Goal: Information Seeking & Learning: Find specific fact

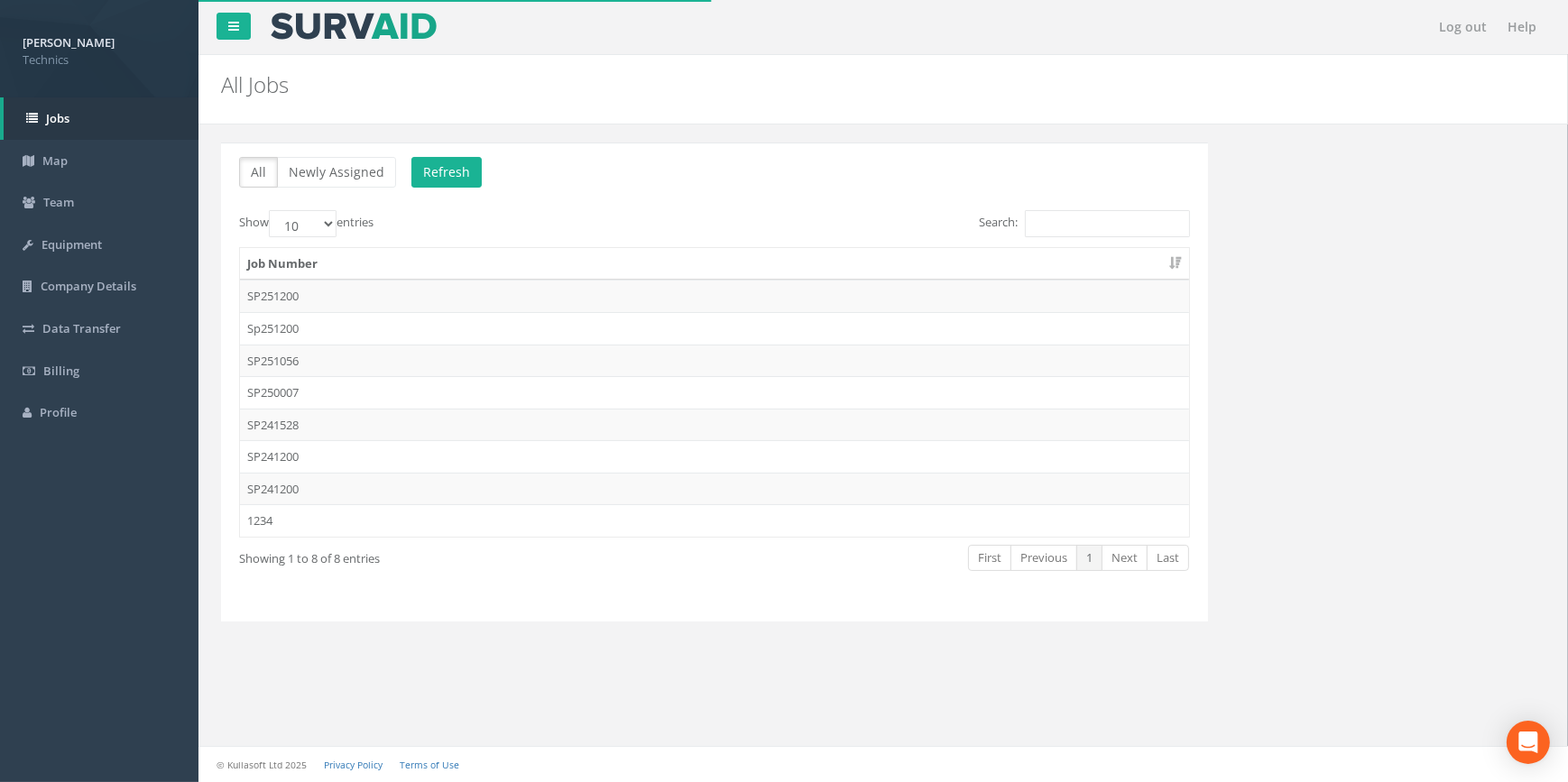
click at [262, 298] on td "SP251200" at bounding box center [714, 296] width 949 height 33
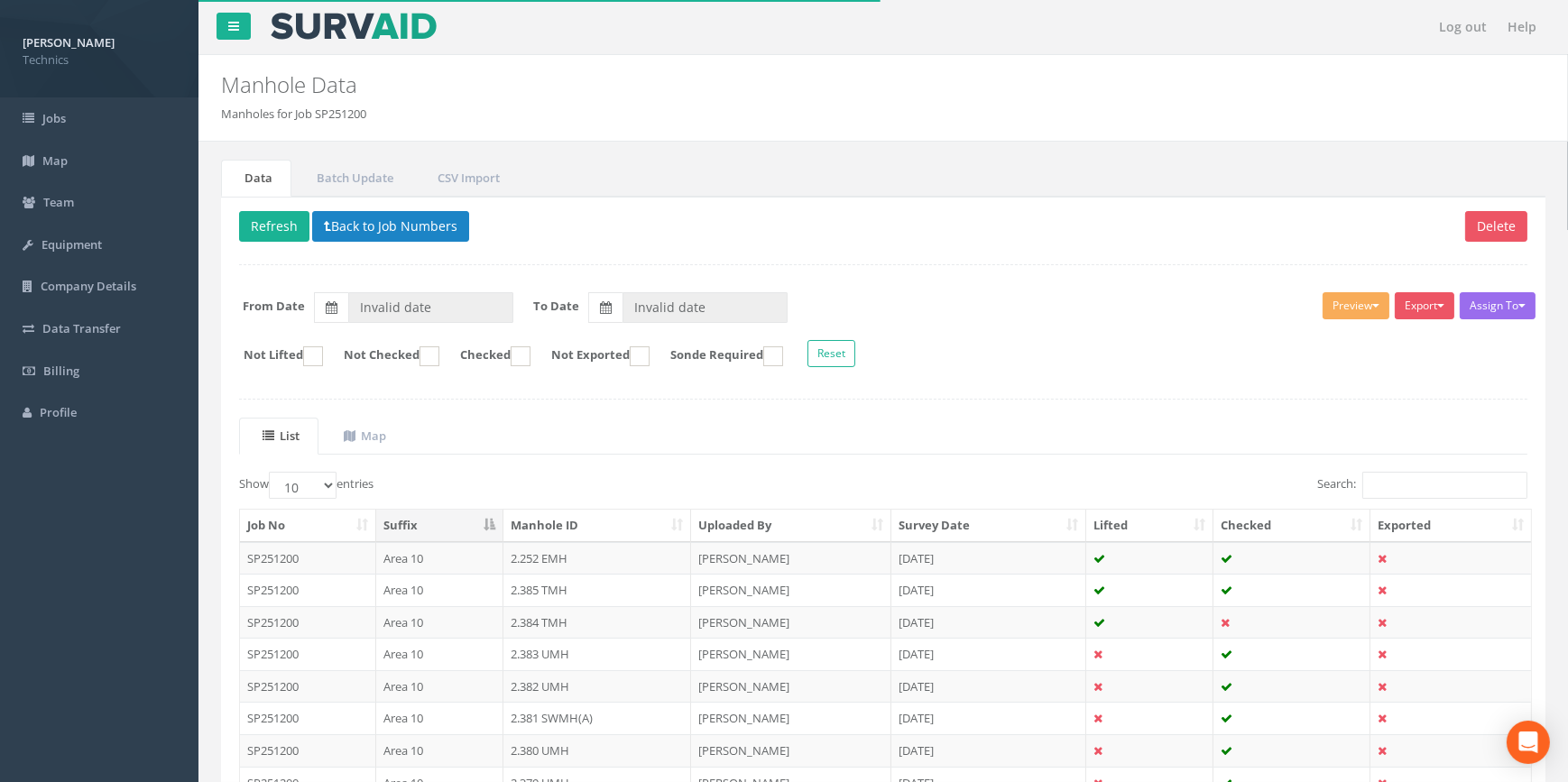
type input "[DATE]"
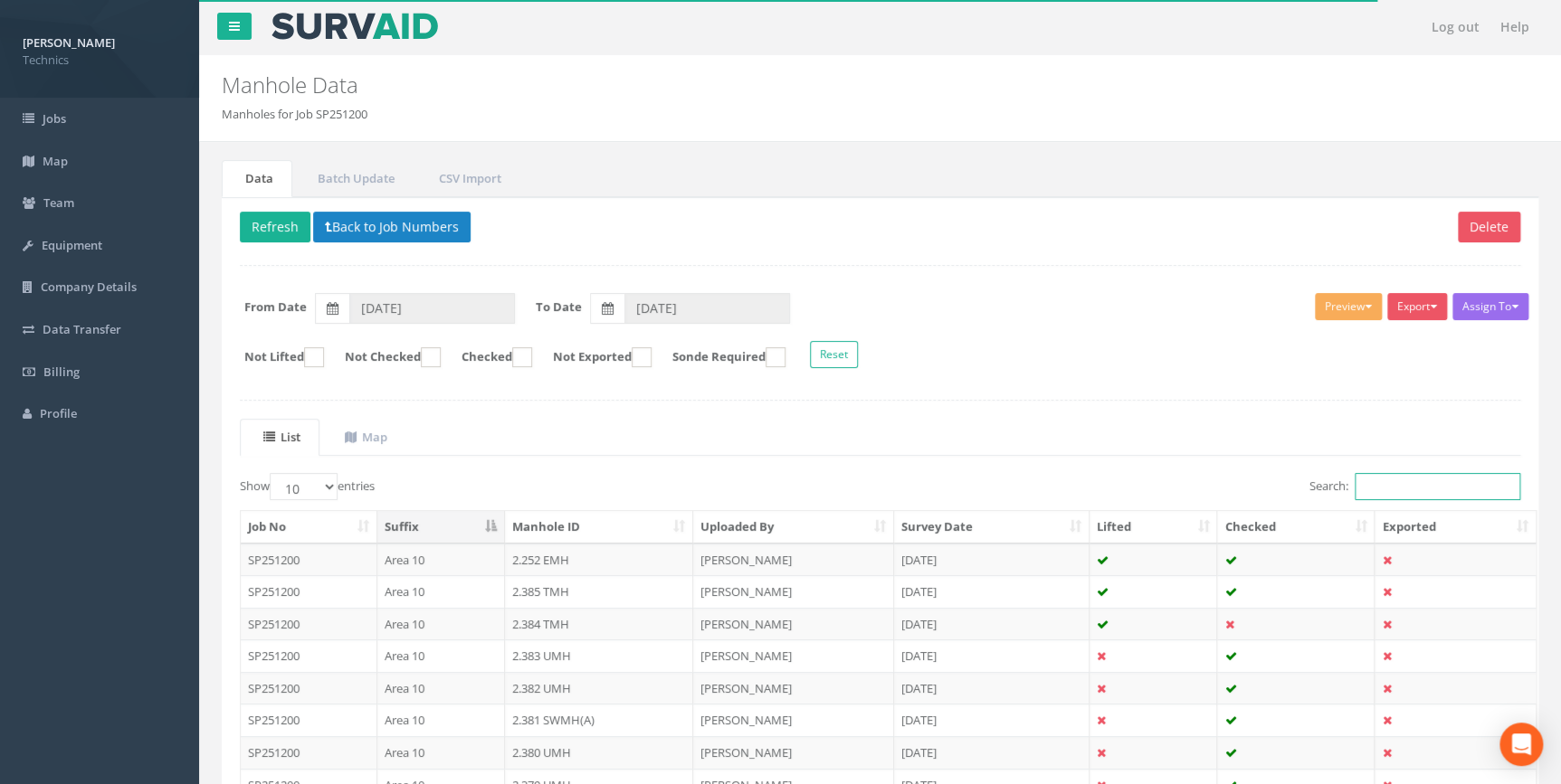
click at [1392, 493] on input "Search:" at bounding box center [1437, 487] width 166 height 27
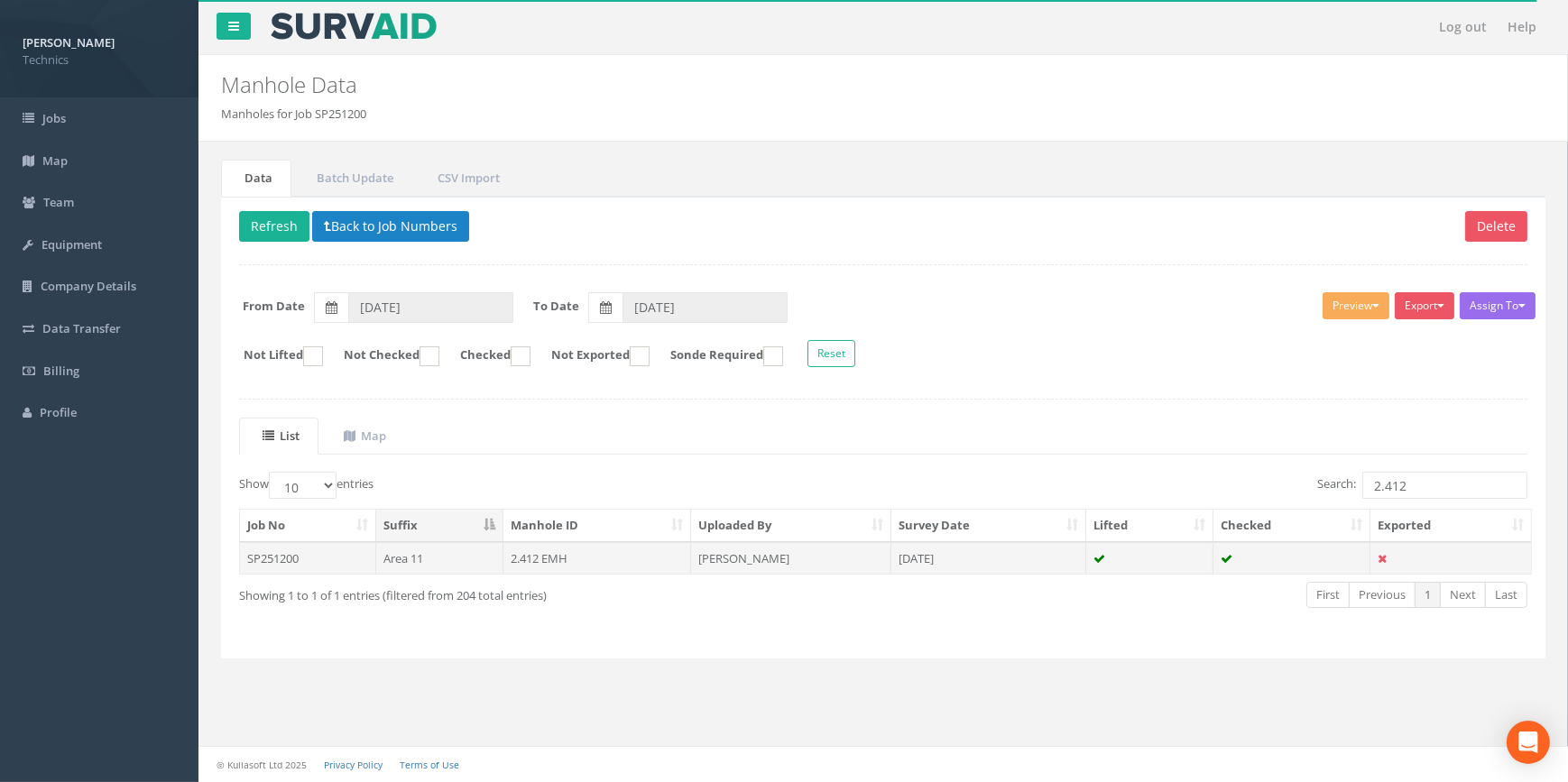
click at [524, 556] on td "2.412 EMH" at bounding box center [597, 558] width 188 height 33
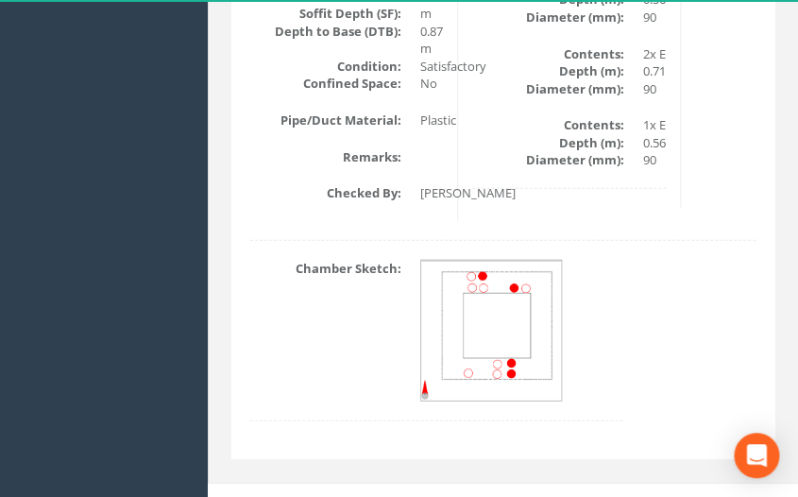
scroll to position [990, 0]
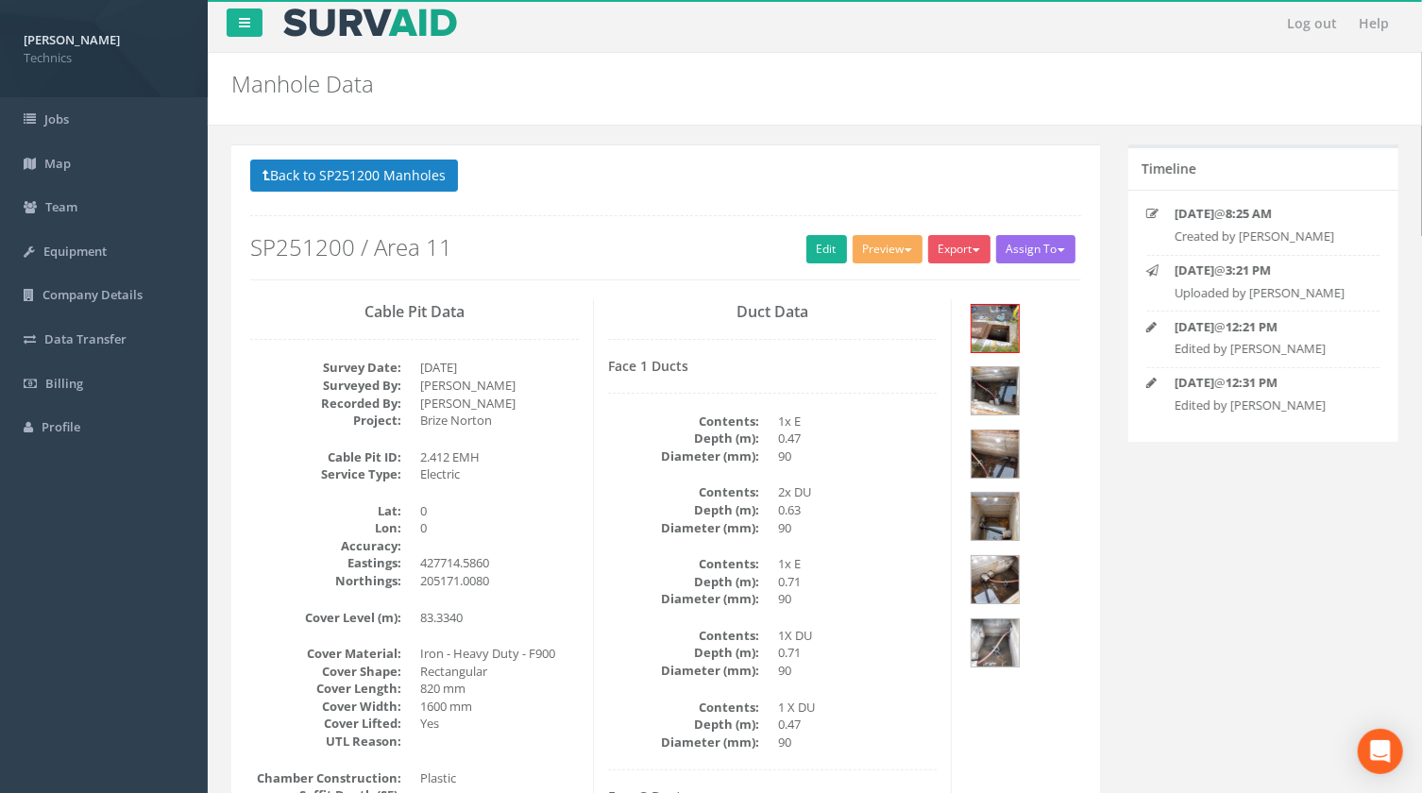
scroll to position [0, 0]
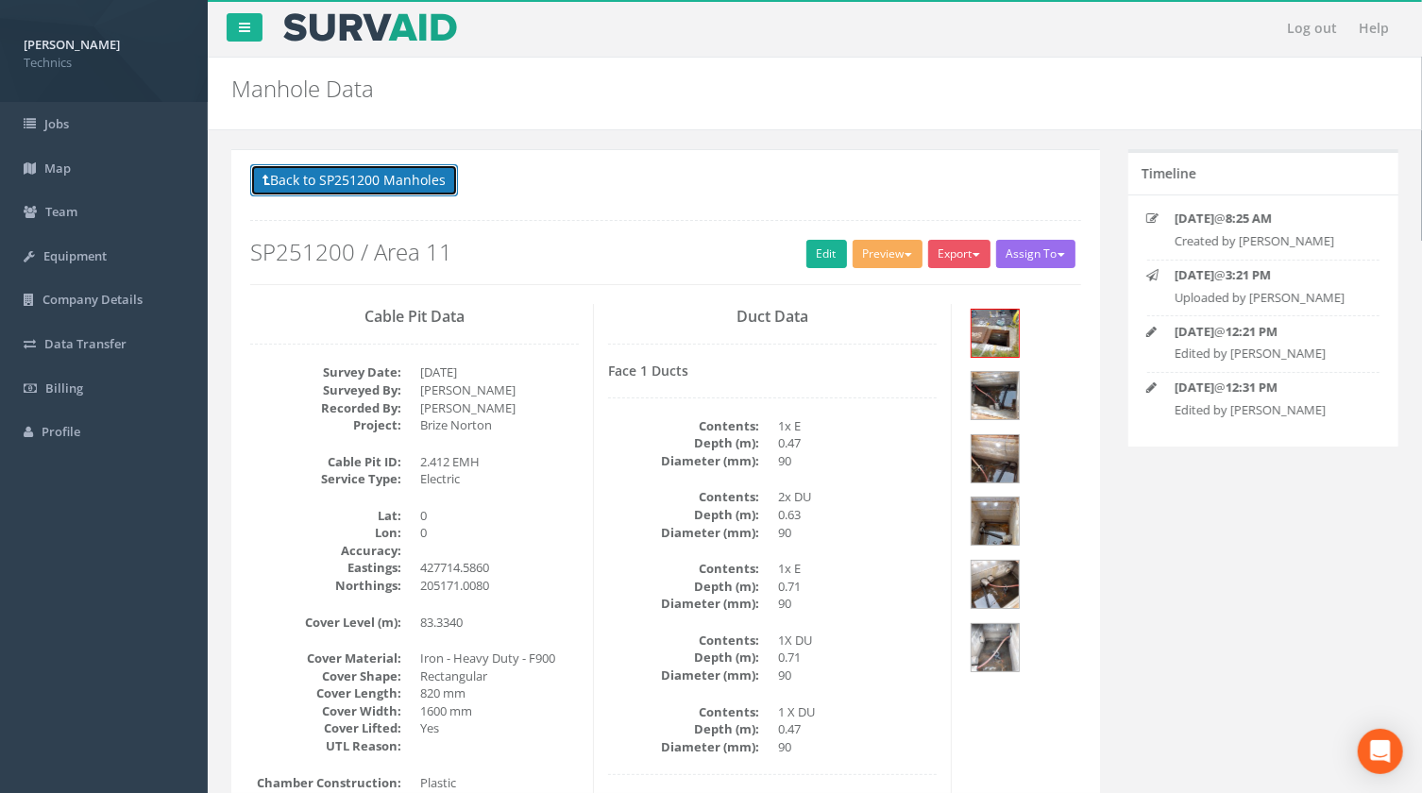
click at [359, 180] on button "Back to SP251200 Manholes" at bounding box center [354, 180] width 208 height 32
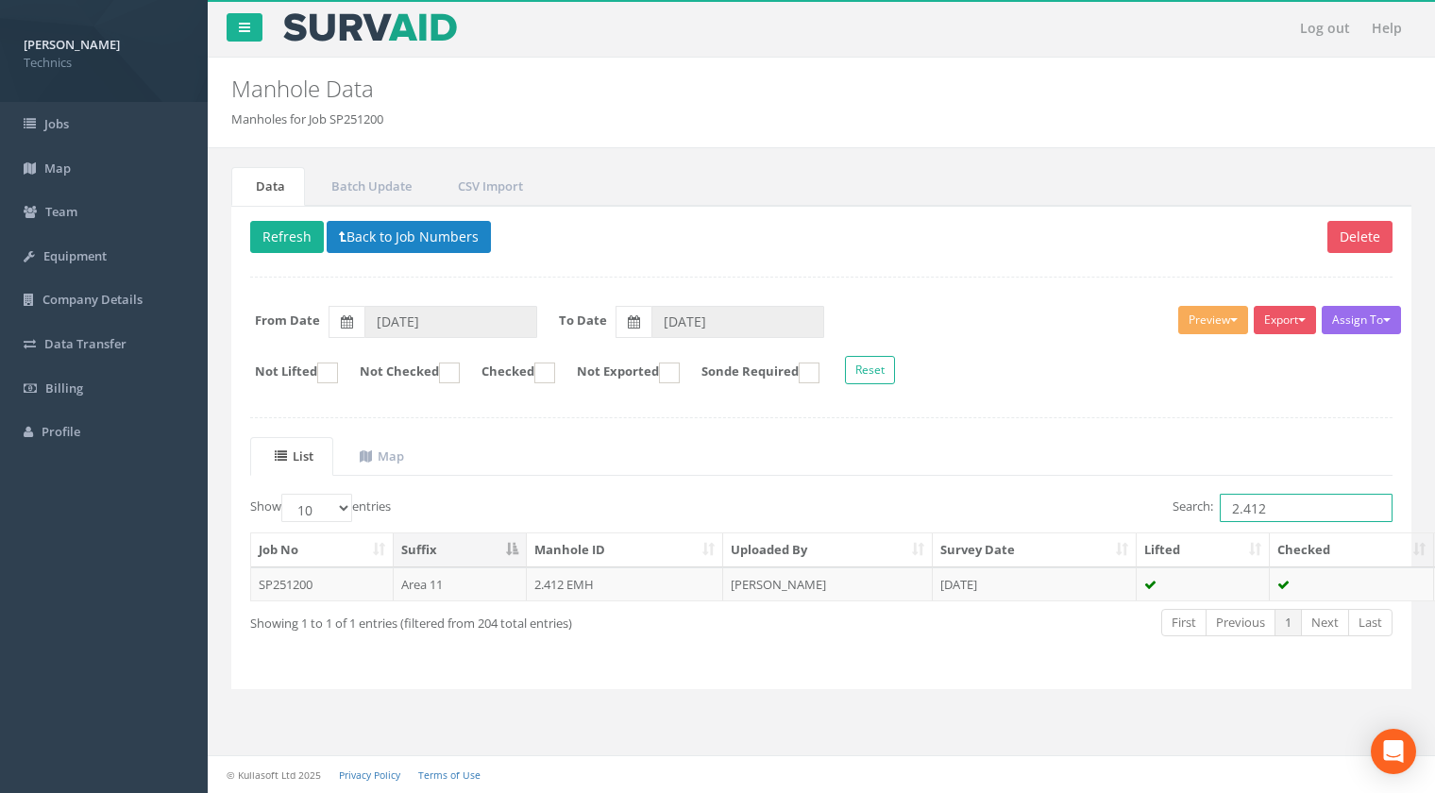
click at [1268, 502] on input "2.412" at bounding box center [1306, 508] width 173 height 28
click at [578, 583] on td "2.413 EMH" at bounding box center [625, 584] width 197 height 34
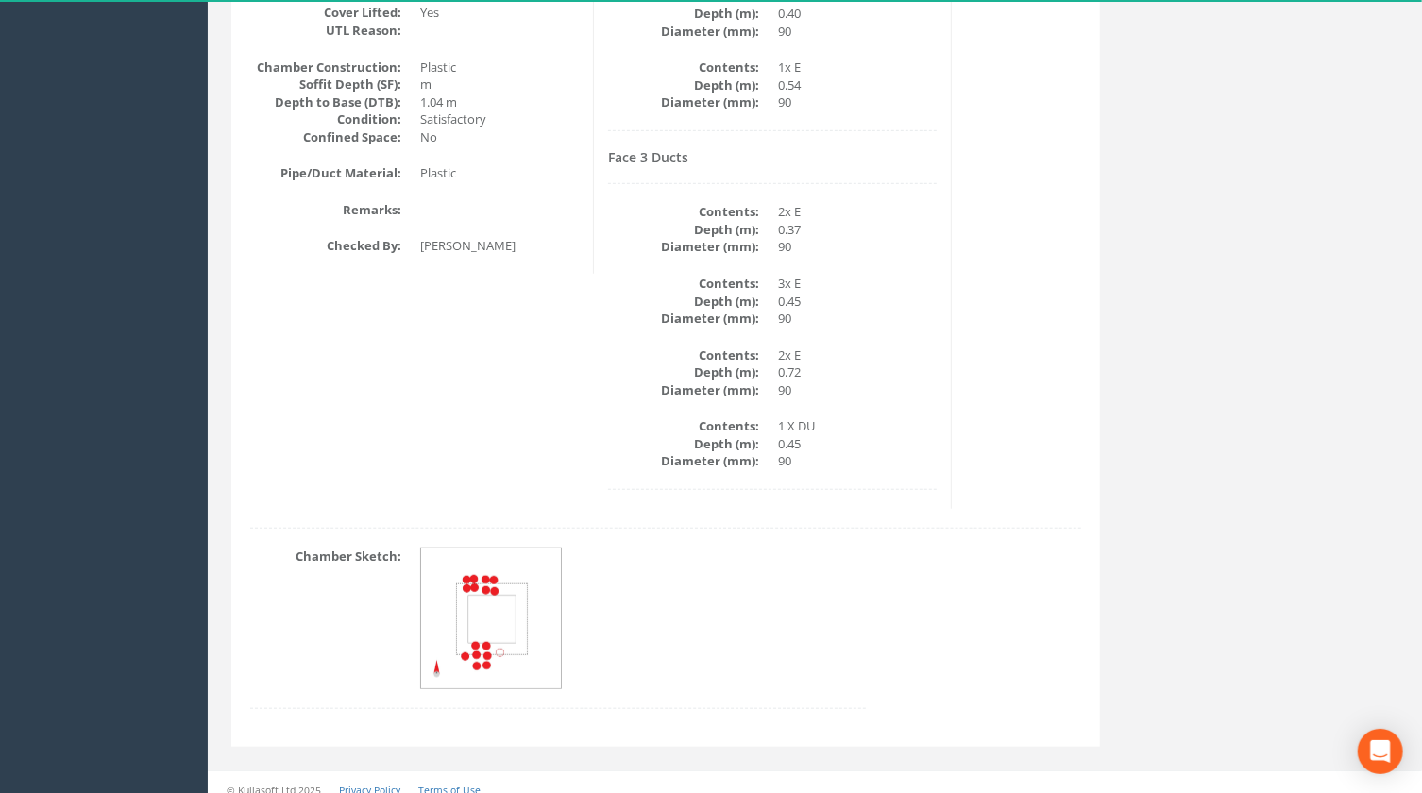
scroll to position [730, 0]
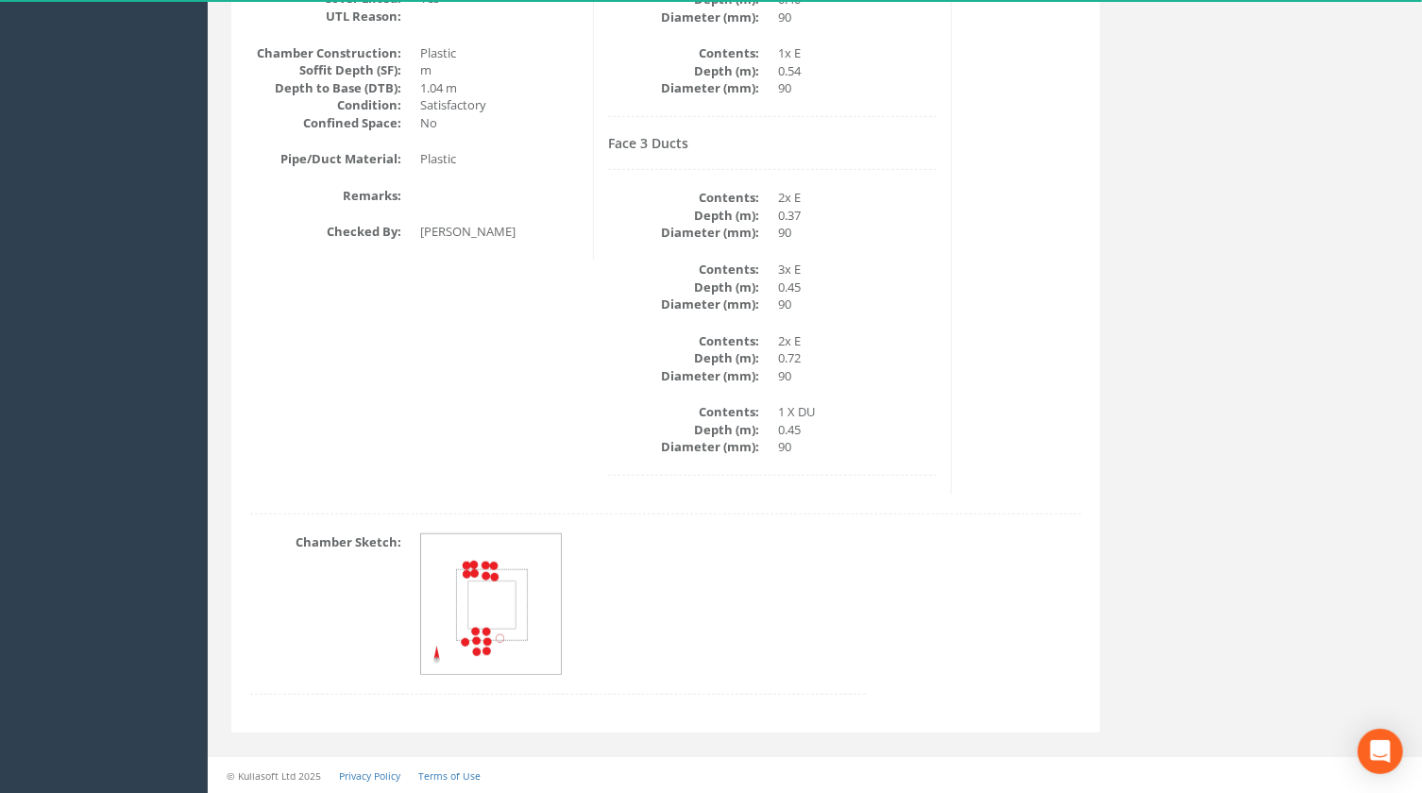
click at [976, 735] on div "Back to SP251200 Manholes Back to Map Assign To No Companies Added Export Techn…" at bounding box center [665, 87] width 897 height 1337
click at [903, 758] on div "© Kullasoft Ltd 2025 Privacy Policy Terms of Use" at bounding box center [815, 775] width 1214 height 38
click at [868, 760] on div "© Kullasoft Ltd 2025 Privacy Policy Terms of Use" at bounding box center [815, 775] width 1214 height 38
click at [809, 706] on div "Chamber Sketch:" at bounding box center [558, 623] width 644 height 180
click at [852, 706] on div "Chamber Sketch:" at bounding box center [558, 623] width 644 height 180
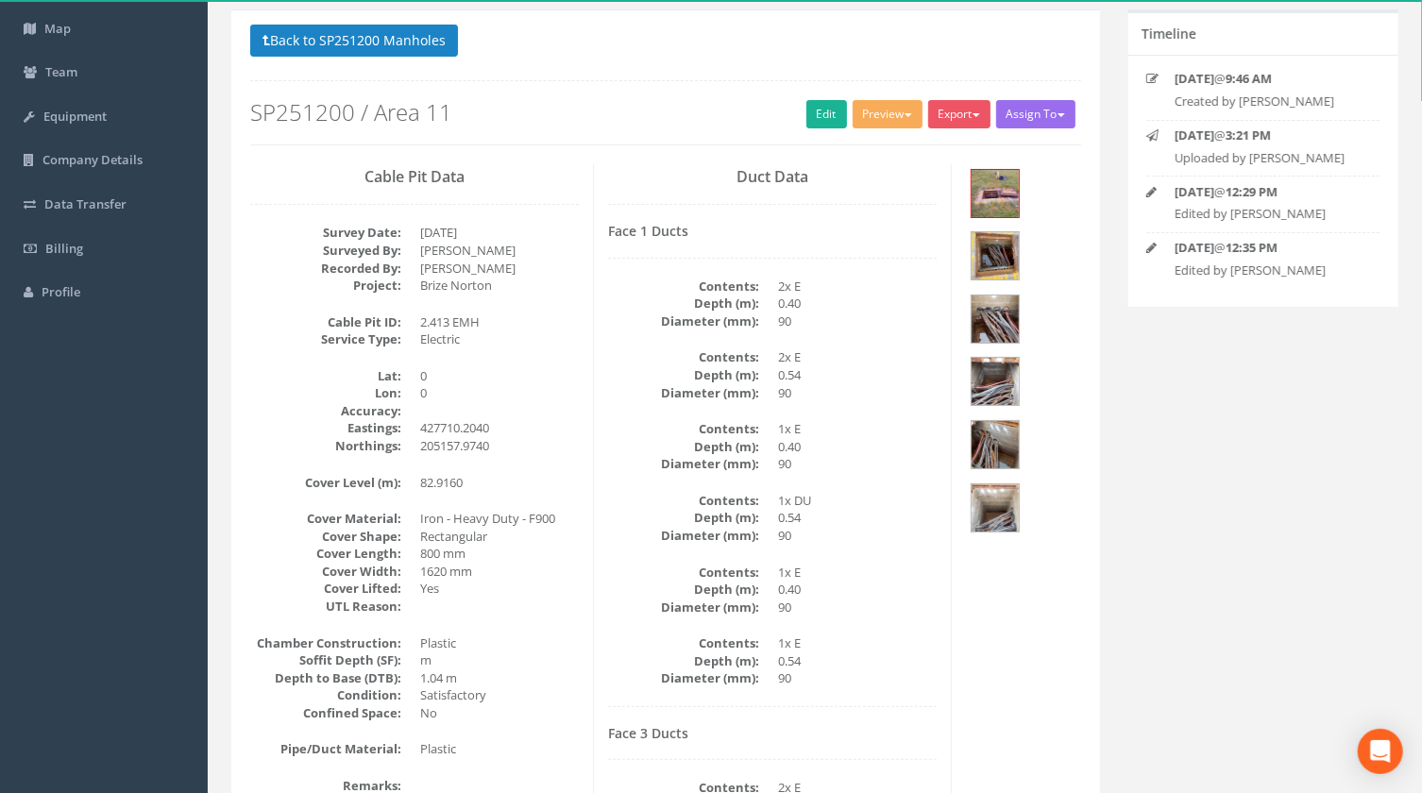
scroll to position [129, 0]
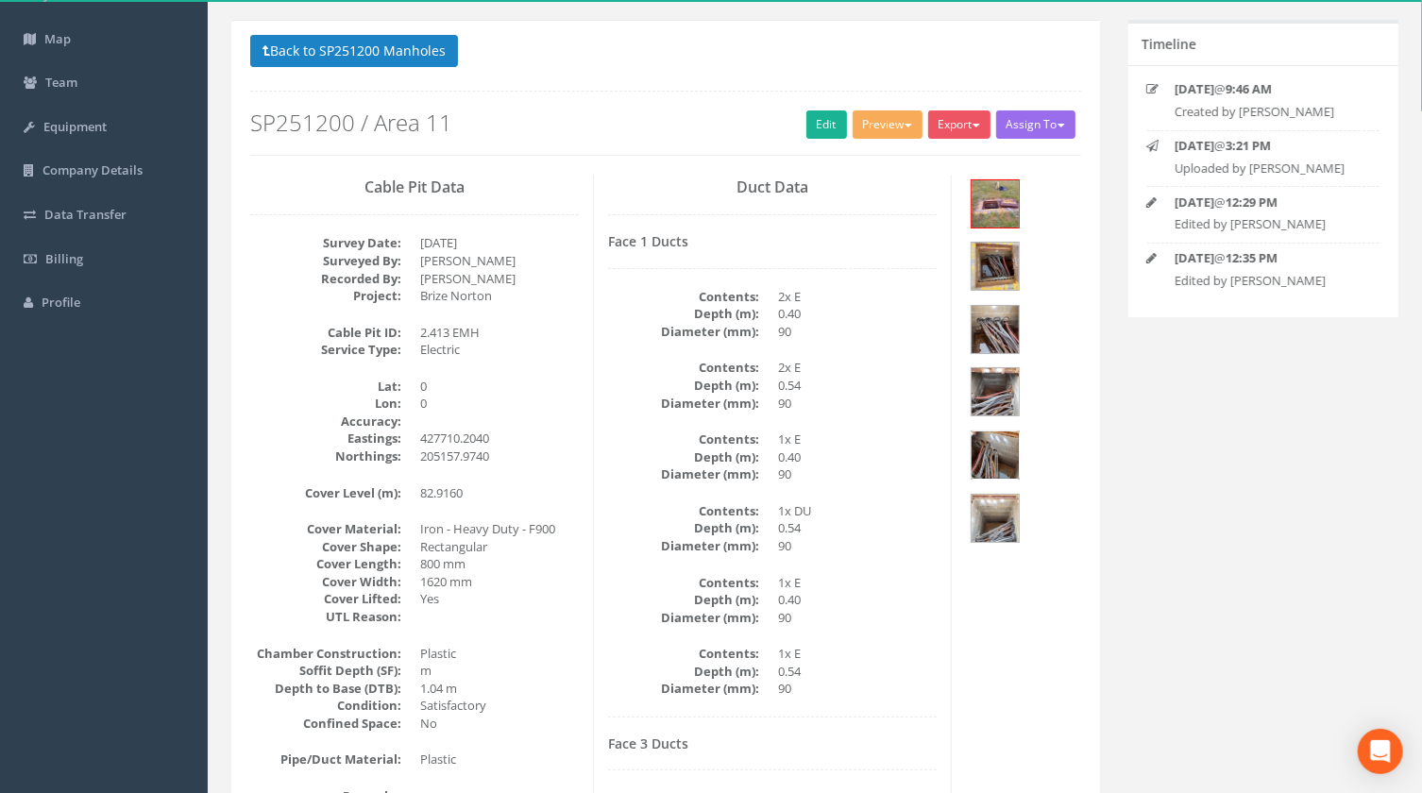
click at [990, 457] on img at bounding box center [994, 454] width 47 height 47
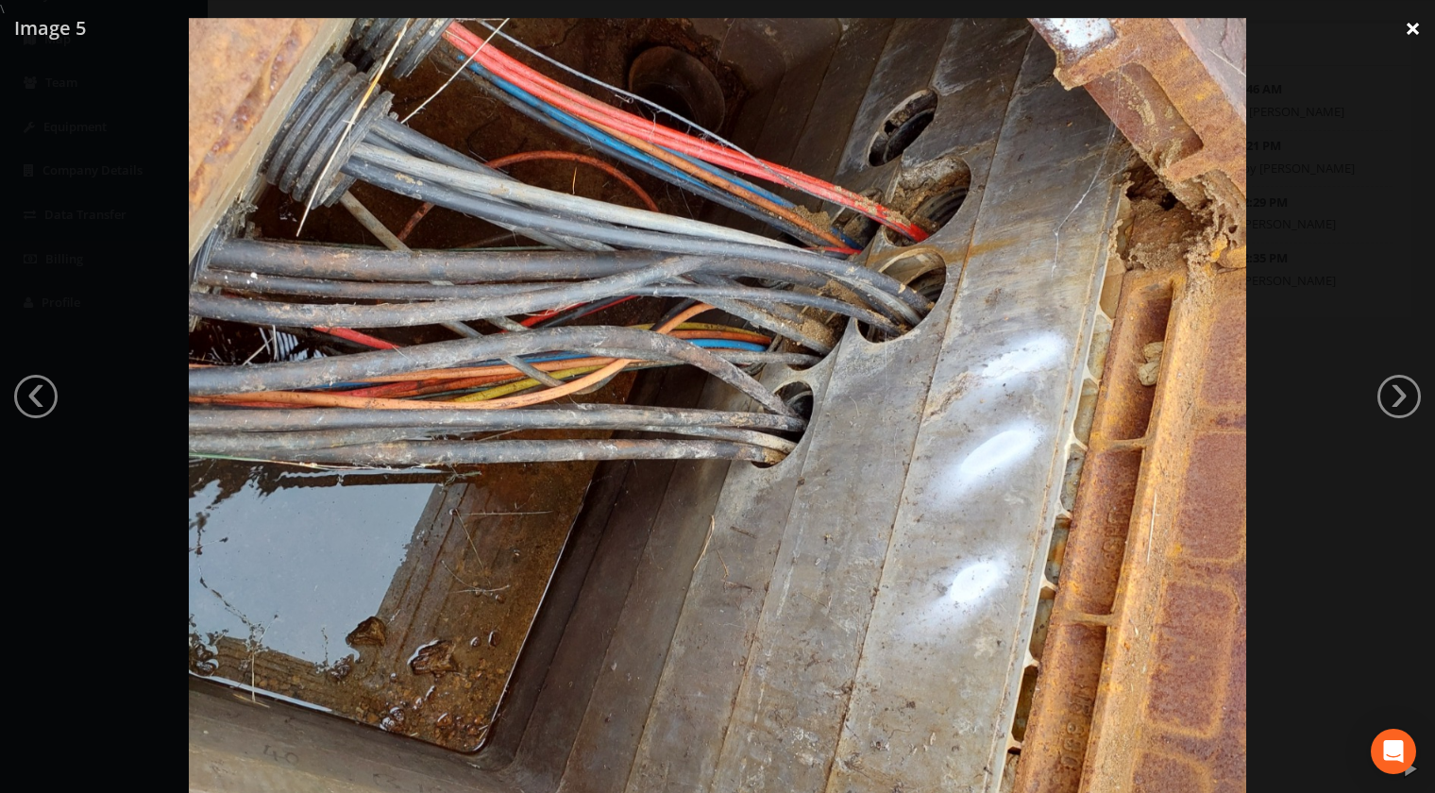
click at [1411, 22] on link "×" at bounding box center [1413, 28] width 44 height 57
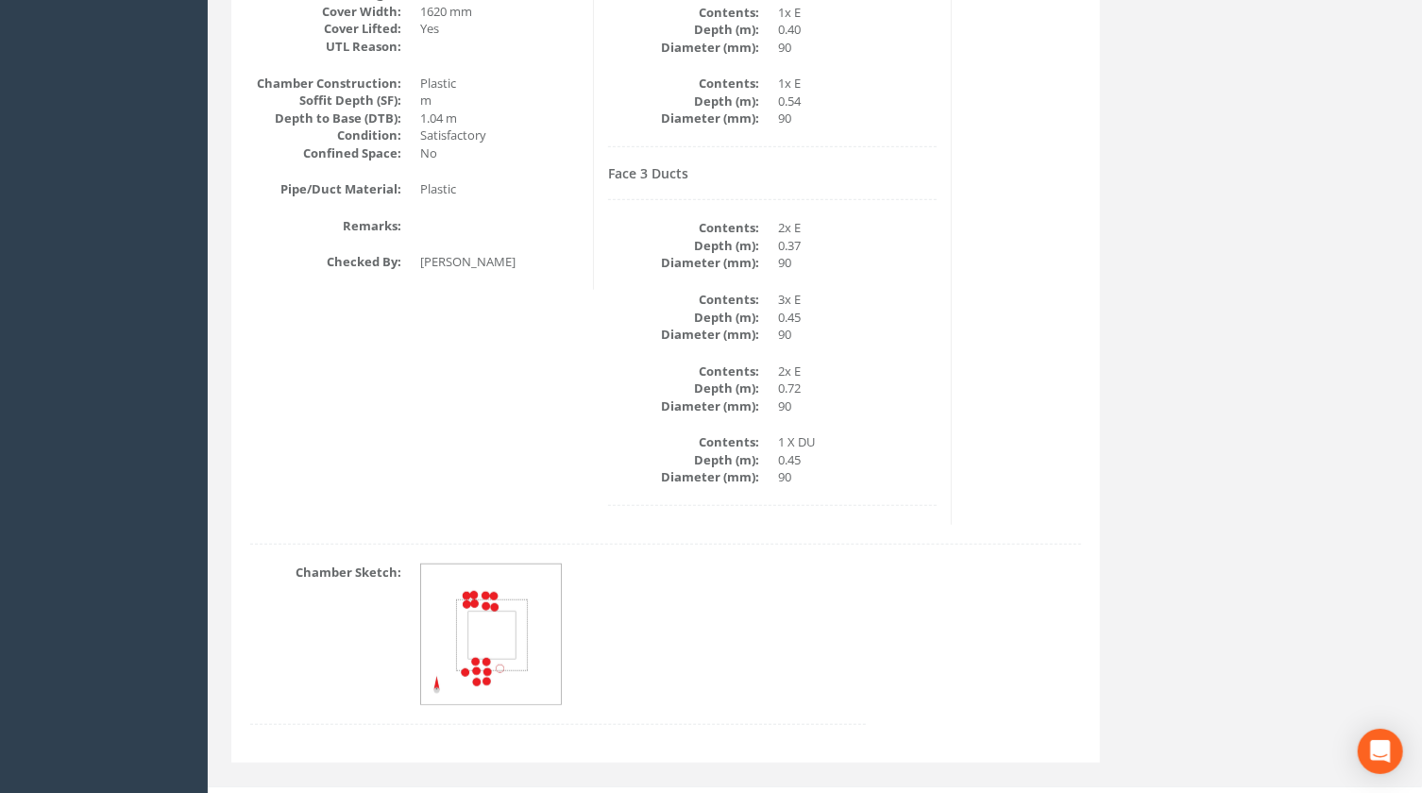
scroll to position [730, 0]
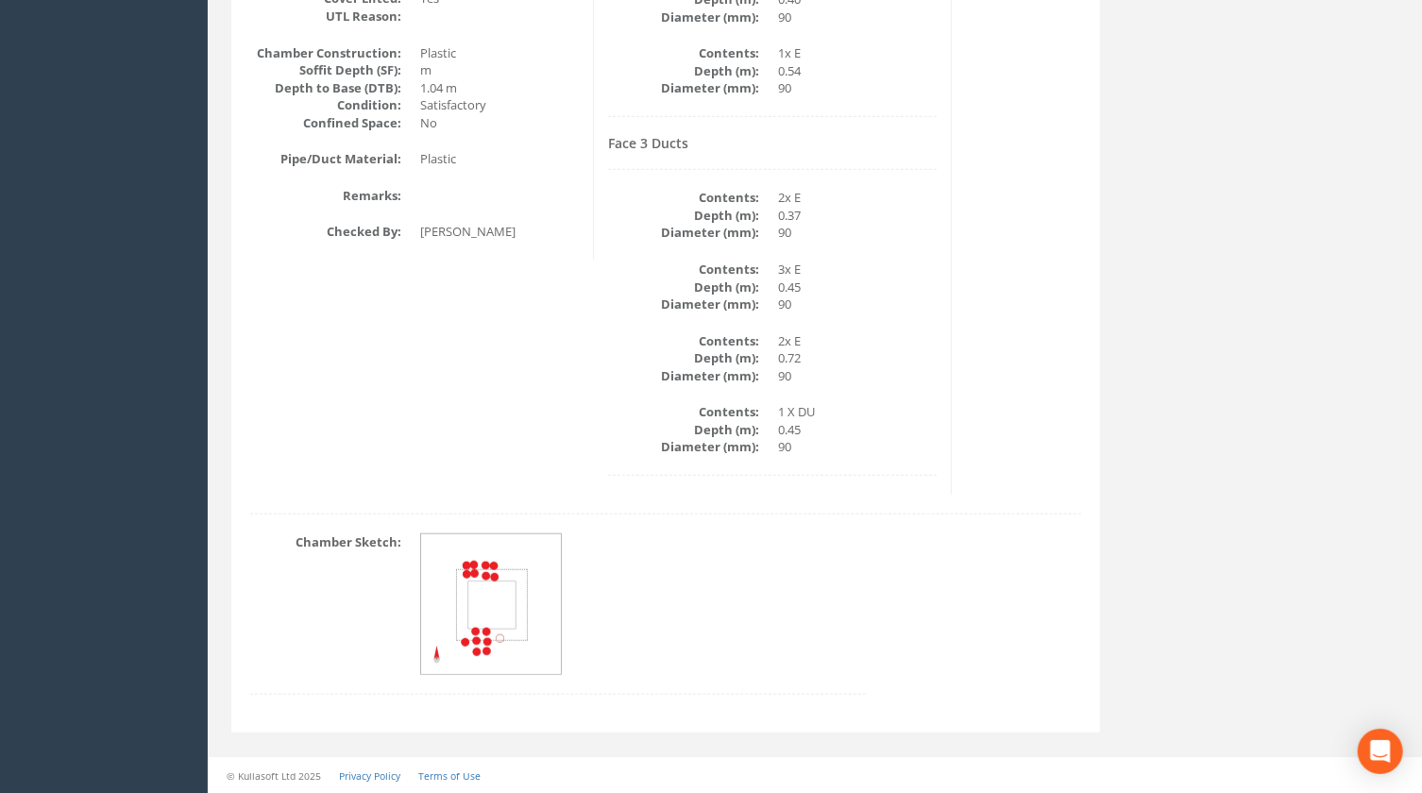
click at [993, 706] on div "Chamber Sketch:" at bounding box center [665, 623] width 859 height 180
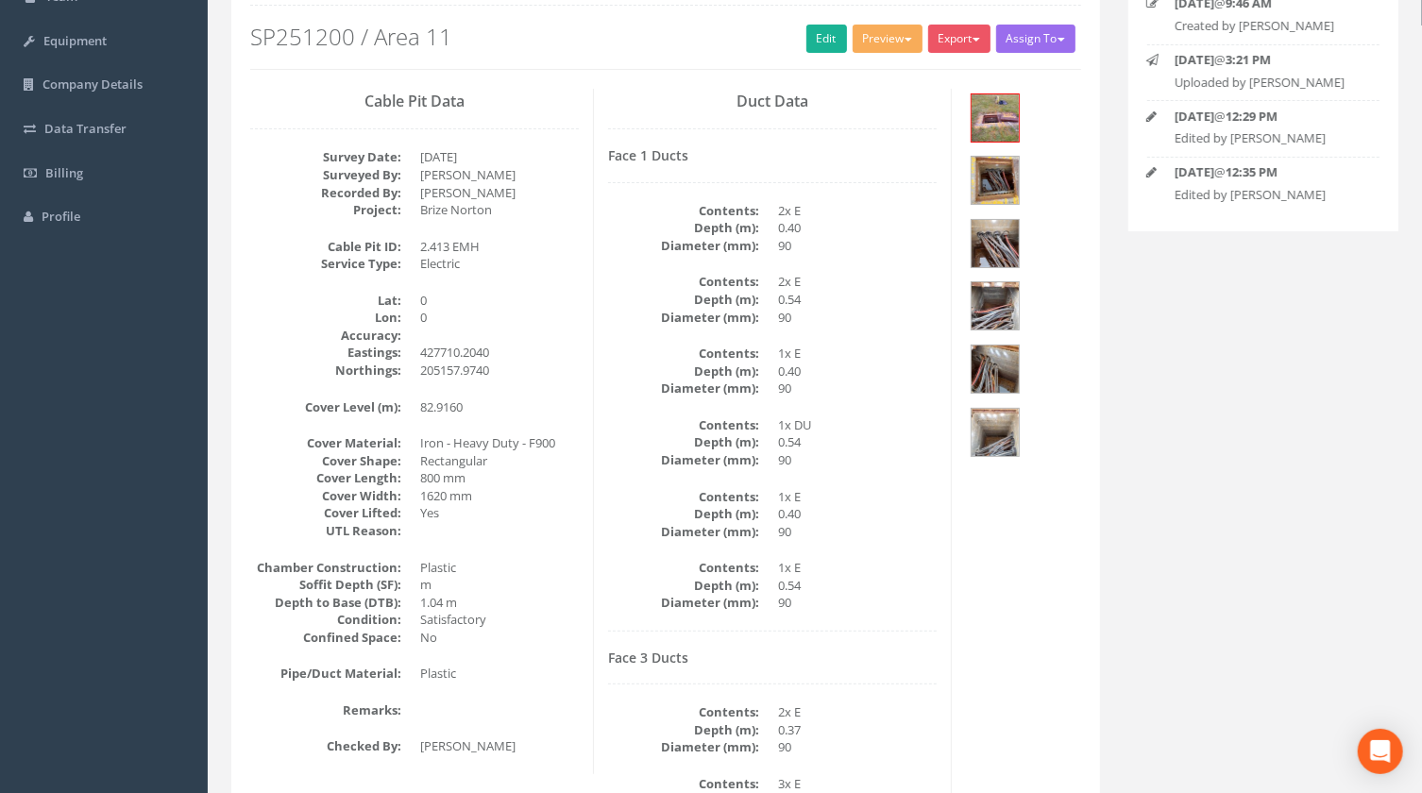
scroll to position [0, 0]
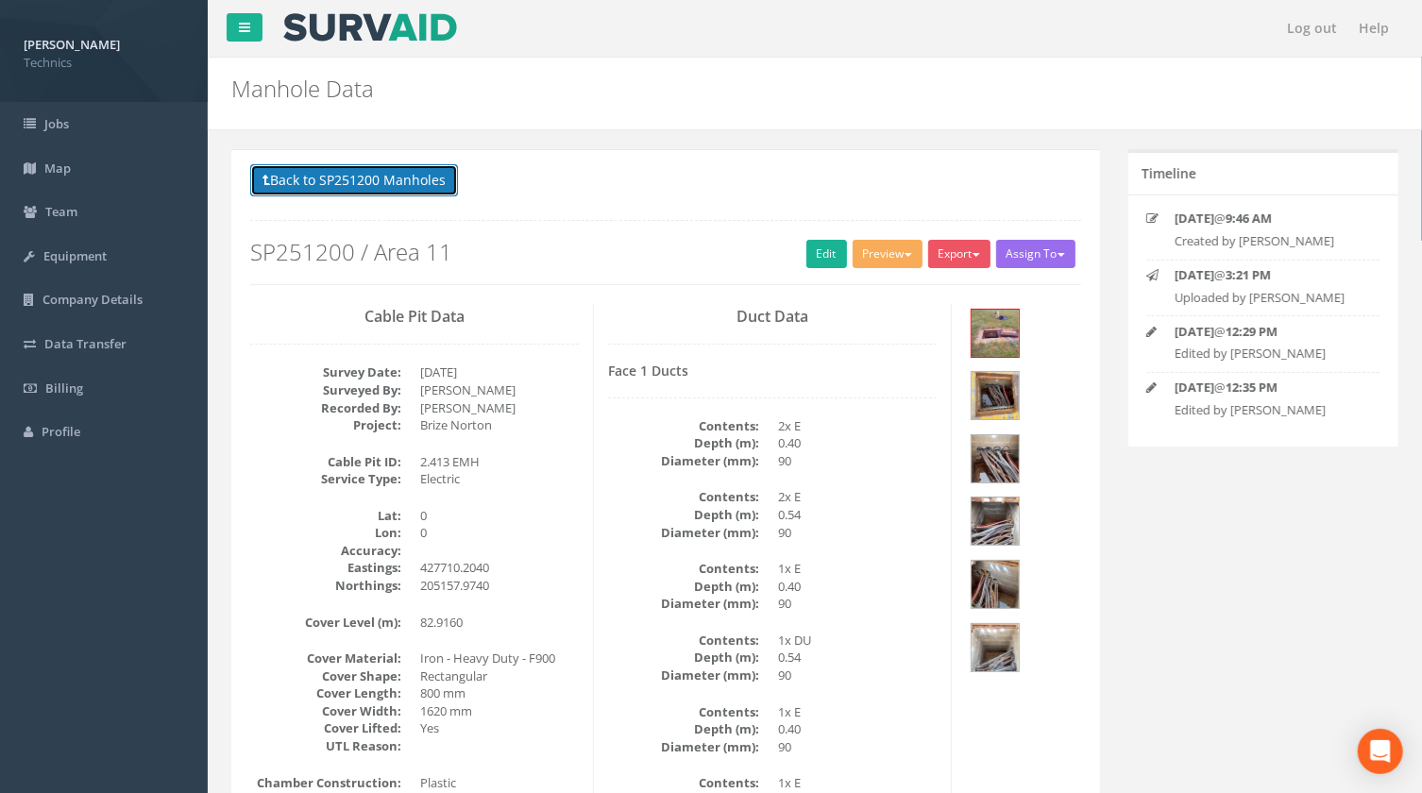
click at [400, 183] on button "Back to SP251200 Manholes" at bounding box center [354, 180] width 208 height 32
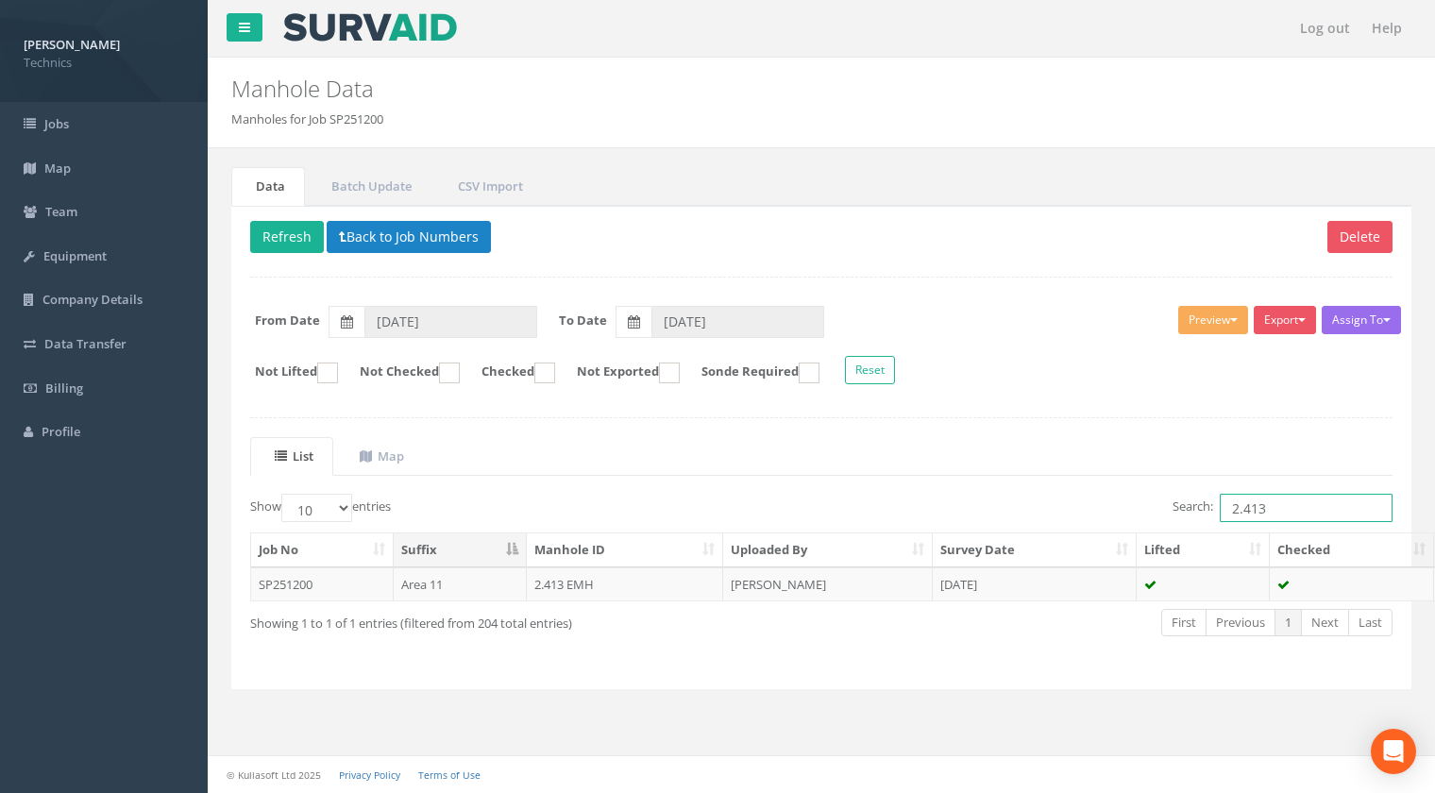
click at [1276, 505] on input "2.413" at bounding box center [1306, 508] width 173 height 28
click at [549, 582] on td "2.414 EMH" at bounding box center [625, 584] width 197 height 34
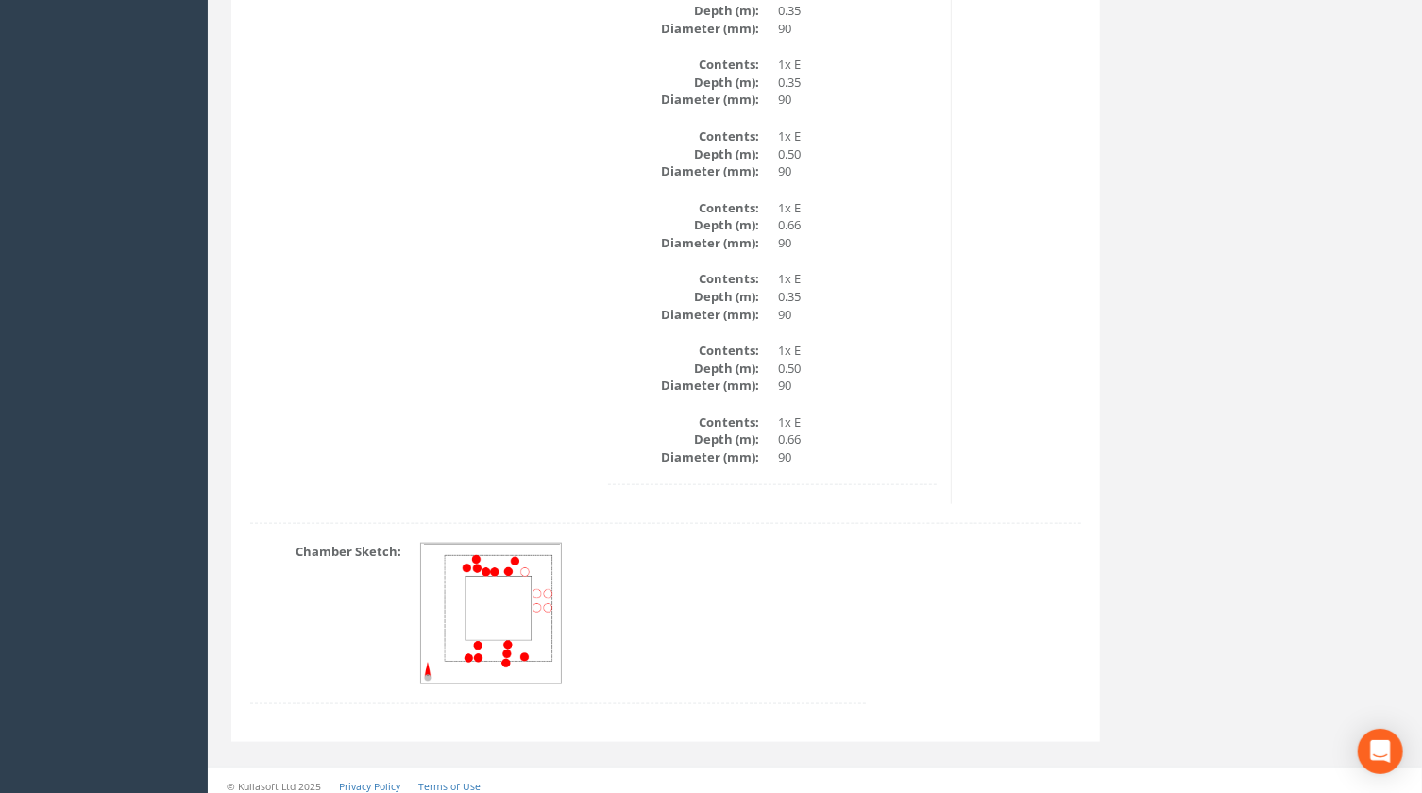
scroll to position [1018, 0]
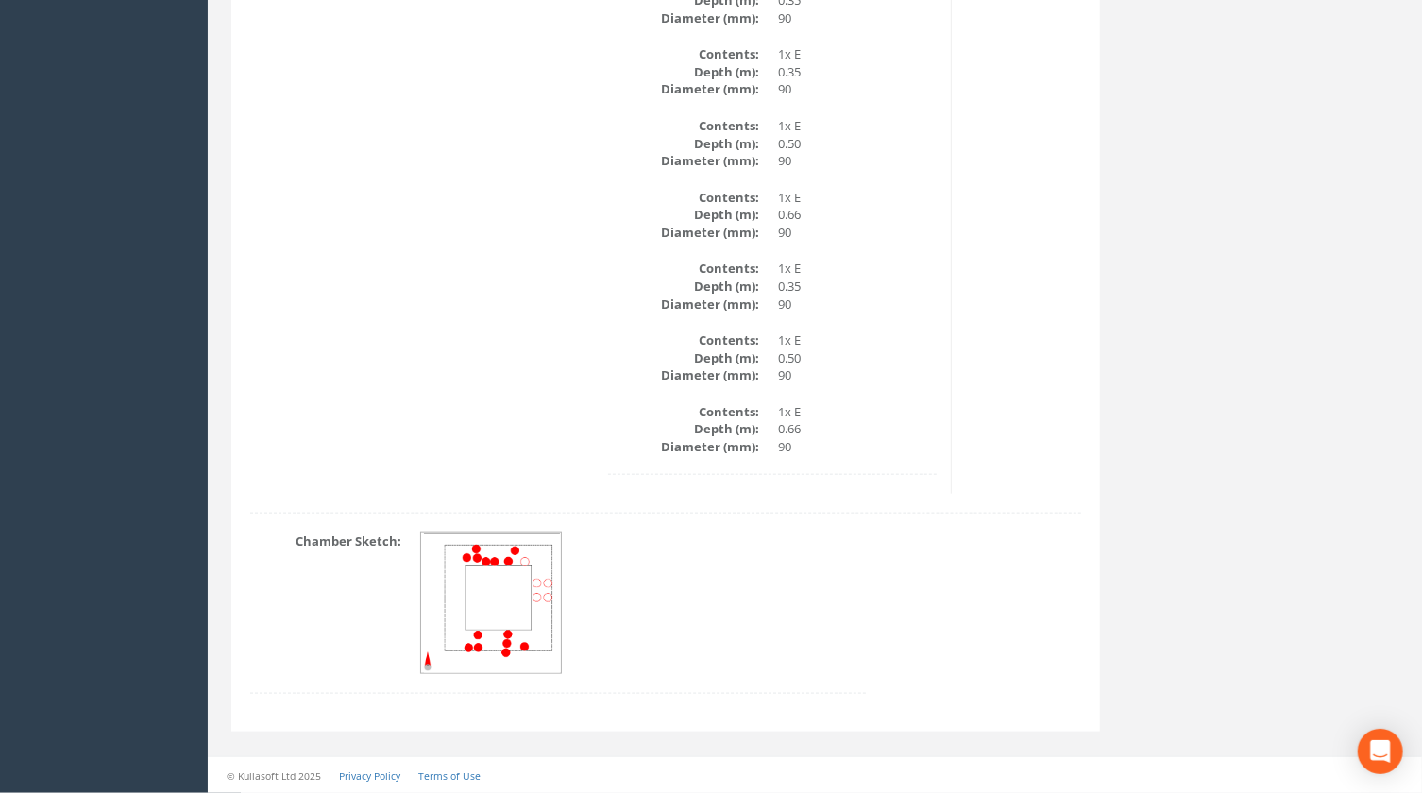
click at [867, 700] on div "Chamber Sketch:" at bounding box center [558, 622] width 644 height 180
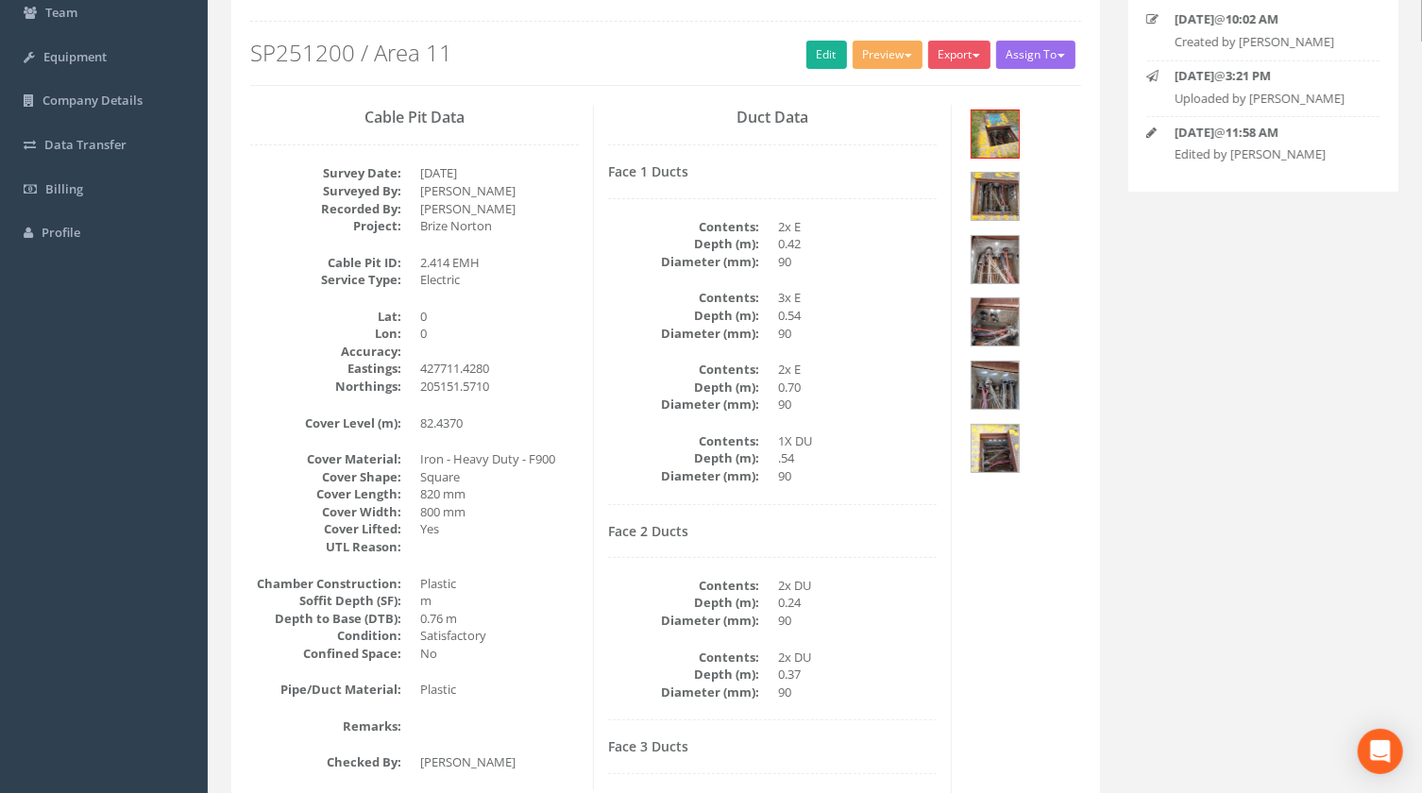
scroll to position [160, 0]
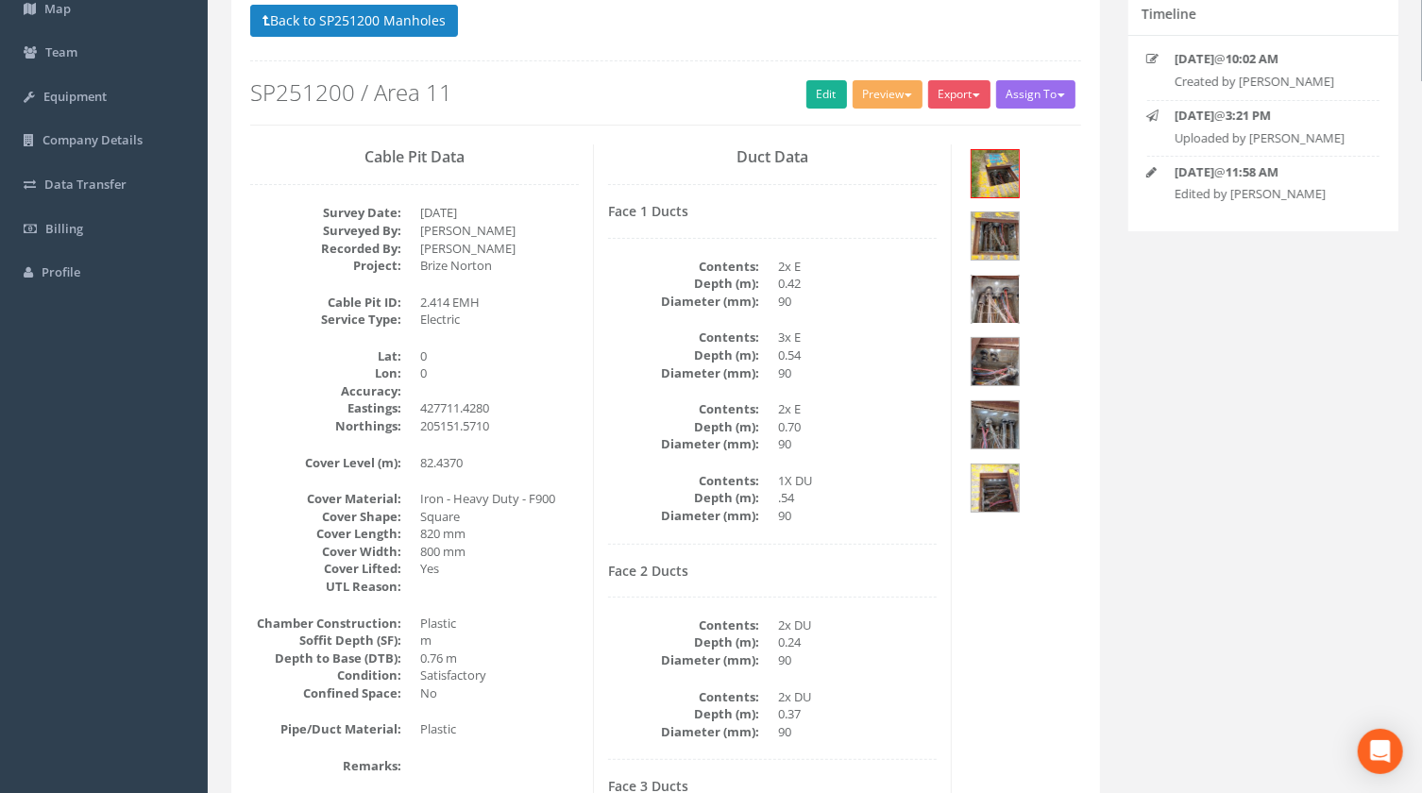
click at [991, 300] on img at bounding box center [994, 299] width 47 height 47
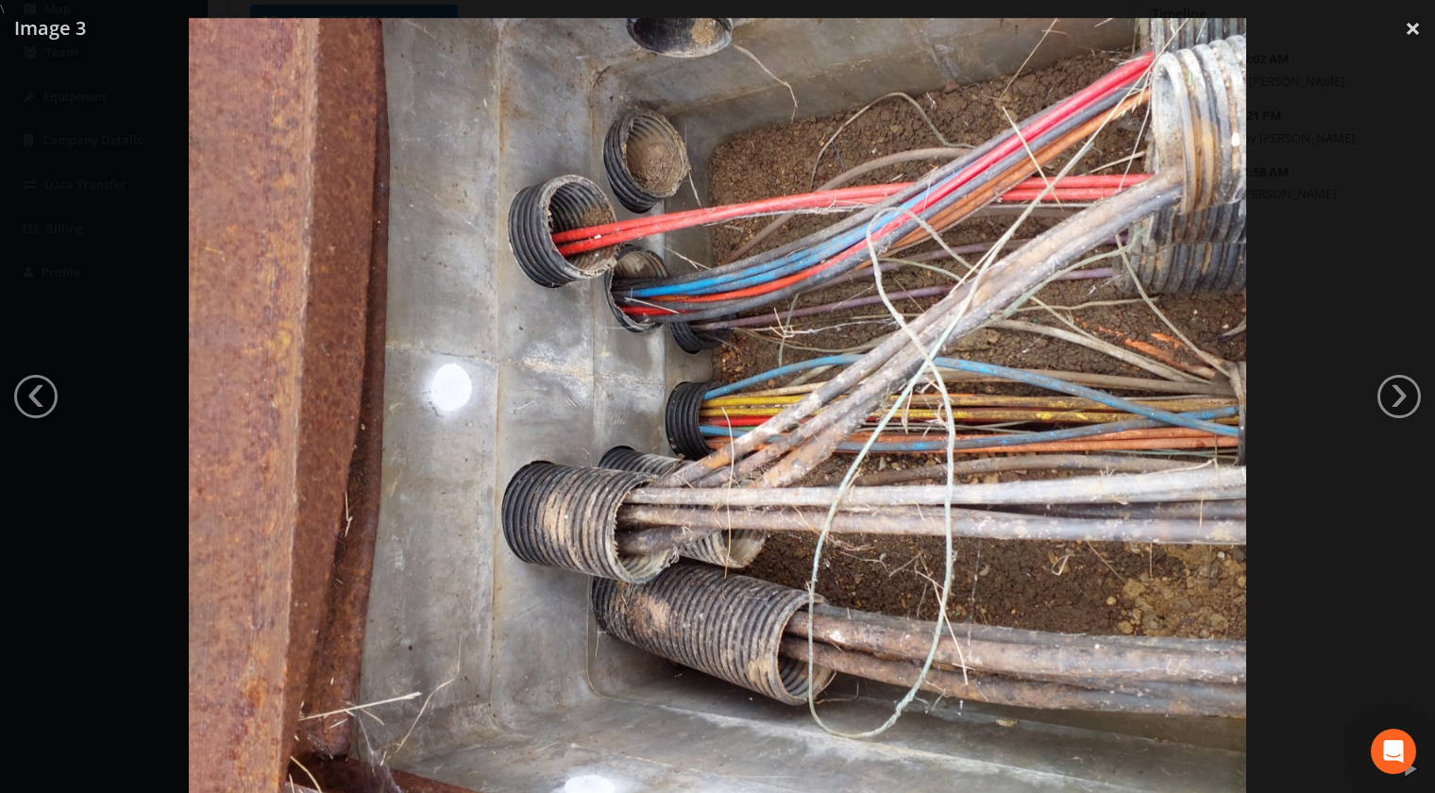
click at [865, 659] on img at bounding box center [717, 414] width 1057 height 793
click at [802, 717] on img at bounding box center [717, 414] width 1057 height 793
click at [918, 731] on img at bounding box center [717, 414] width 1057 height 793
click at [1056, 700] on img at bounding box center [717, 414] width 1057 height 793
click at [886, 712] on img at bounding box center [717, 414] width 1057 height 793
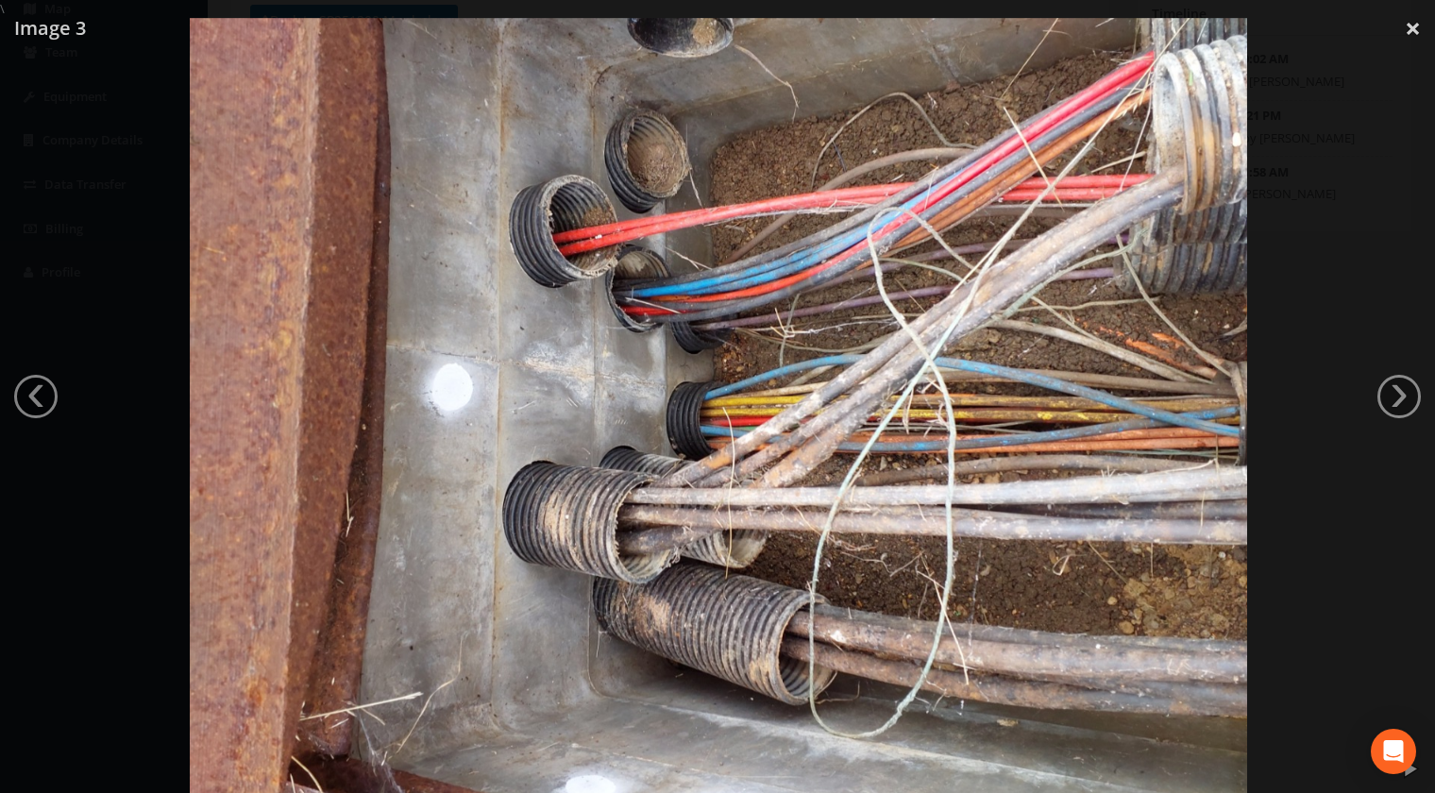
click at [941, 689] on img at bounding box center [718, 414] width 1057 height 793
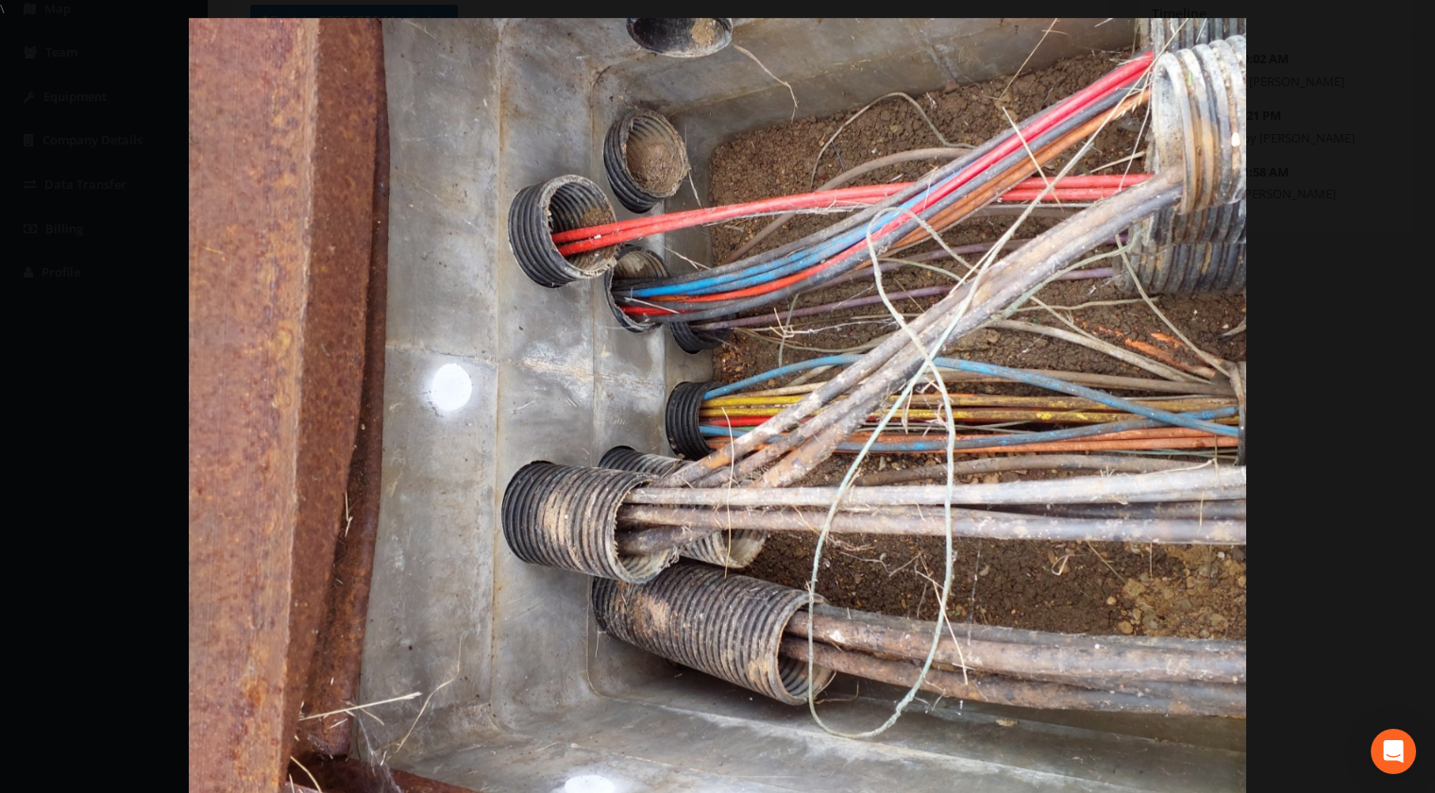
click at [934, 738] on img at bounding box center [717, 414] width 1057 height 793
click at [1399, 402] on link "›" at bounding box center [1398, 396] width 43 height 43
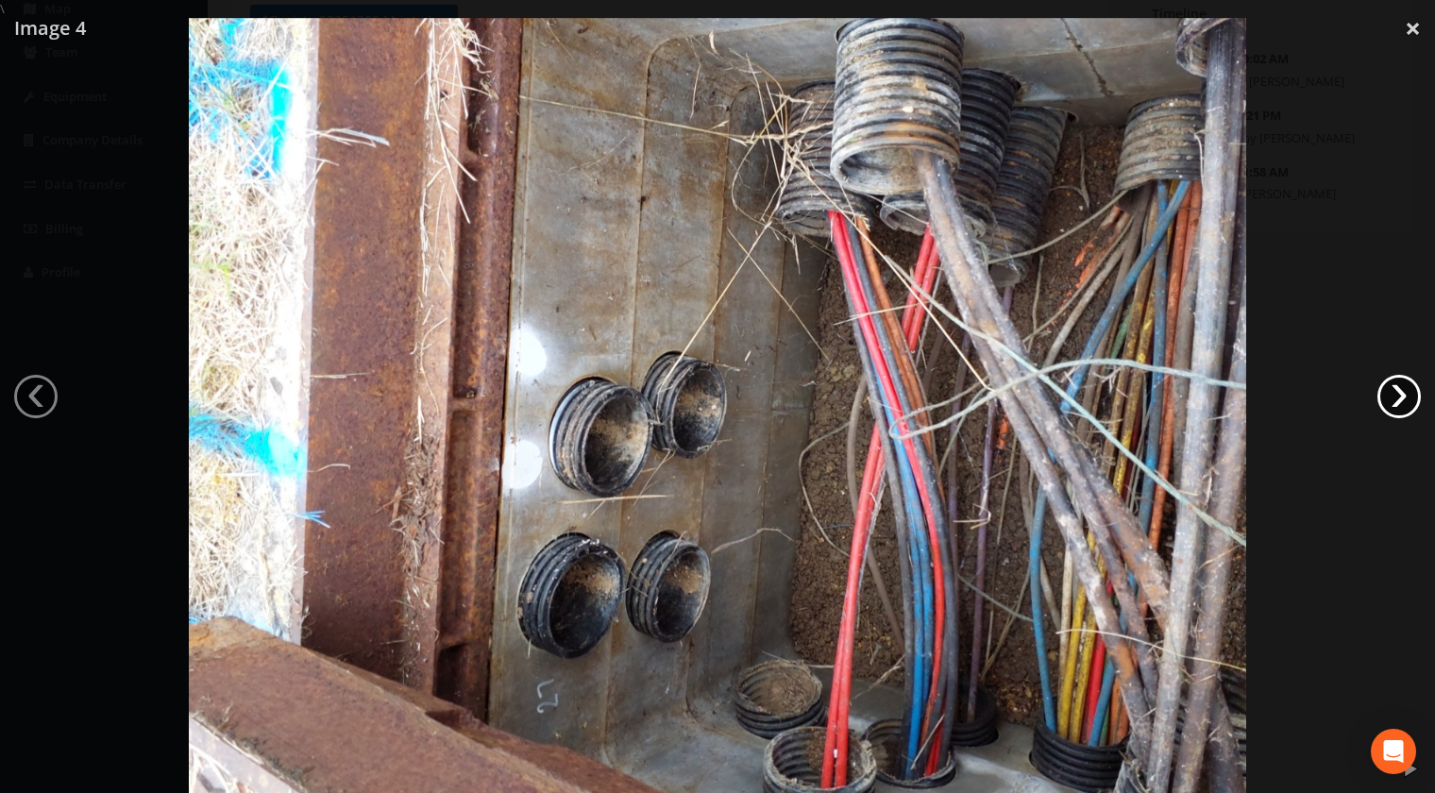
click at [1399, 402] on link "›" at bounding box center [1398, 396] width 43 height 43
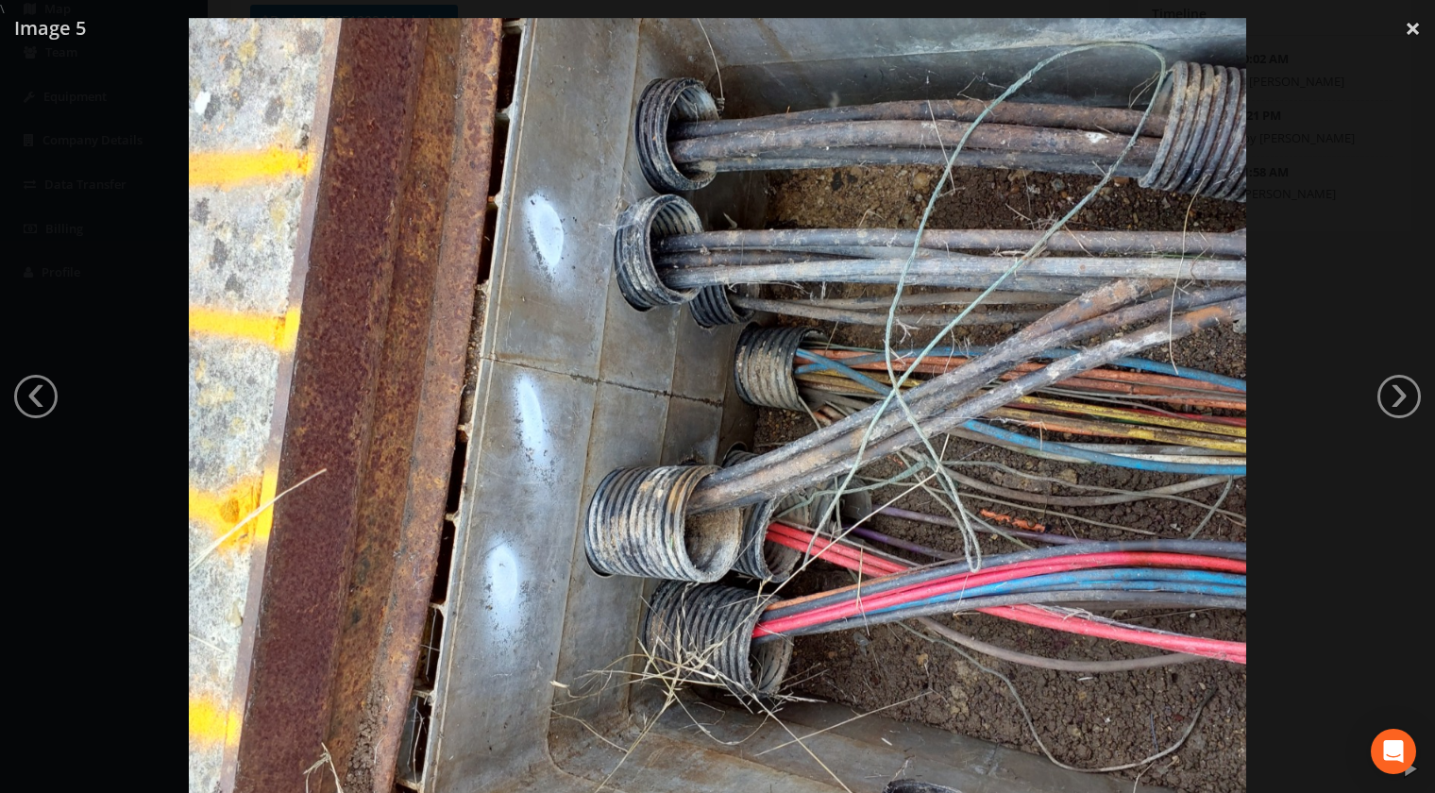
click at [961, 746] on img at bounding box center [717, 414] width 1057 height 793
click at [875, 704] on img at bounding box center [717, 414] width 1057 height 793
click at [1391, 397] on link "›" at bounding box center [1398, 396] width 43 height 43
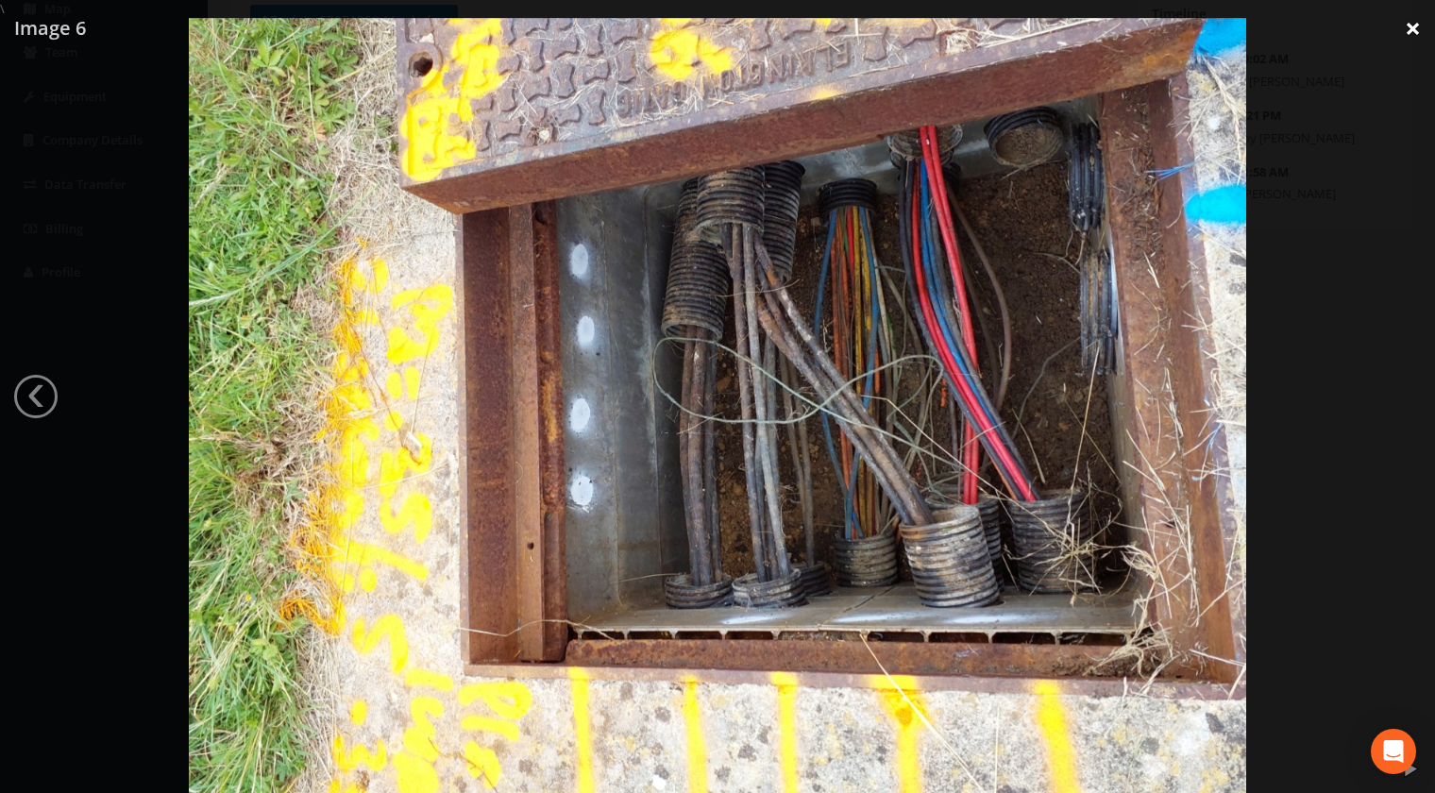
click at [1413, 33] on link "×" at bounding box center [1413, 28] width 44 height 57
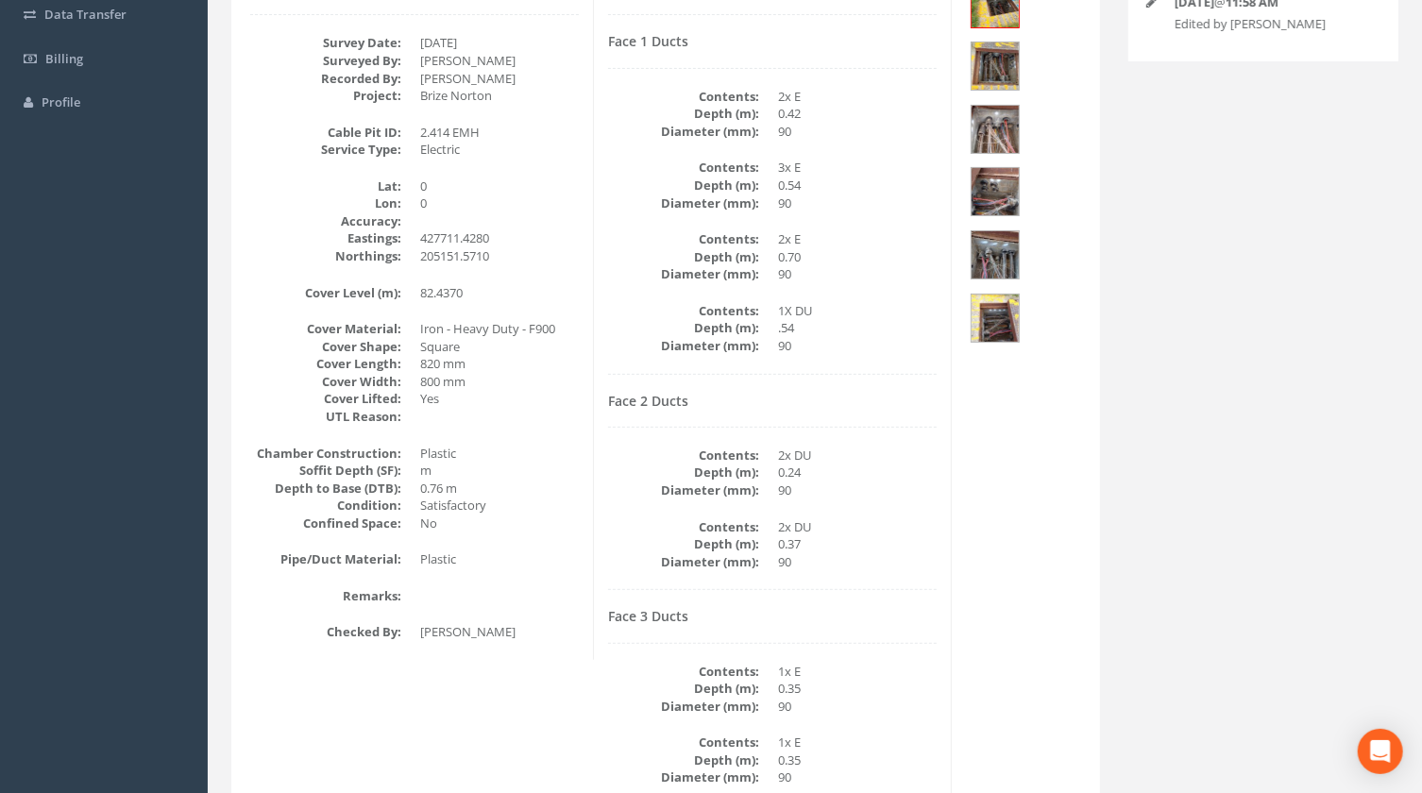
scroll to position [245, 0]
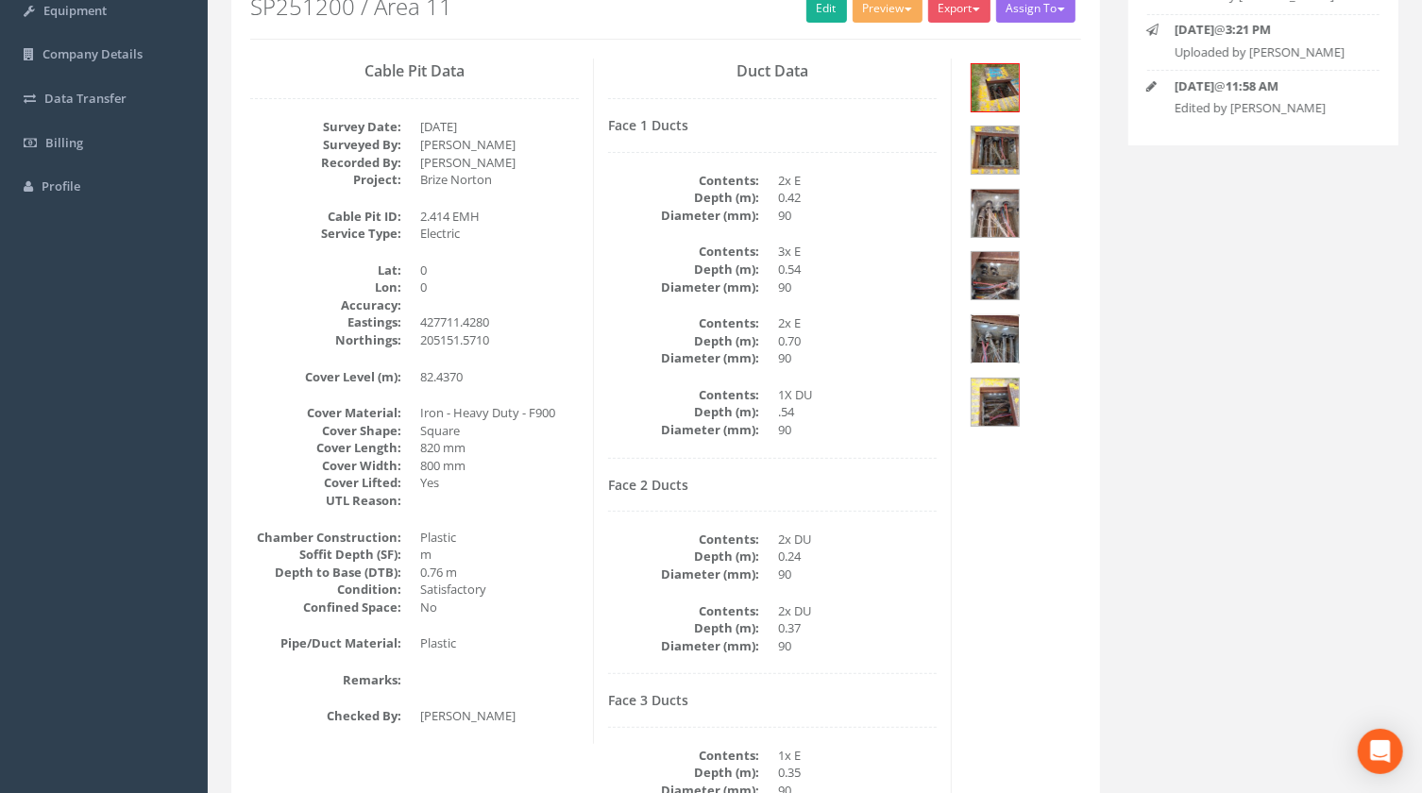
click at [998, 345] on img at bounding box center [994, 338] width 47 height 47
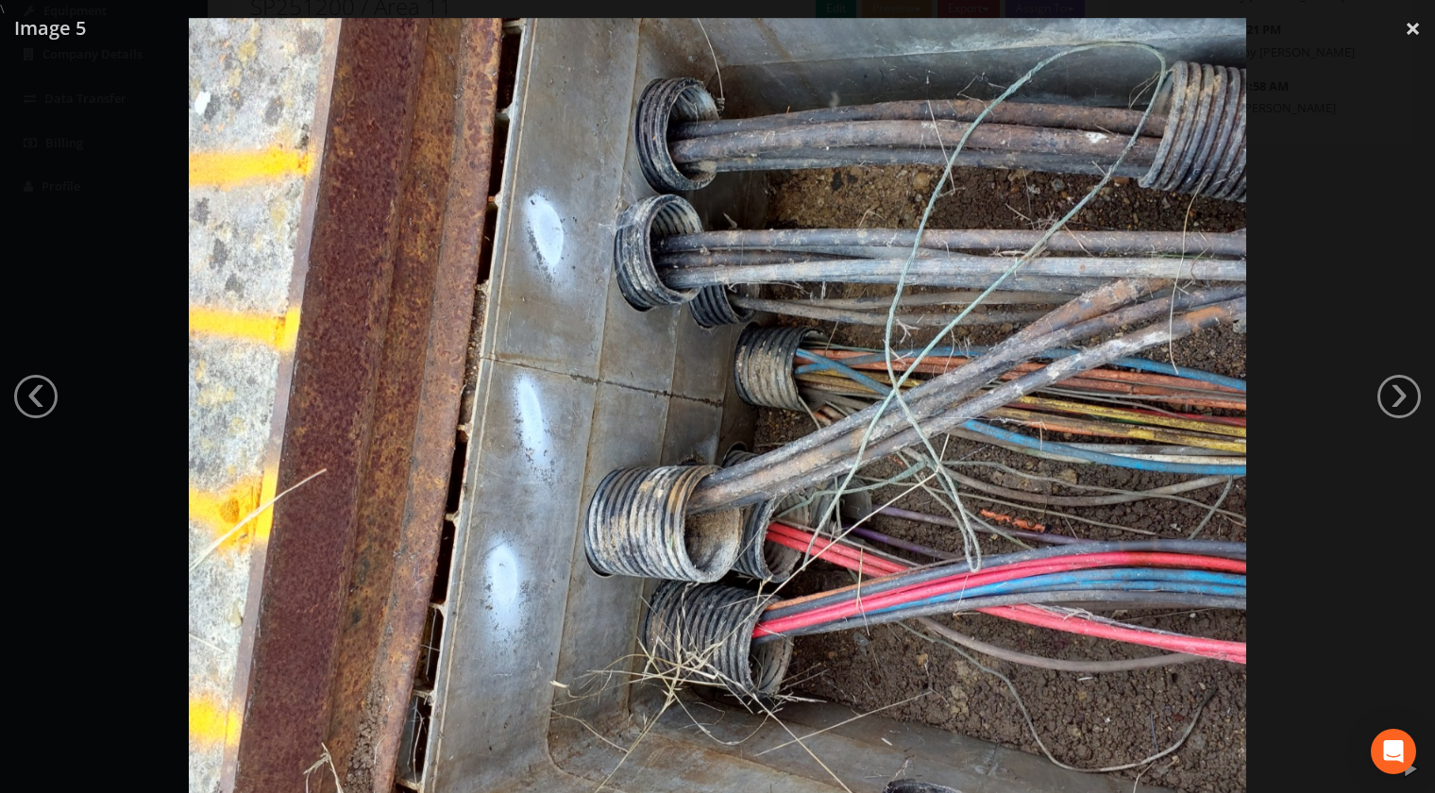
click at [825, 700] on img at bounding box center [717, 414] width 1057 height 793
click at [950, 704] on img at bounding box center [717, 414] width 1057 height 793
drag, startPoint x: 905, startPoint y: 724, endPoint x: 936, endPoint y: 716, distance: 32.3
click at [905, 724] on img at bounding box center [717, 414] width 1057 height 793
click at [896, 700] on img at bounding box center [717, 414] width 1057 height 793
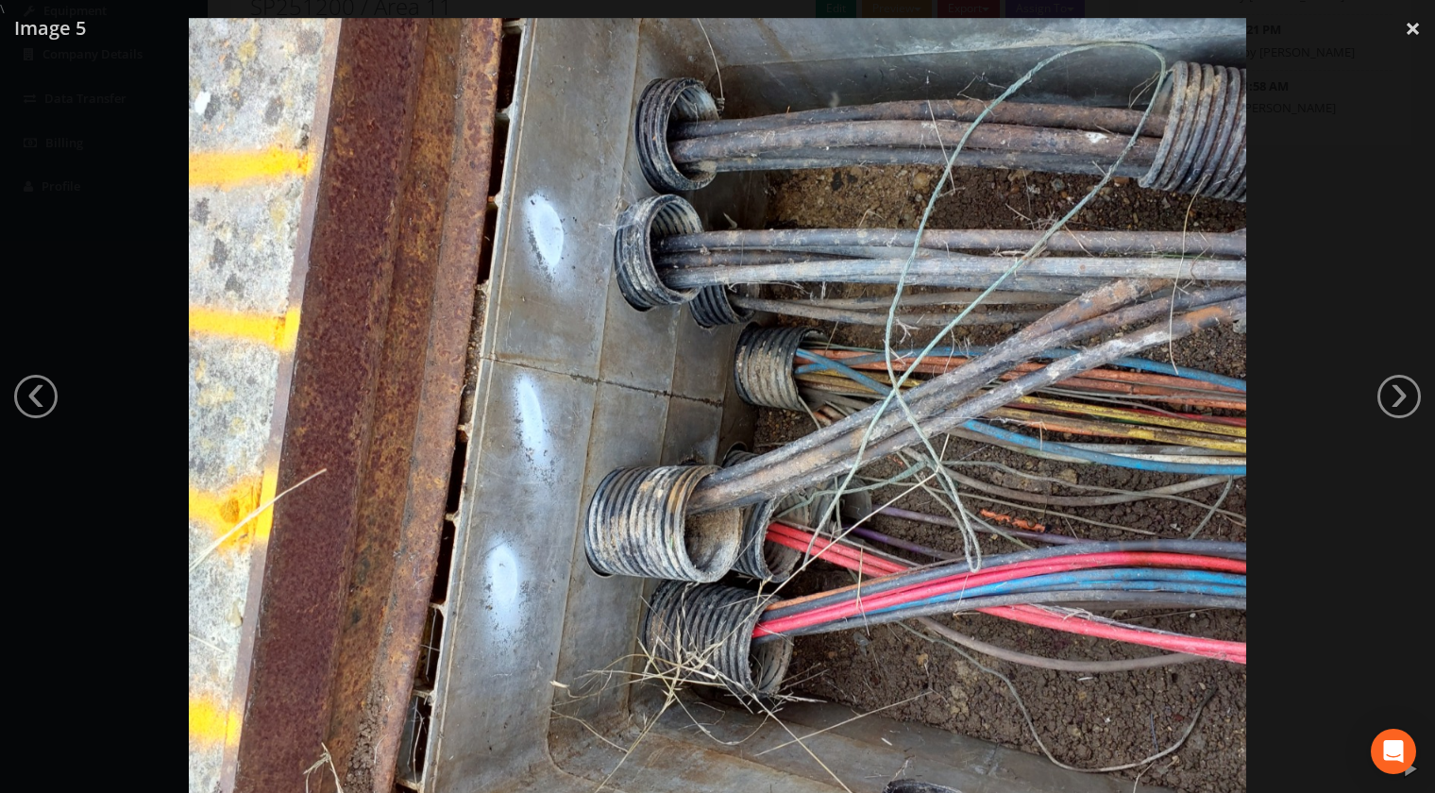
click at [905, 728] on img at bounding box center [717, 414] width 1057 height 793
click at [1411, 27] on link "×" at bounding box center [1413, 28] width 44 height 57
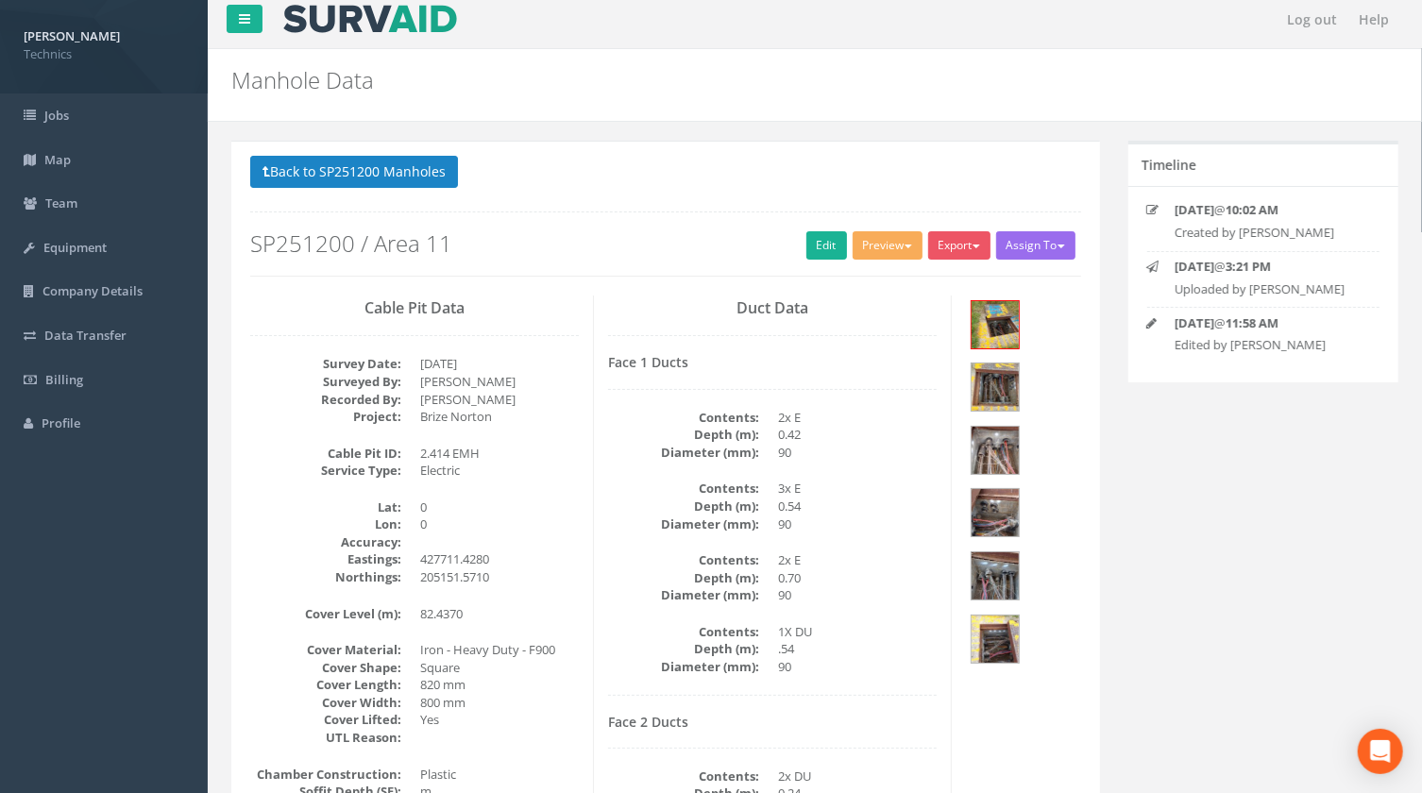
scroll to position [0, 0]
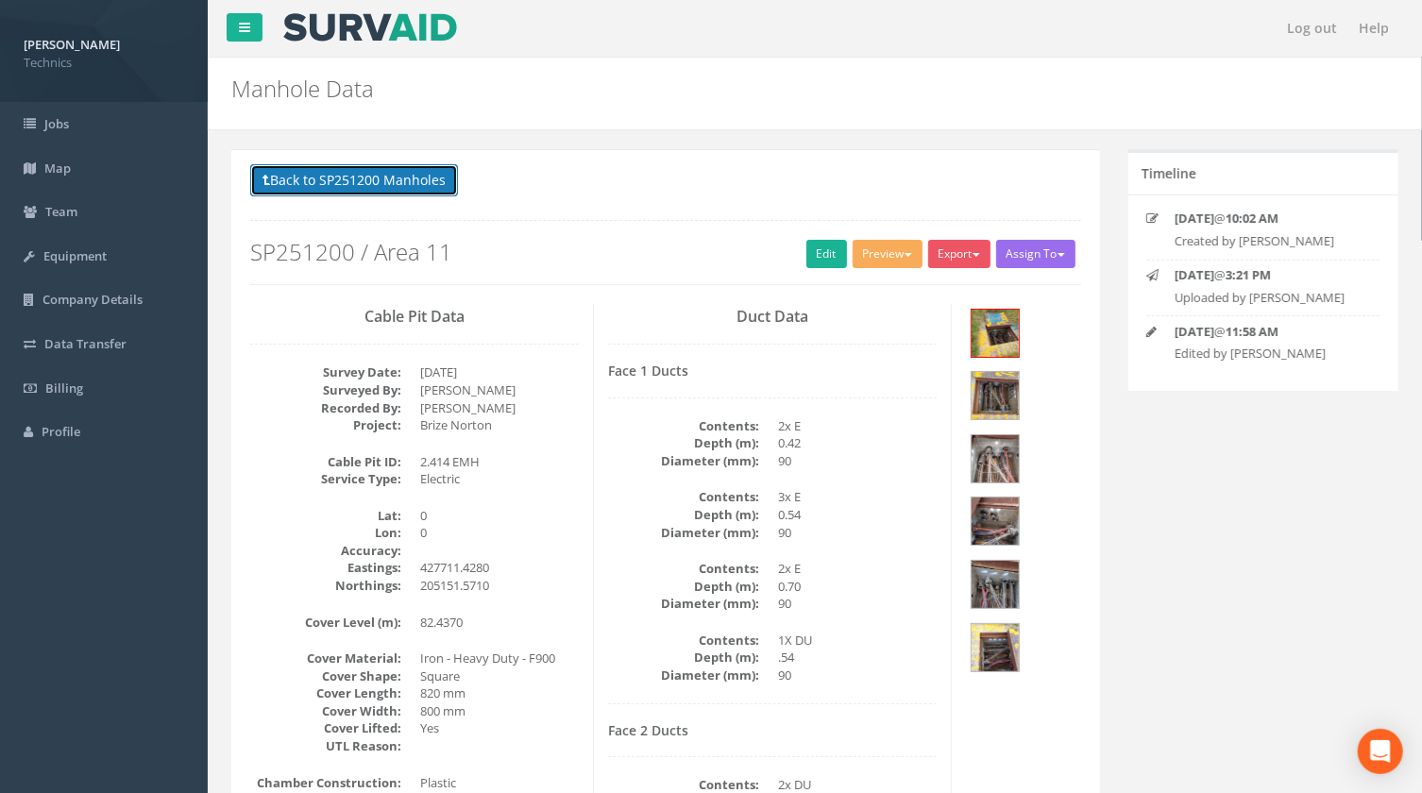
click at [406, 179] on button "Back to SP251200 Manholes" at bounding box center [354, 180] width 208 height 32
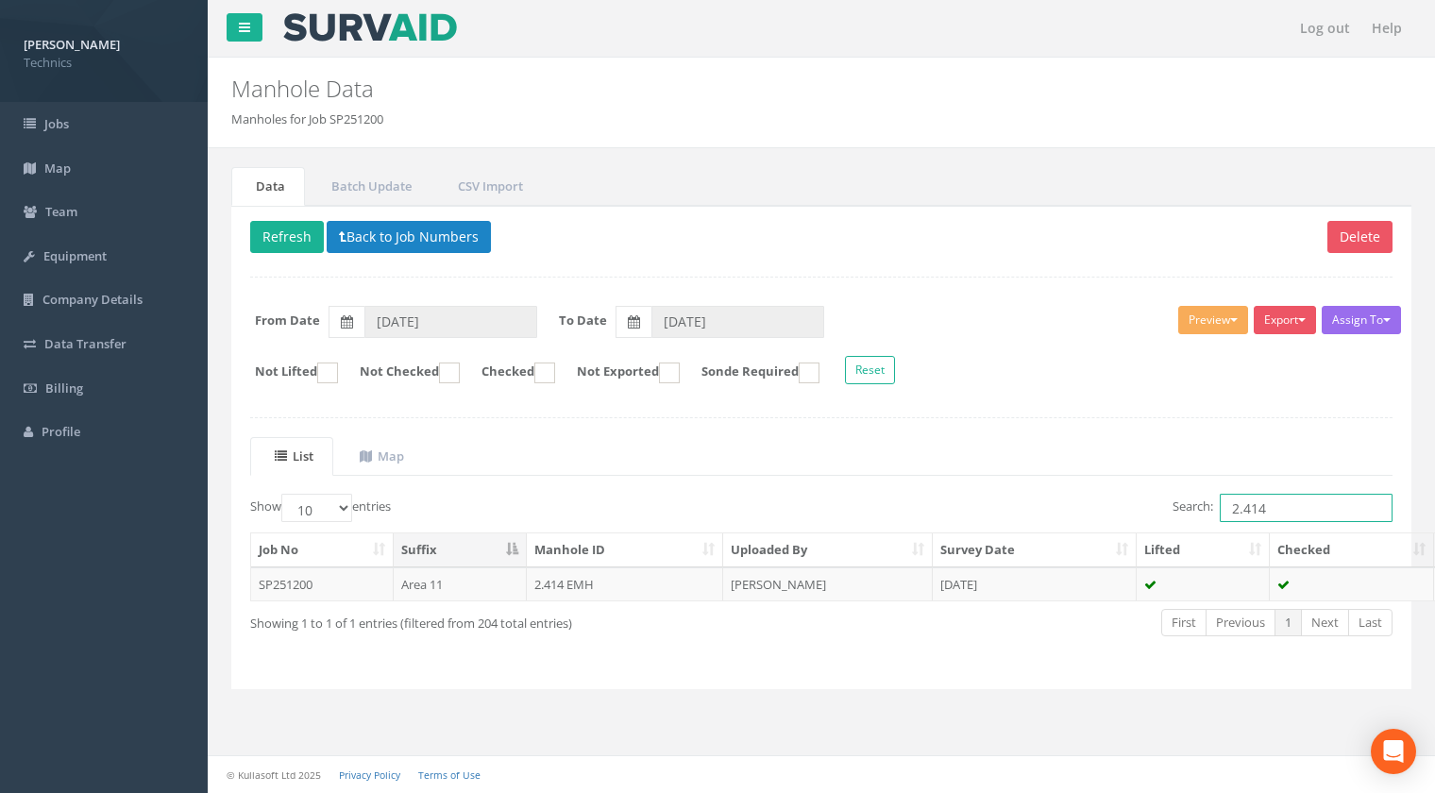
click at [1273, 504] on input "2.414" at bounding box center [1306, 508] width 173 height 28
click at [543, 585] on td "2.416 EMH" at bounding box center [625, 584] width 197 height 34
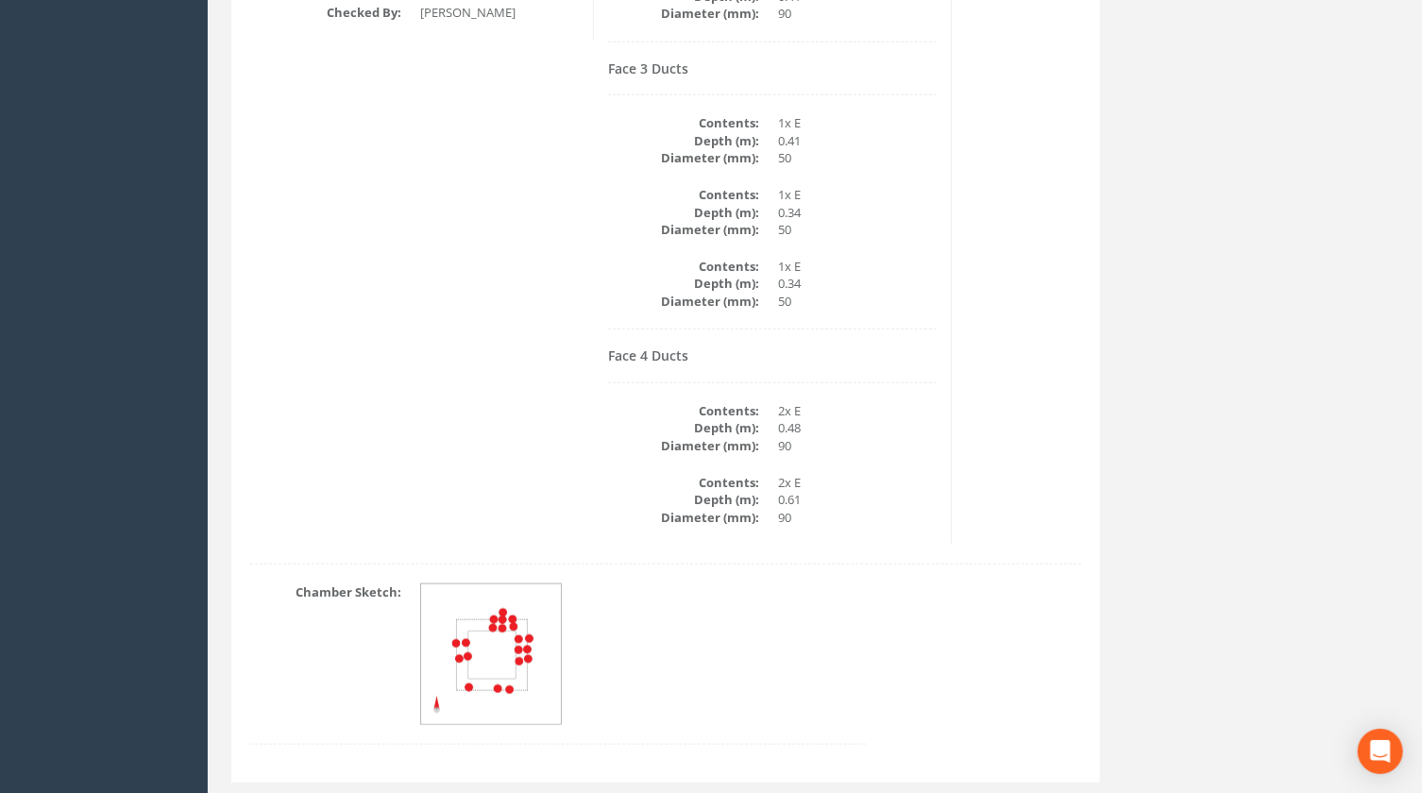
scroll to position [1000, 0]
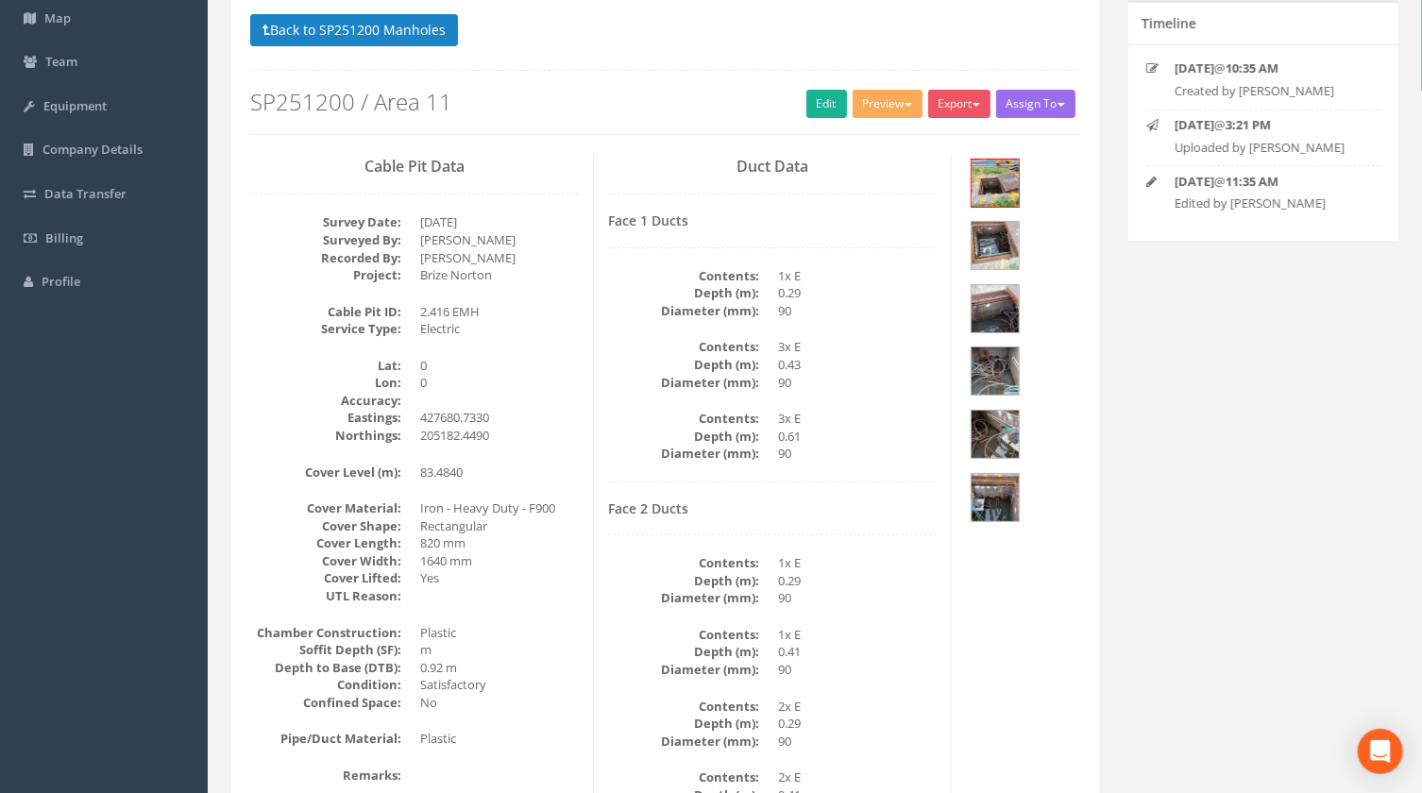
scroll to position [142, 0]
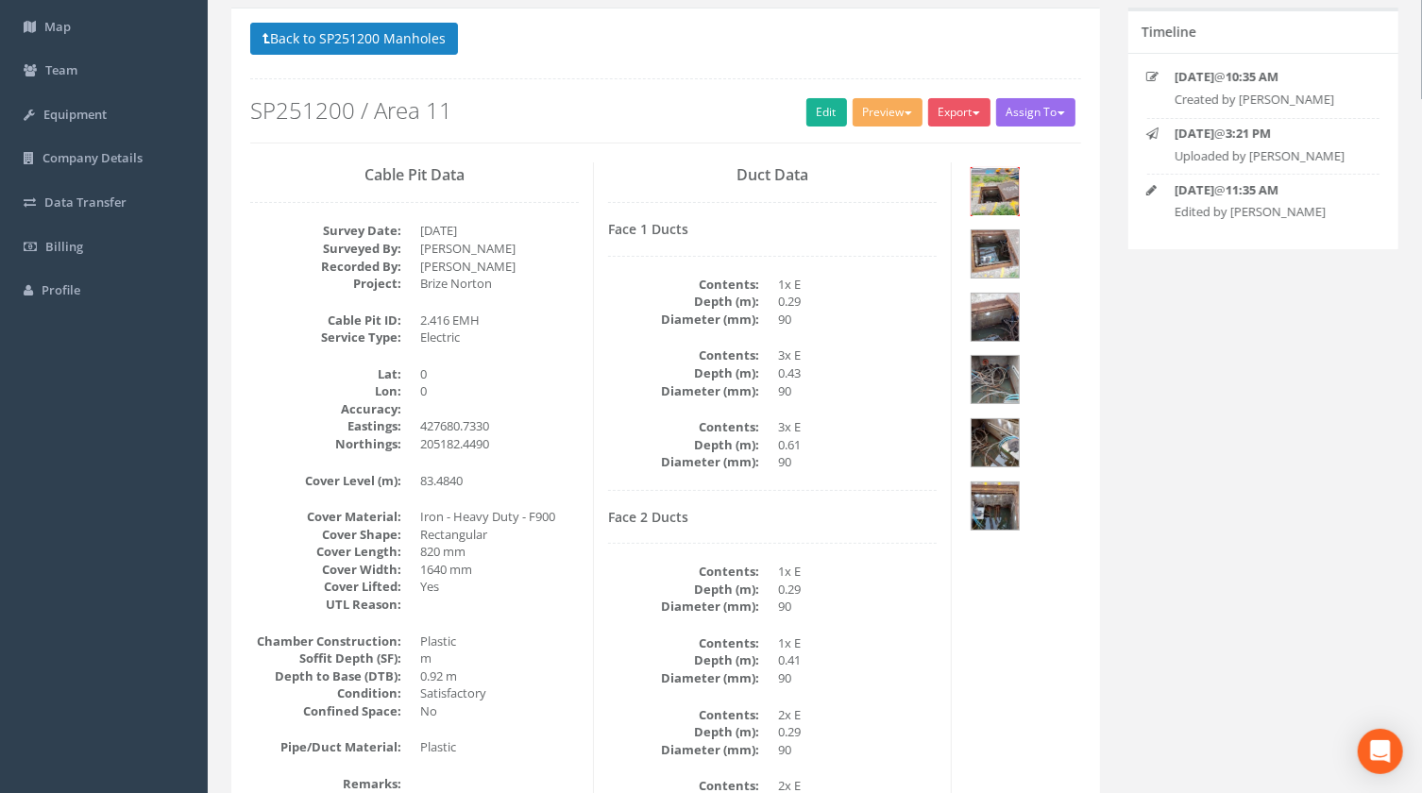
click at [990, 198] on img at bounding box center [994, 191] width 47 height 47
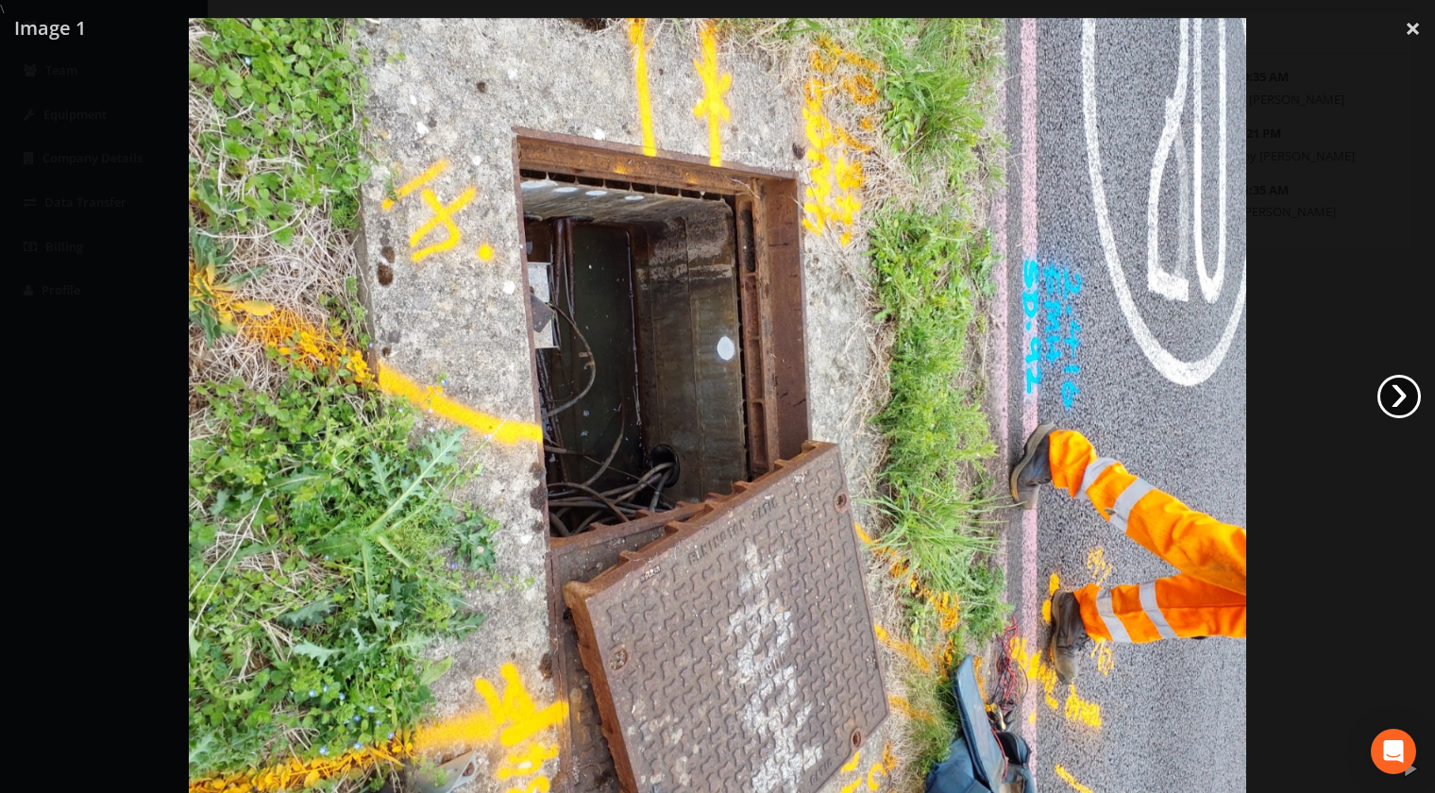
click at [1396, 398] on link "›" at bounding box center [1398, 396] width 43 height 43
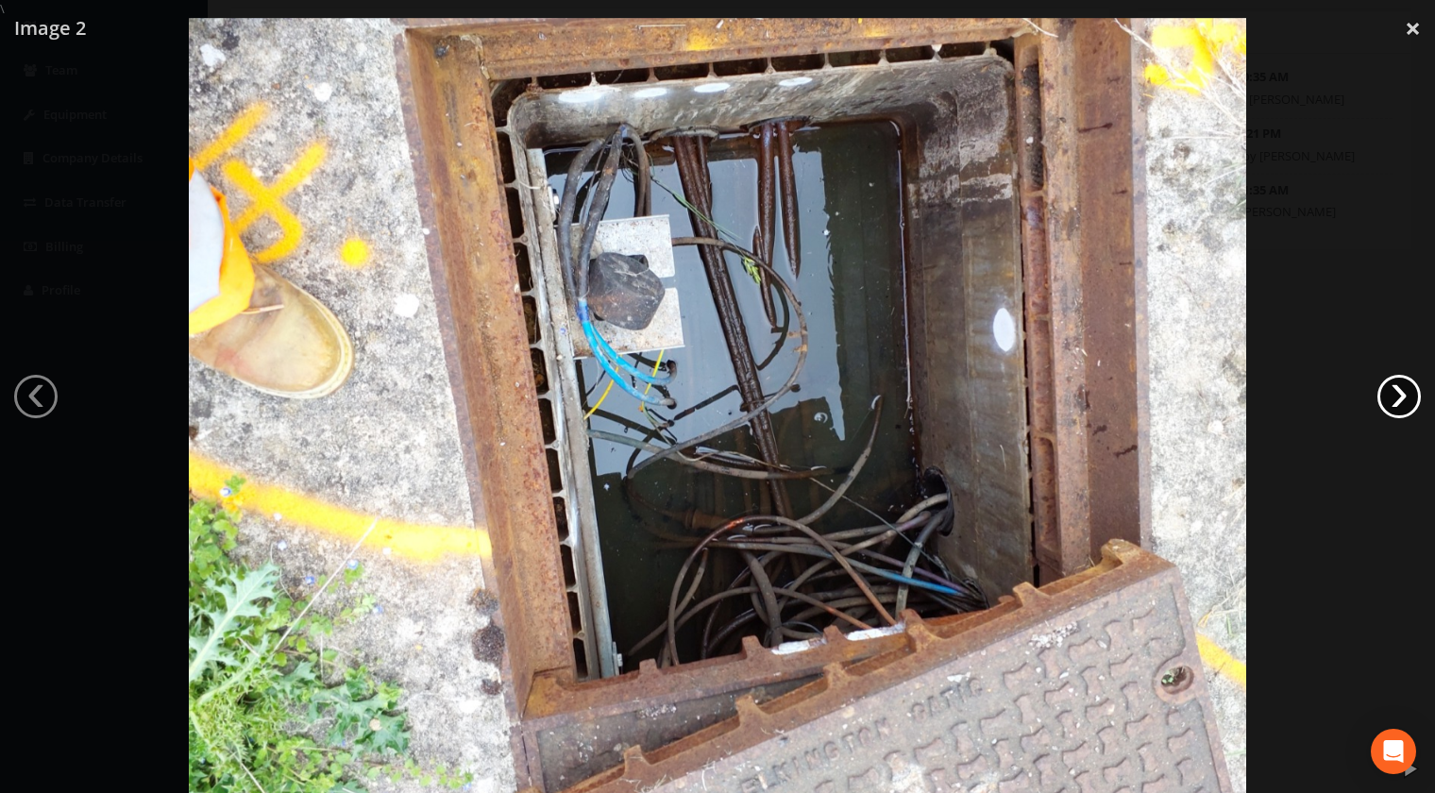
click at [1396, 398] on link "›" at bounding box center [1398, 396] width 43 height 43
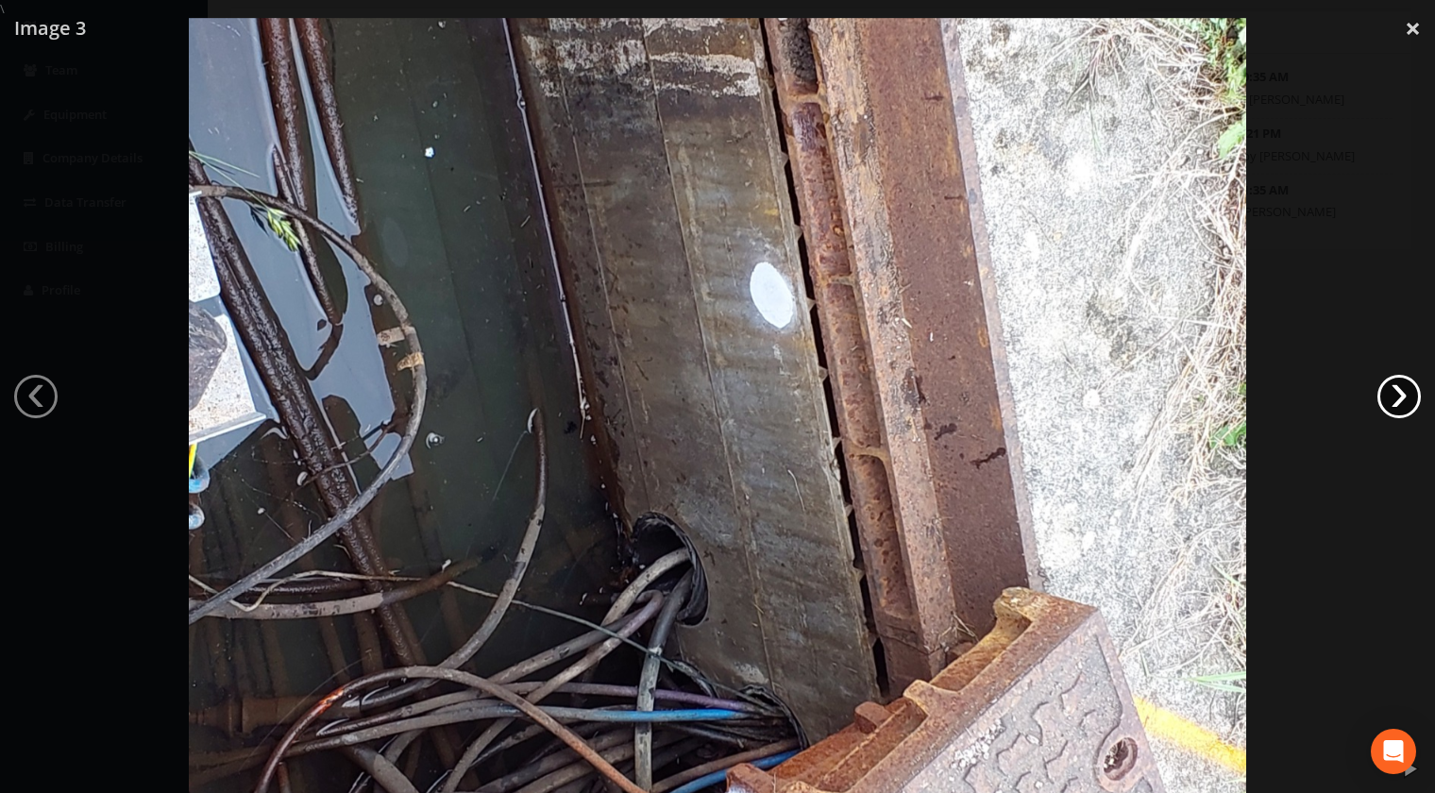
click at [1396, 398] on link "›" at bounding box center [1398, 396] width 43 height 43
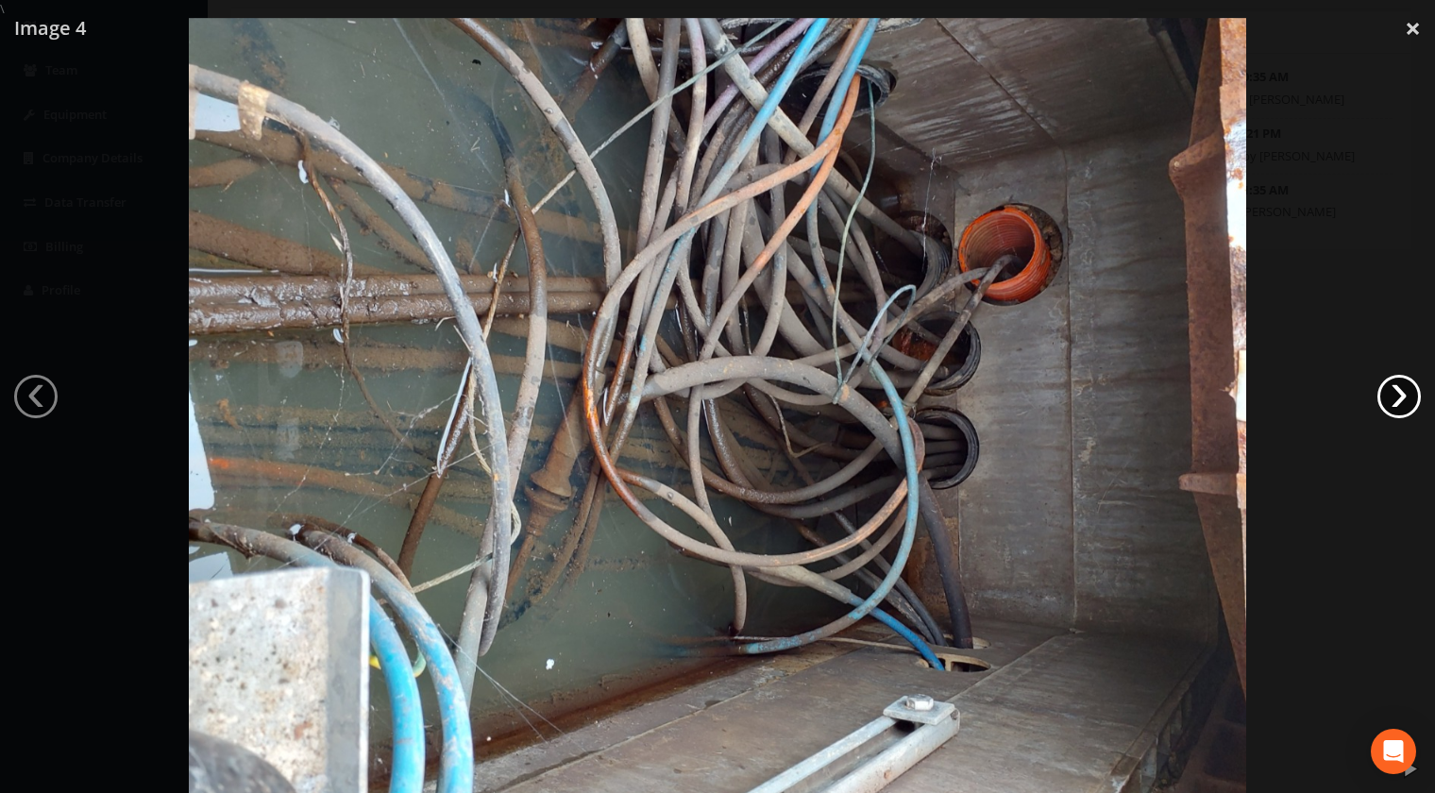
click at [1391, 411] on link "›" at bounding box center [1398, 396] width 43 height 43
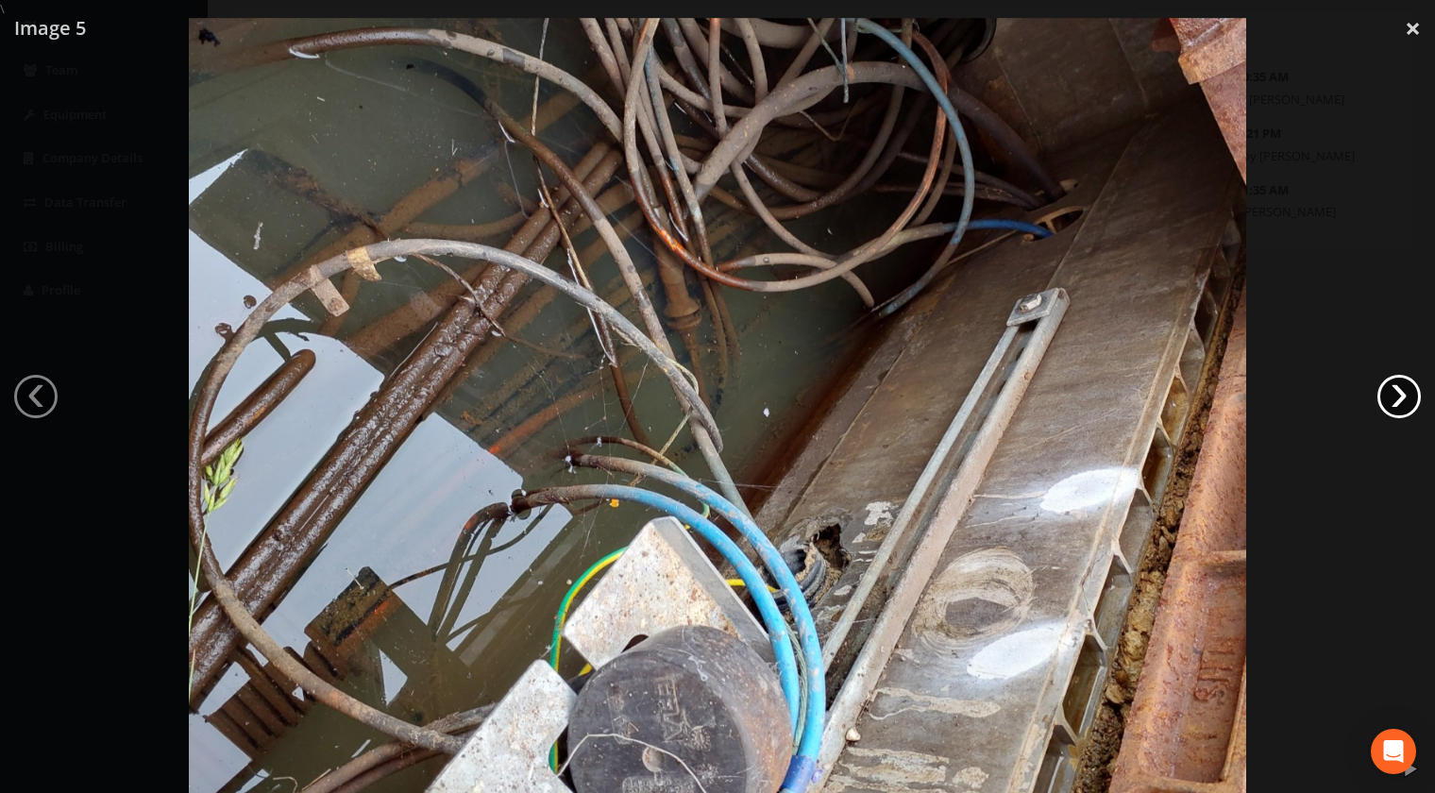
click at [1391, 411] on link "›" at bounding box center [1398, 396] width 43 height 43
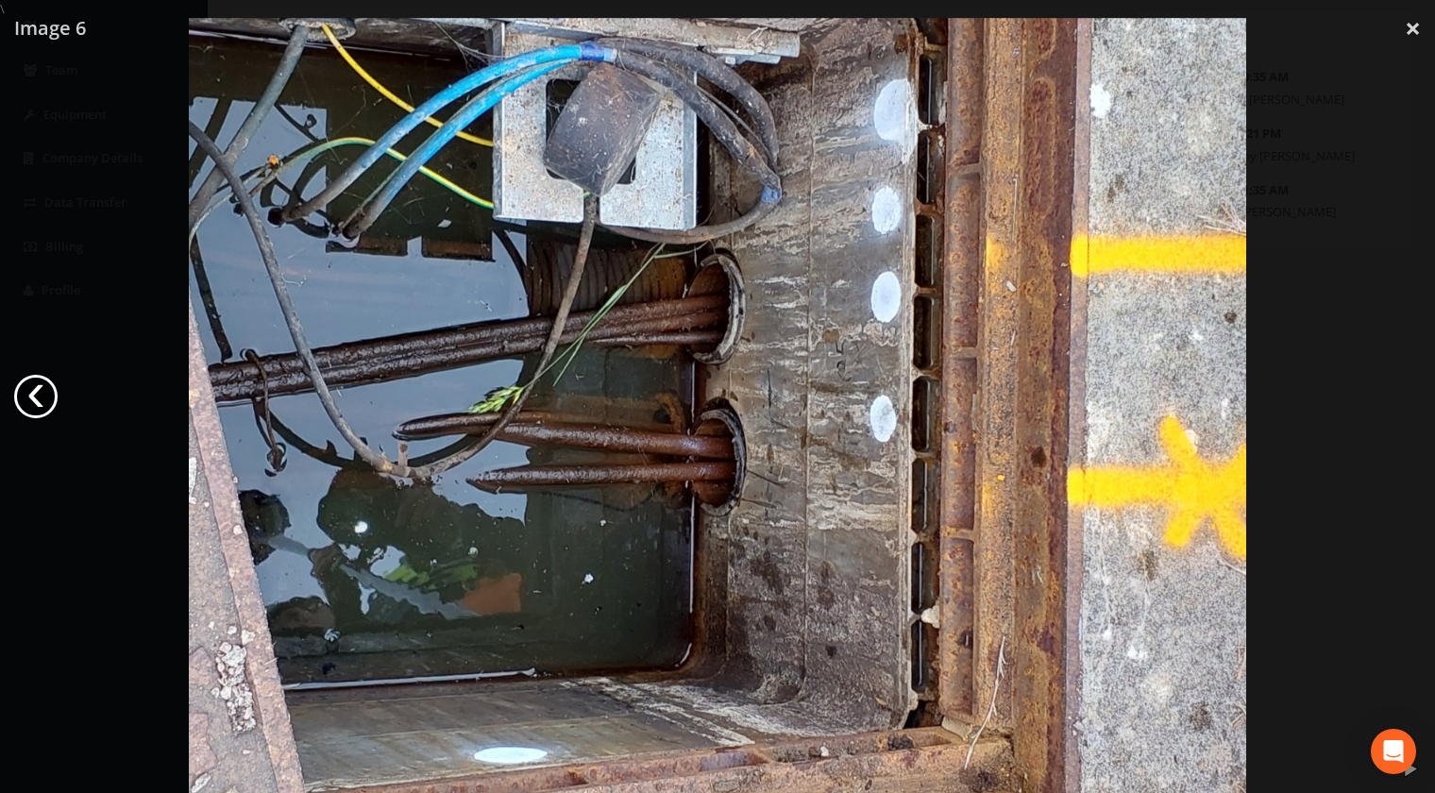
click at [37, 397] on link "‹" at bounding box center [35, 396] width 43 height 43
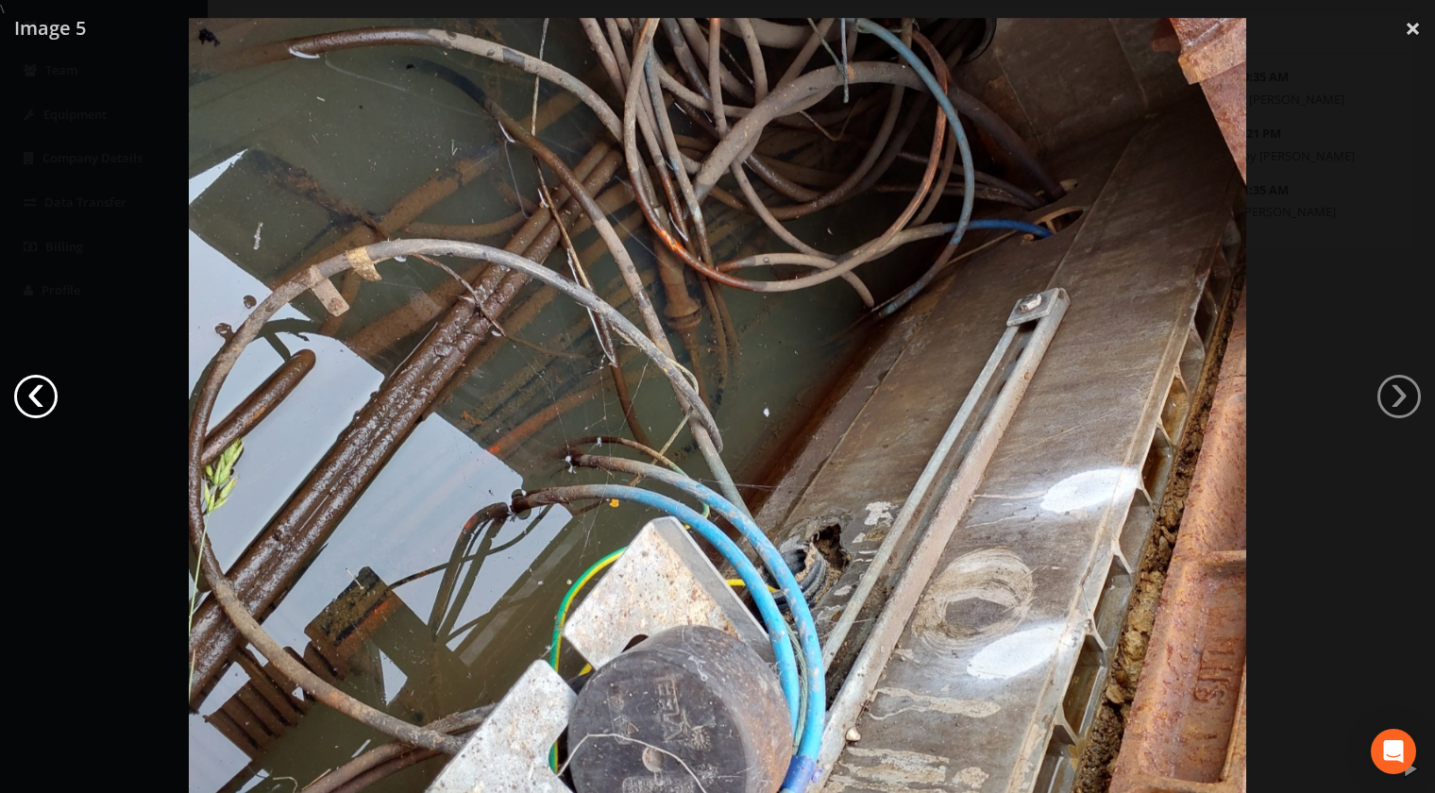
click at [37, 397] on link "‹" at bounding box center [35, 396] width 43 height 43
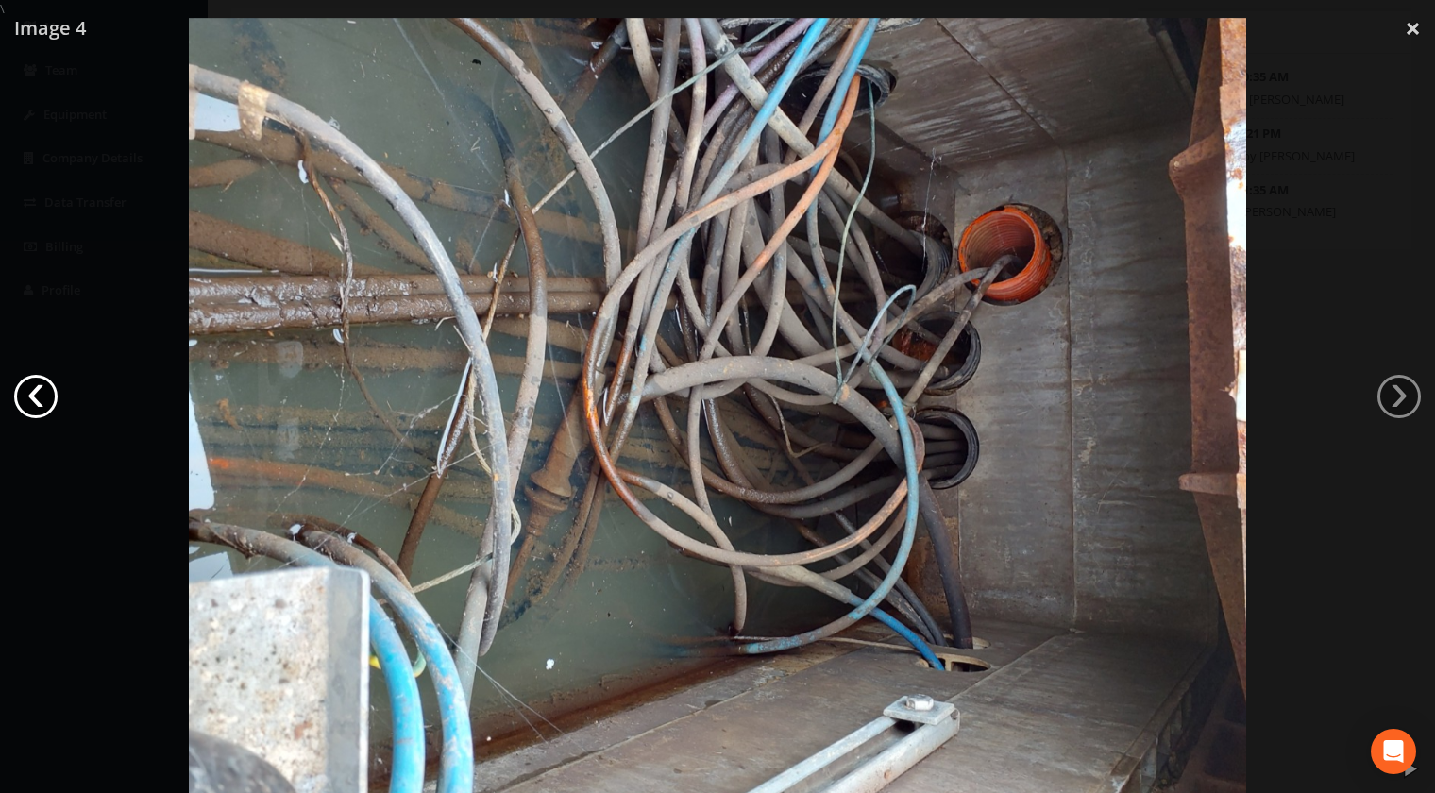
click at [37, 397] on link "‹" at bounding box center [35, 396] width 43 height 43
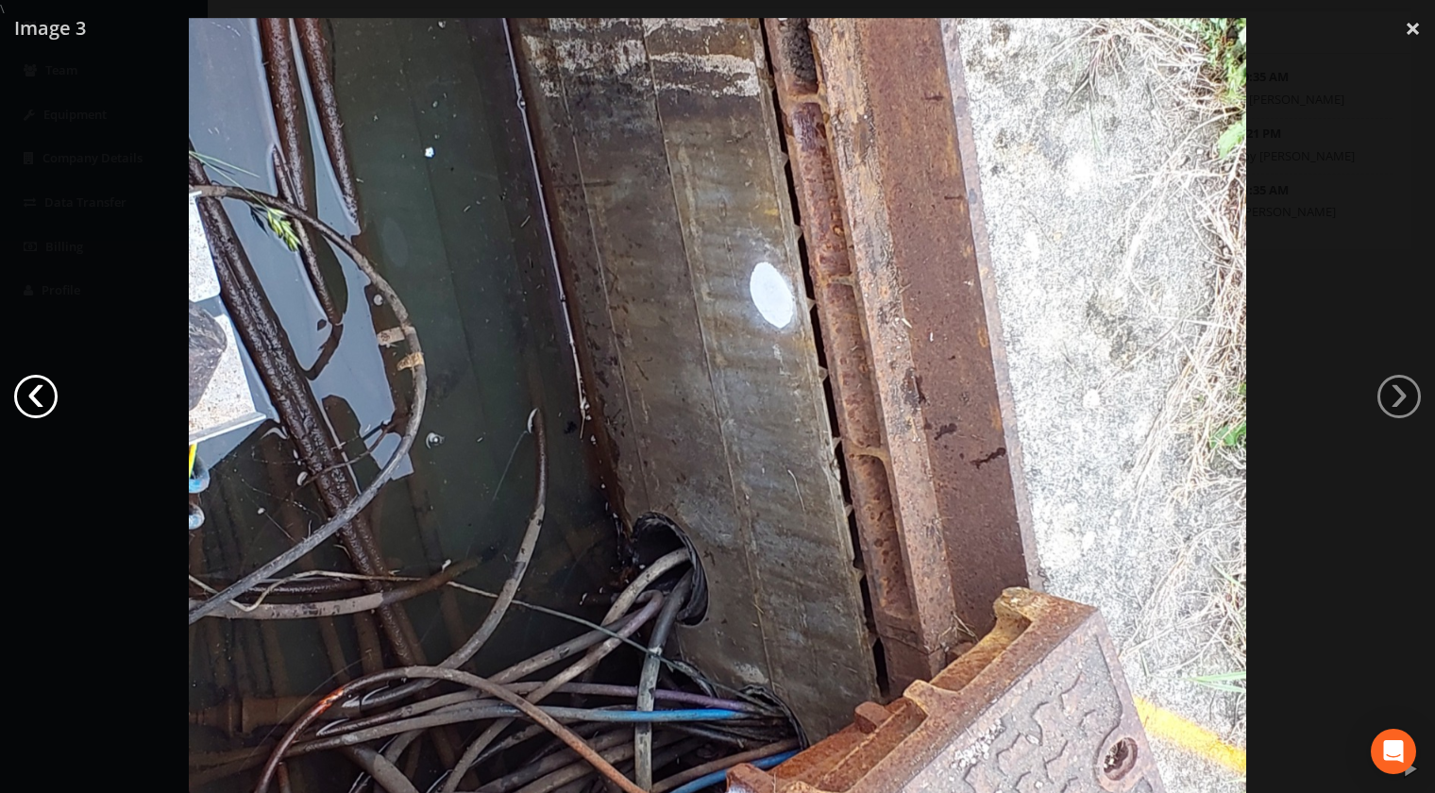
click at [37, 397] on link "‹" at bounding box center [35, 396] width 43 height 43
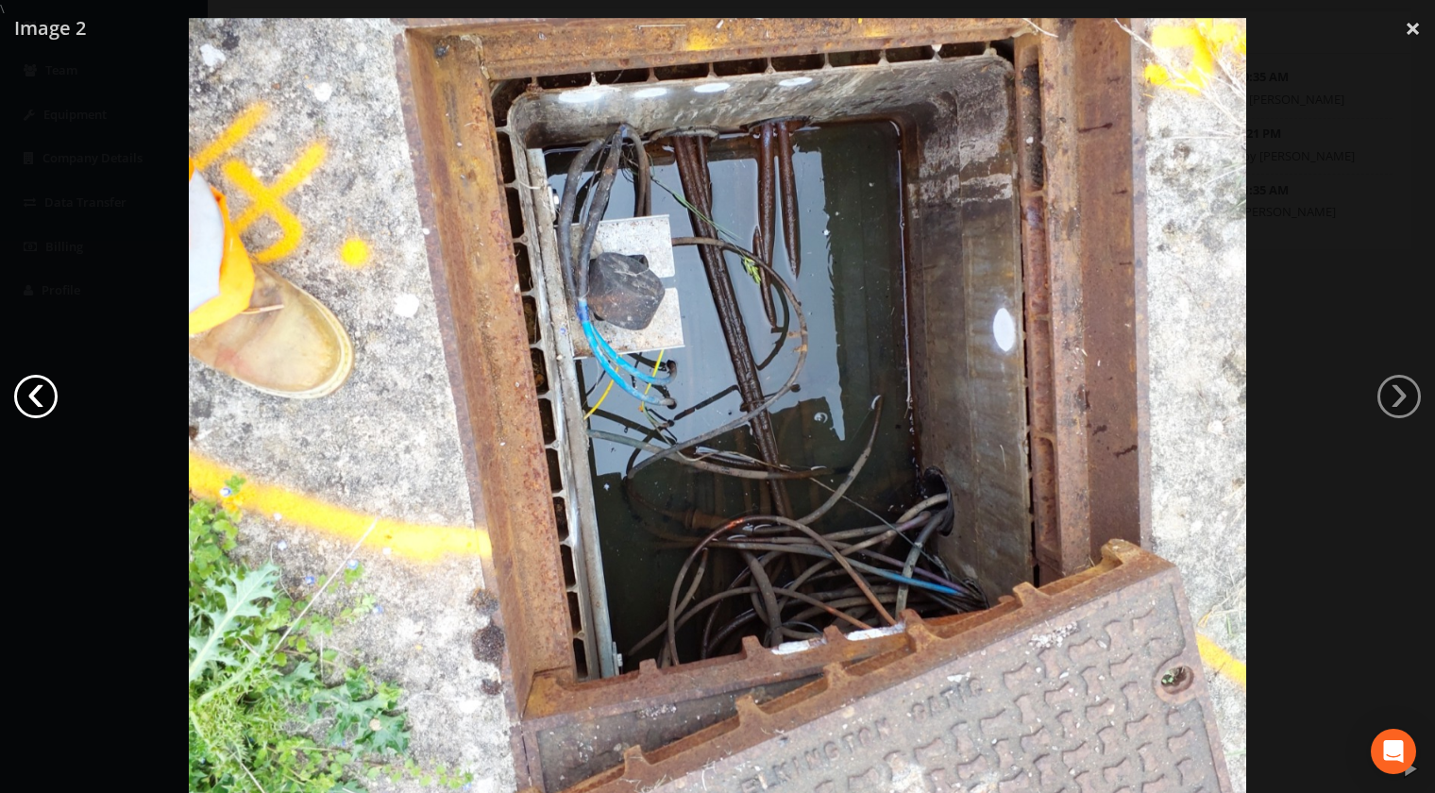
click at [37, 397] on link "‹" at bounding box center [35, 396] width 43 height 43
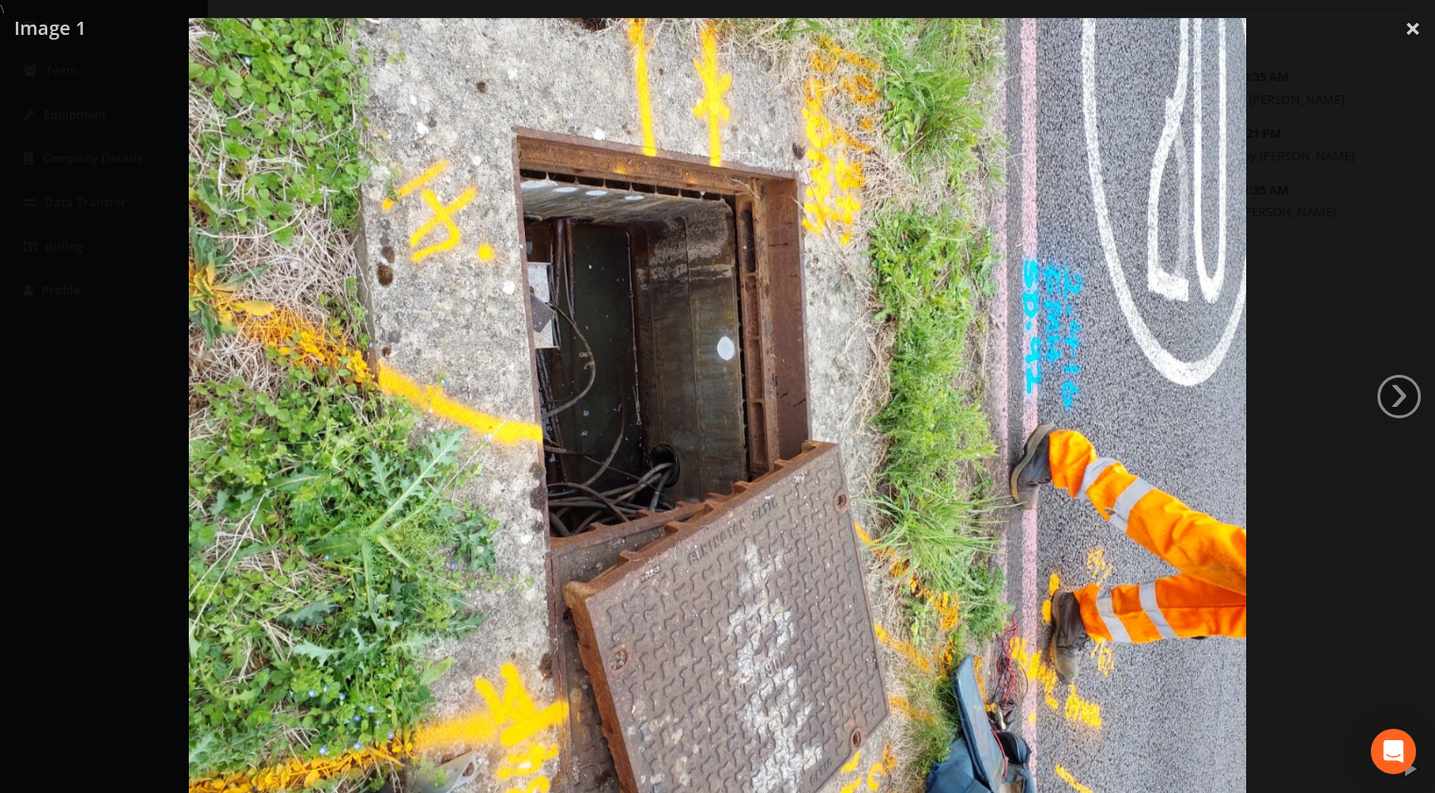
click at [37, 397] on div at bounding box center [717, 414] width 1435 height 793
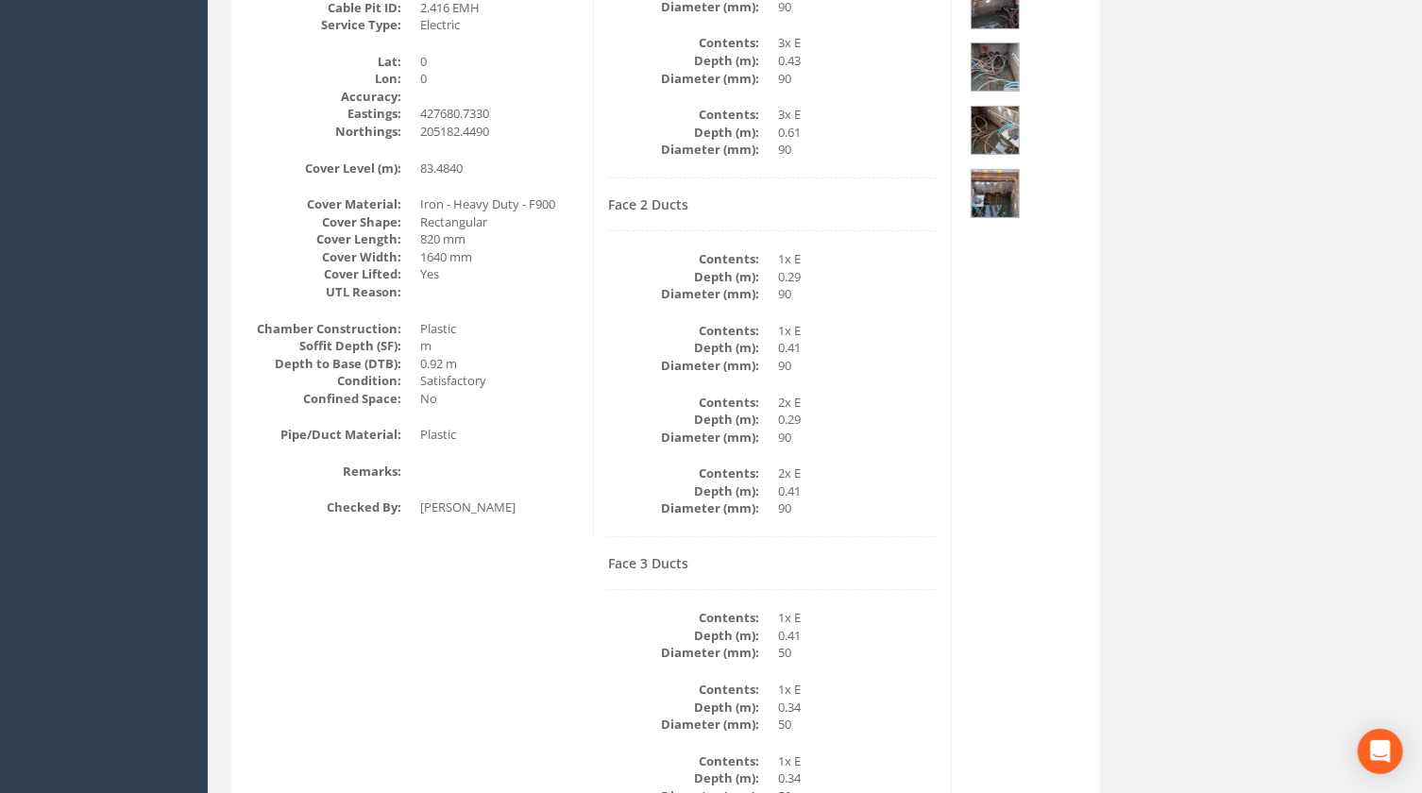
scroll to position [484, 0]
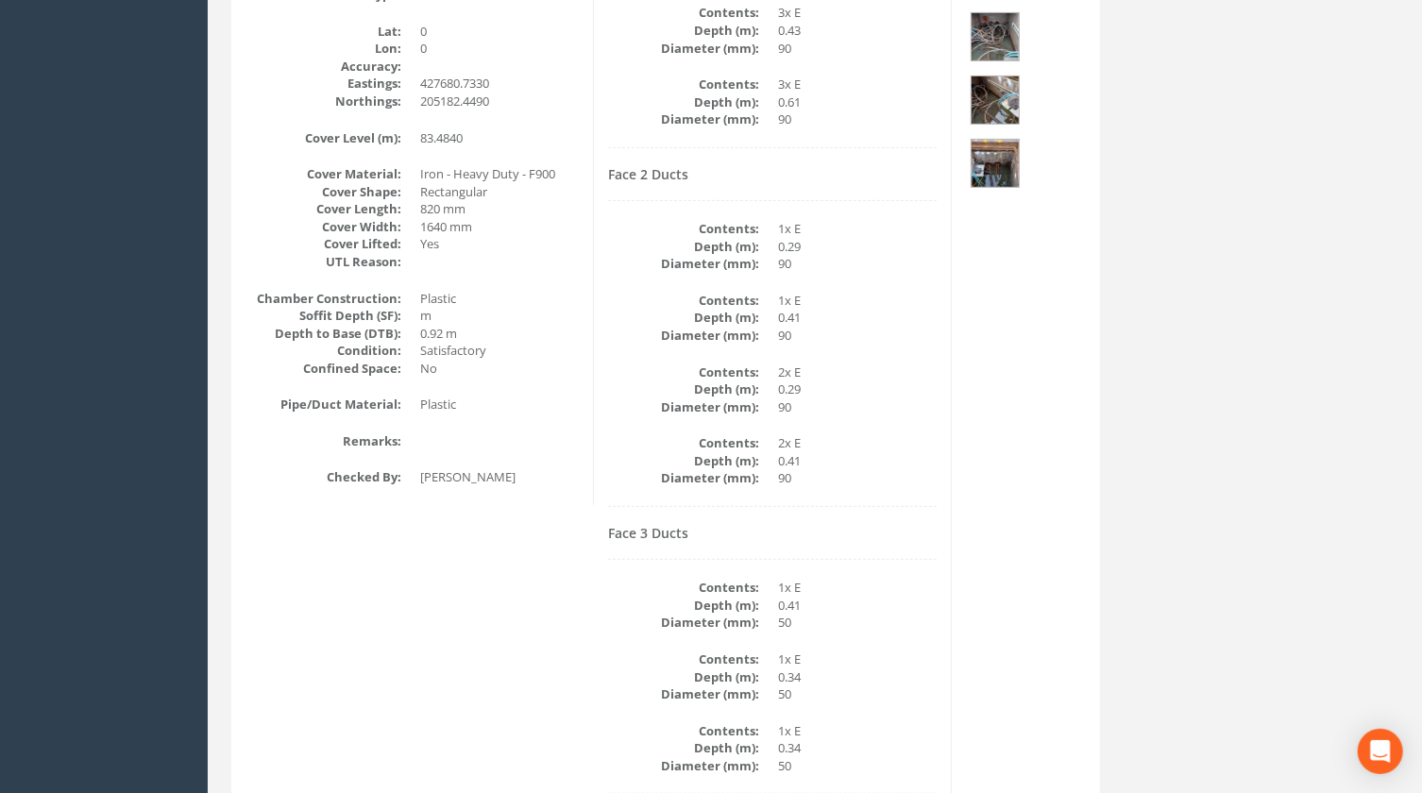
click at [929, 739] on dd "0.34" at bounding box center [857, 748] width 159 height 18
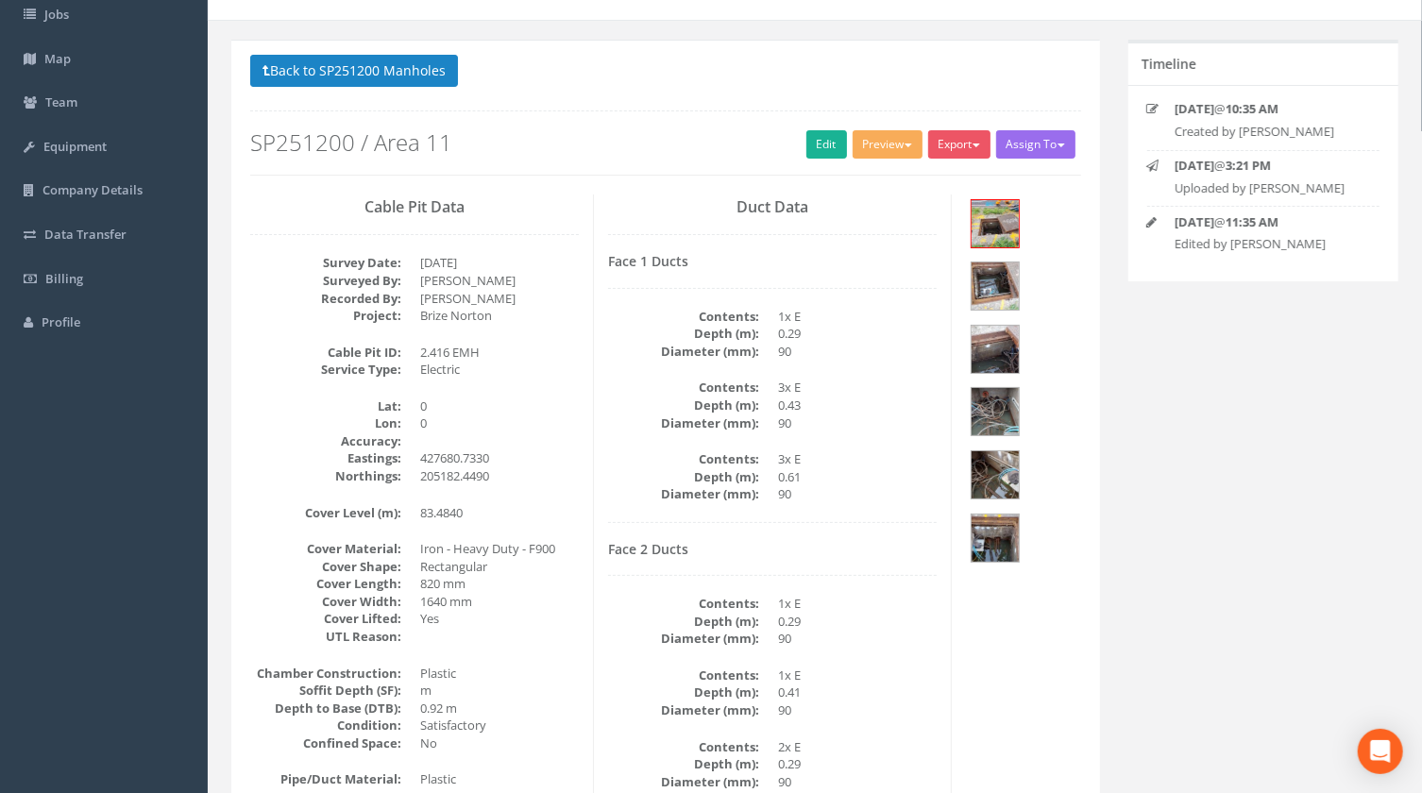
scroll to position [56, 0]
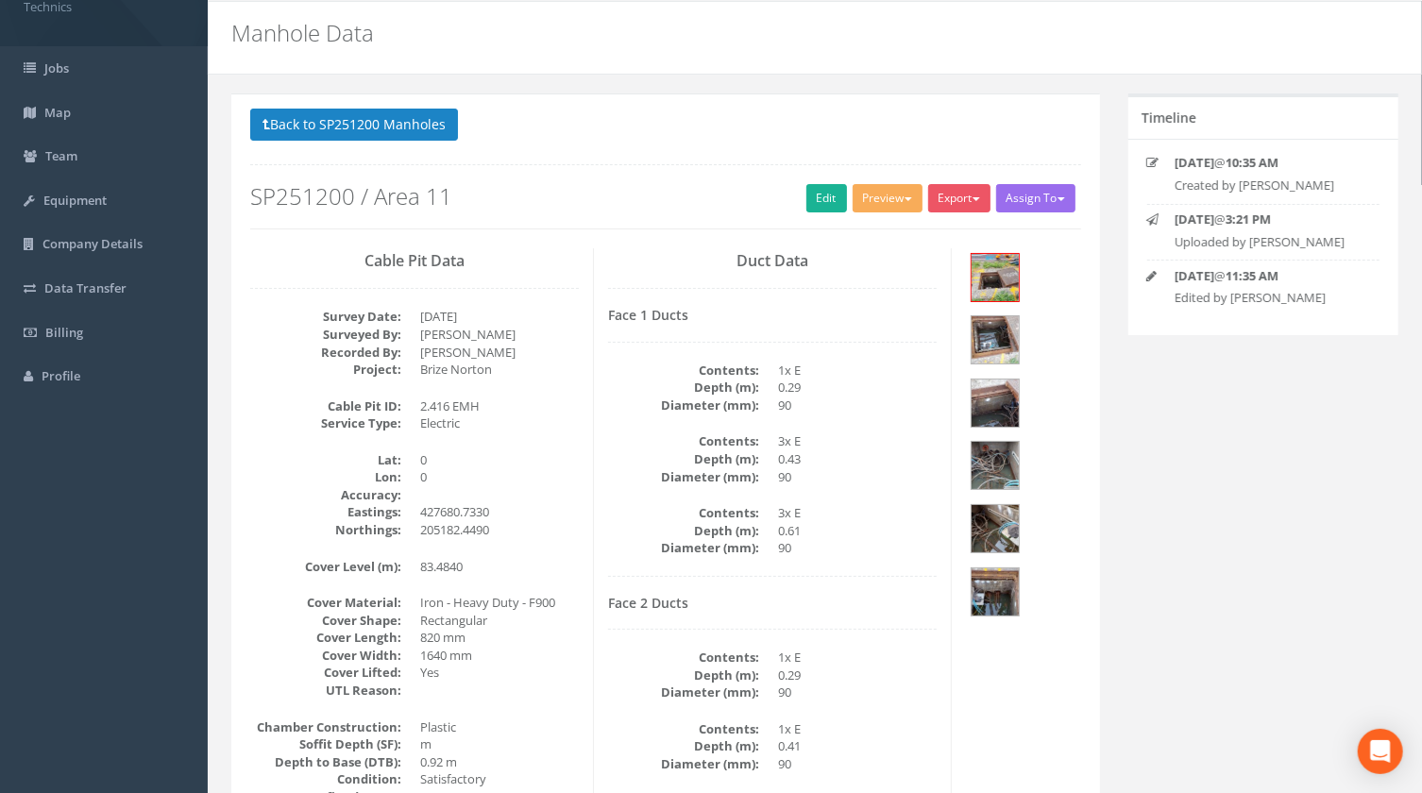
click at [831, 708] on div "Face 2 Ducts Contents: 1x E Depth (m): 0.29 Diameter (mm): 90 Contents: 1x E De…" at bounding box center [772, 766] width 329 height 340
click at [391, 129] on button "Back to SP251200 Manholes" at bounding box center [354, 125] width 208 height 32
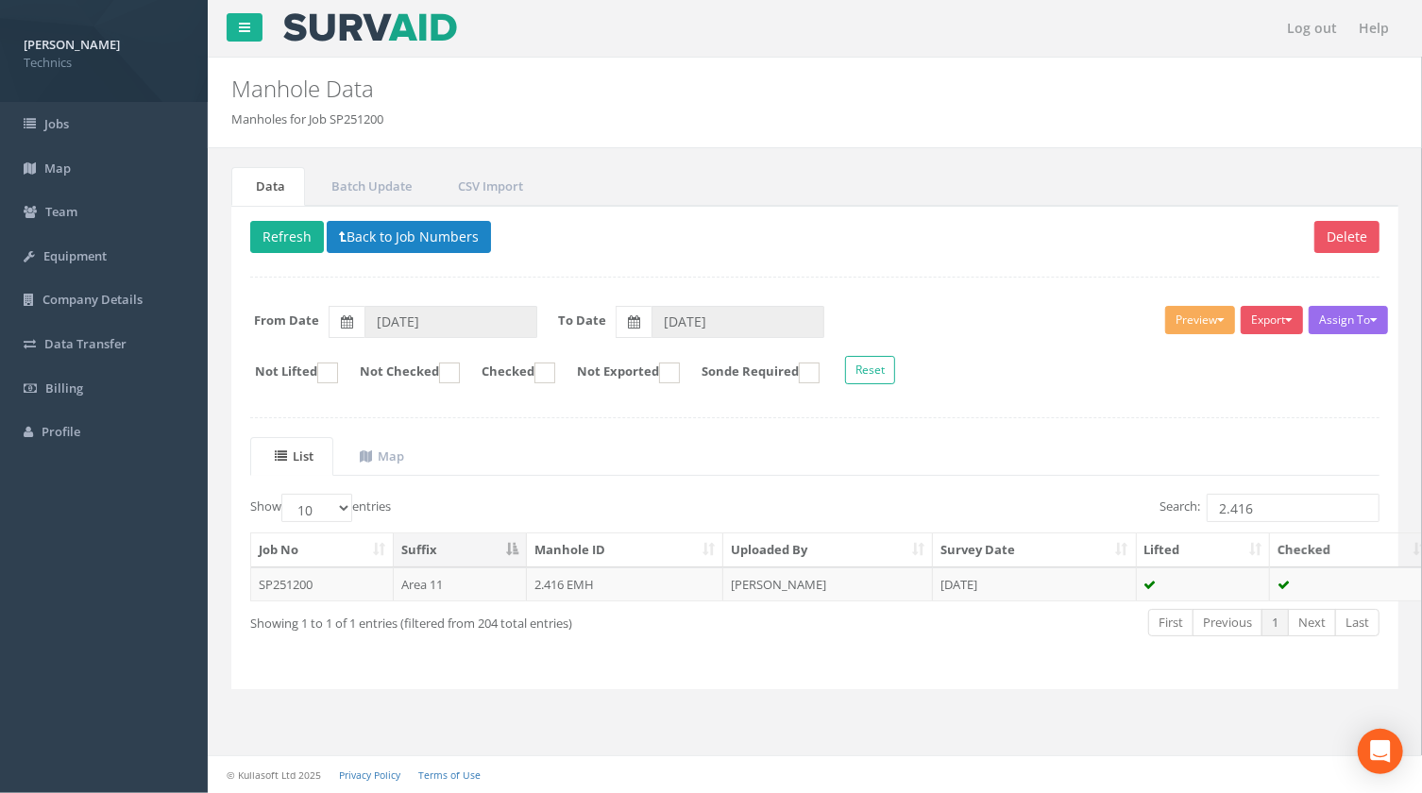
scroll to position [0, 0]
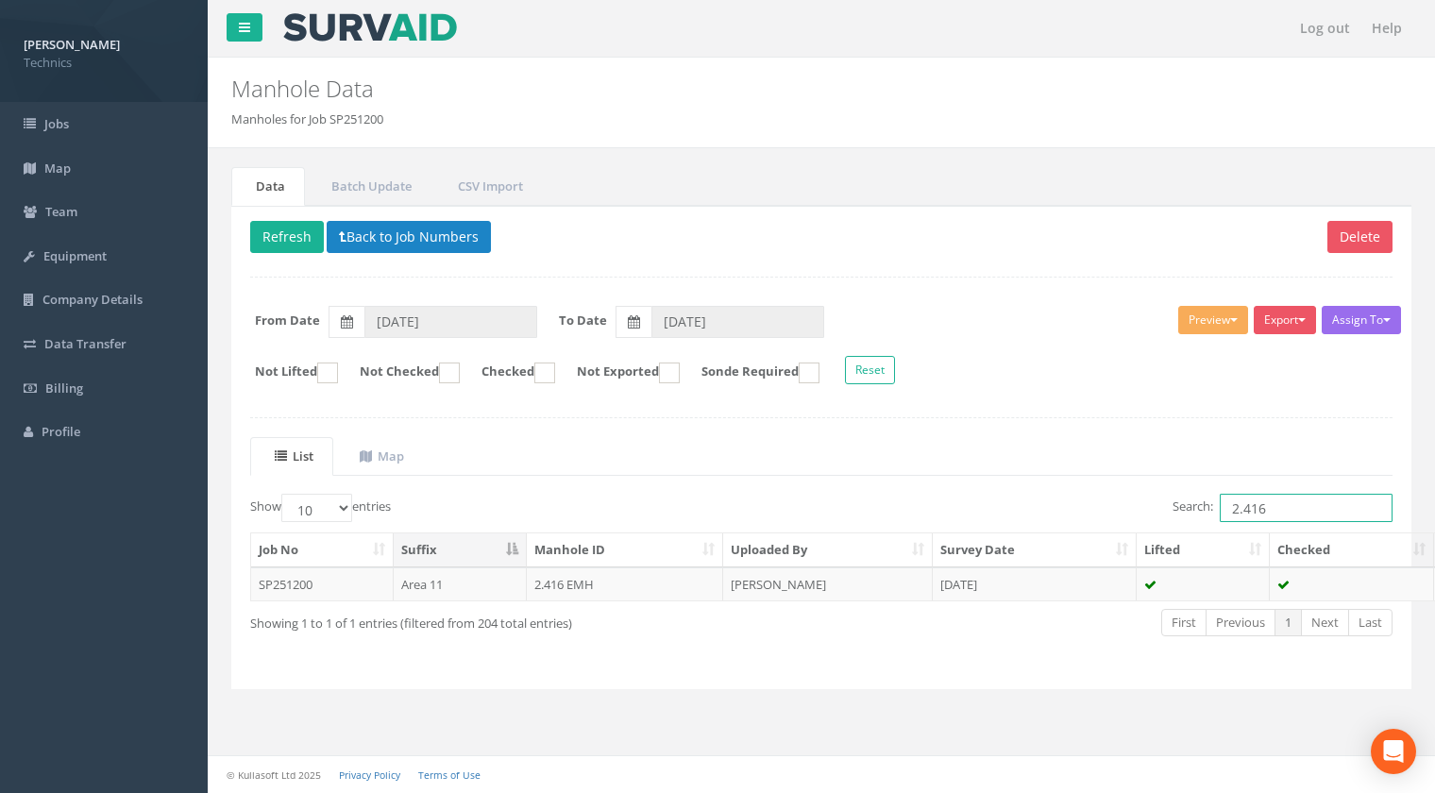
click at [1273, 508] on input "2.416" at bounding box center [1306, 508] width 173 height 28
click at [548, 583] on td "2.413 EMH" at bounding box center [625, 584] width 197 height 34
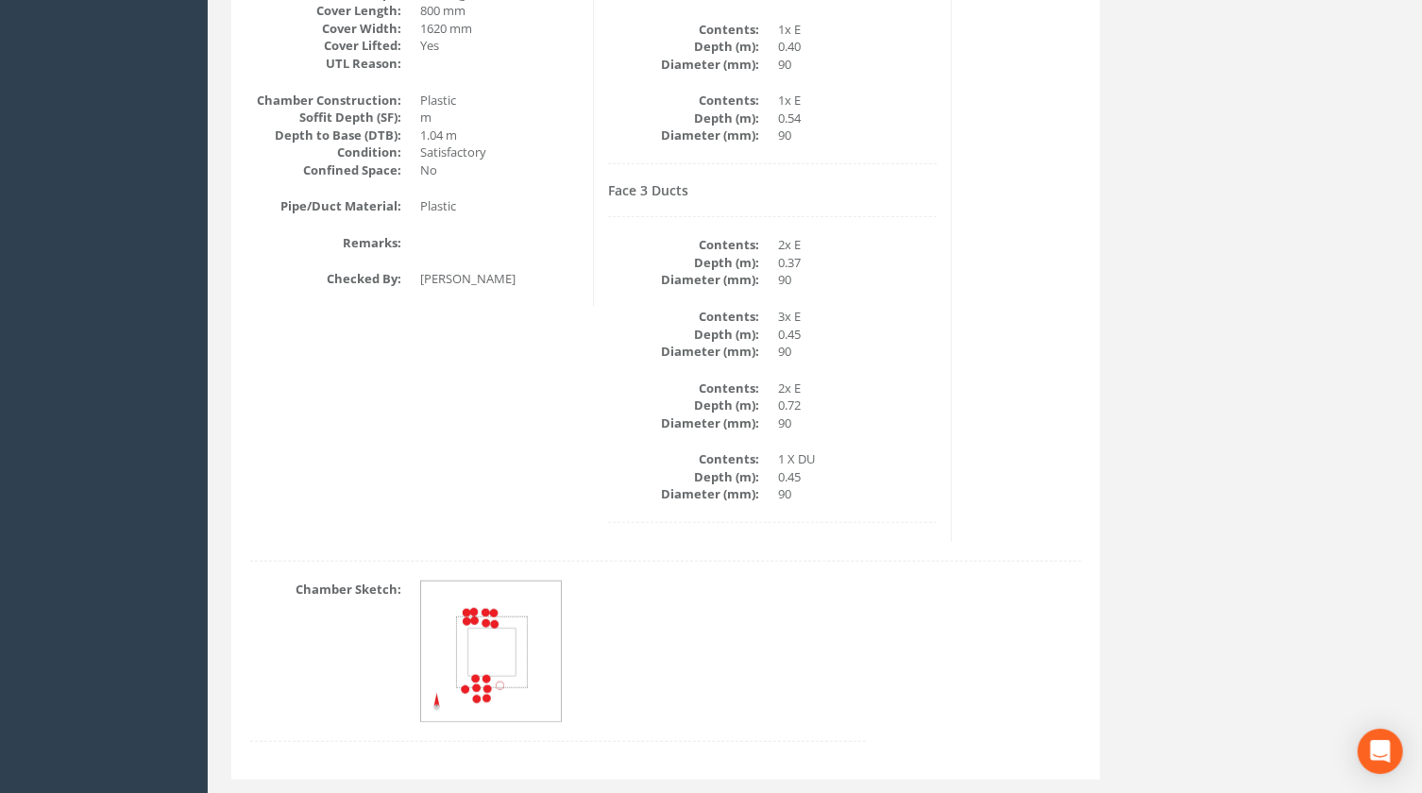
scroll to position [686, 0]
click at [889, 716] on div "Chamber Sketch:" at bounding box center [665, 667] width 859 height 180
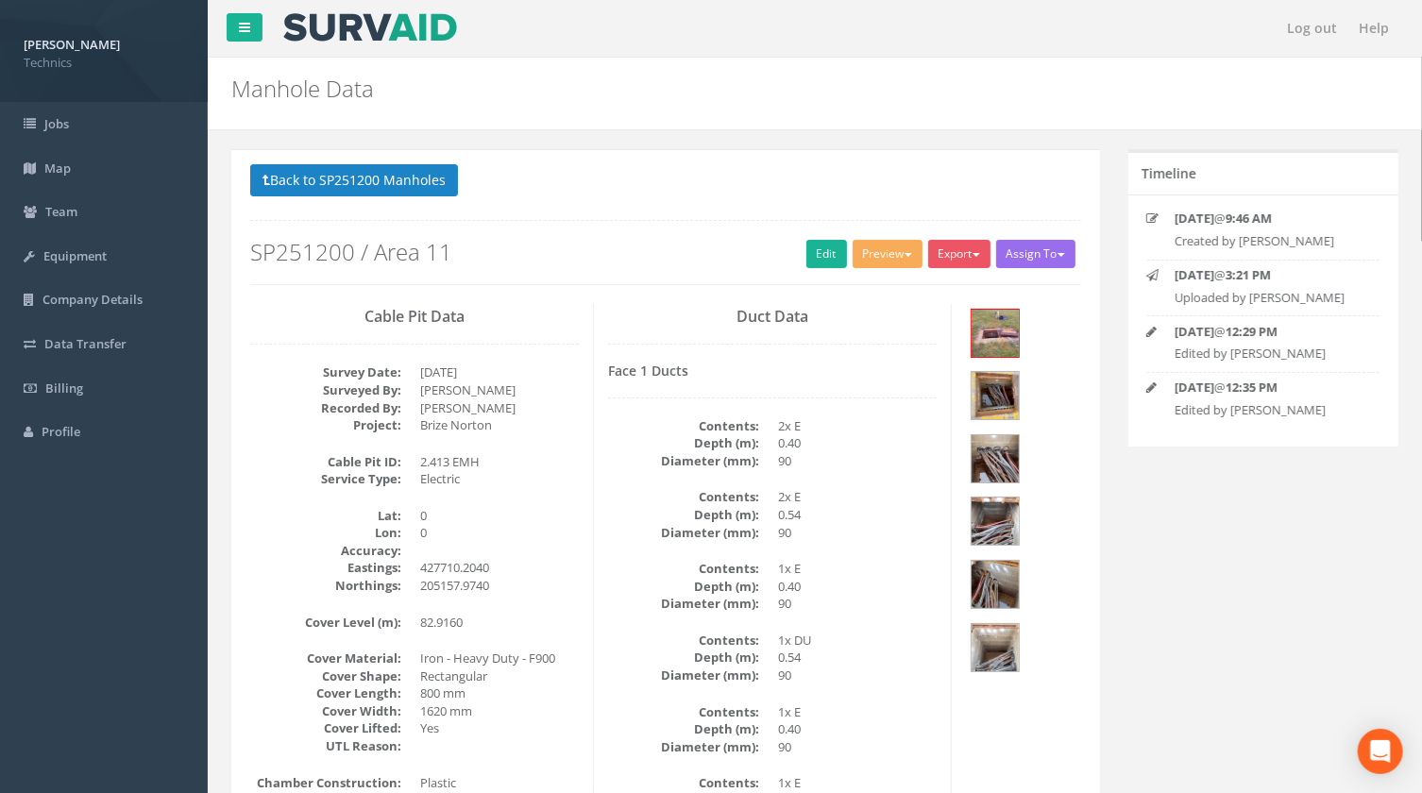
scroll to position [0, 0]
click at [402, 188] on button "Back to SP251200 Manholes" at bounding box center [354, 180] width 208 height 32
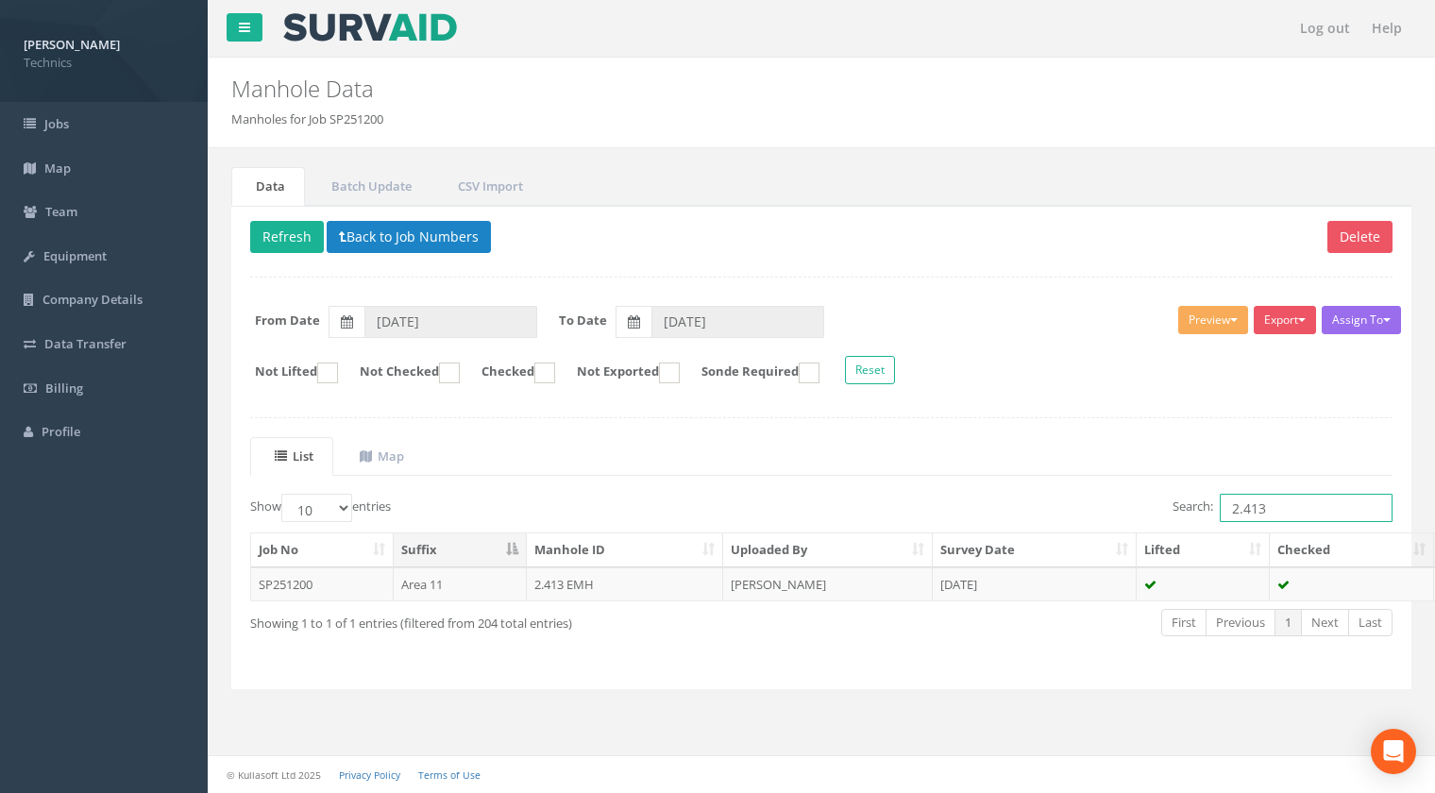
click at [1272, 510] on input "2.413" at bounding box center [1306, 508] width 173 height 28
click at [547, 581] on td "2.412 EMH" at bounding box center [625, 584] width 197 height 34
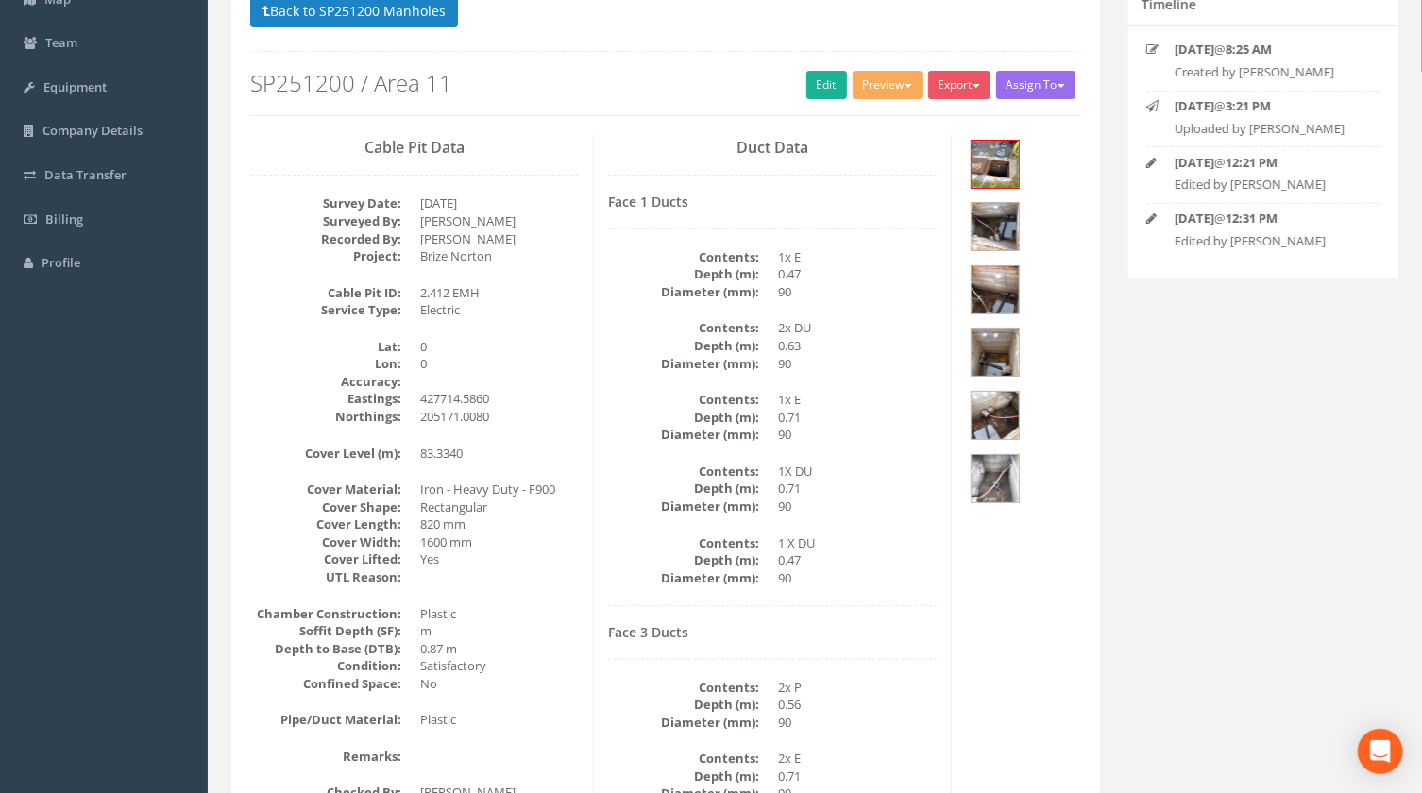
scroll to position [72, 0]
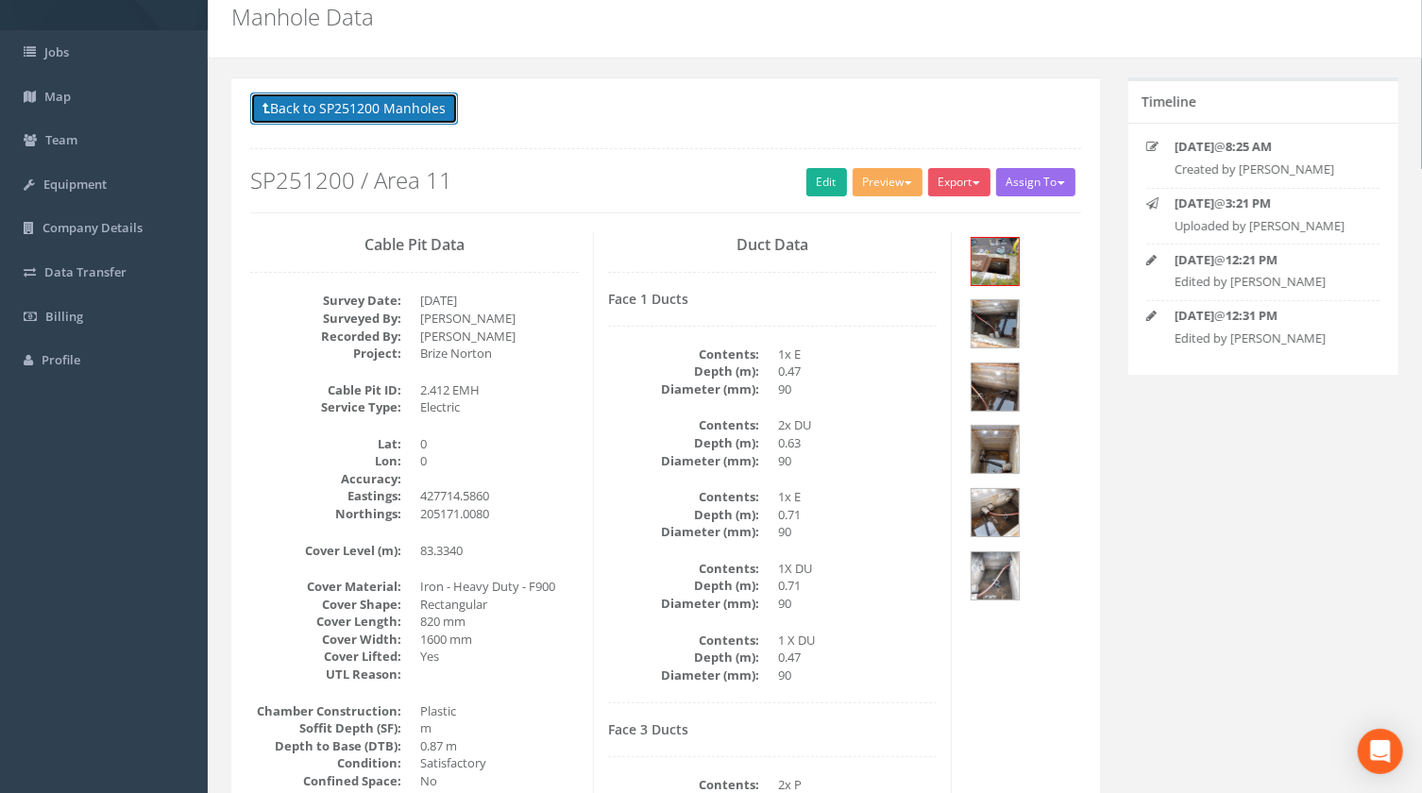
click at [393, 112] on button "Back to SP251200 Manholes" at bounding box center [354, 109] width 208 height 32
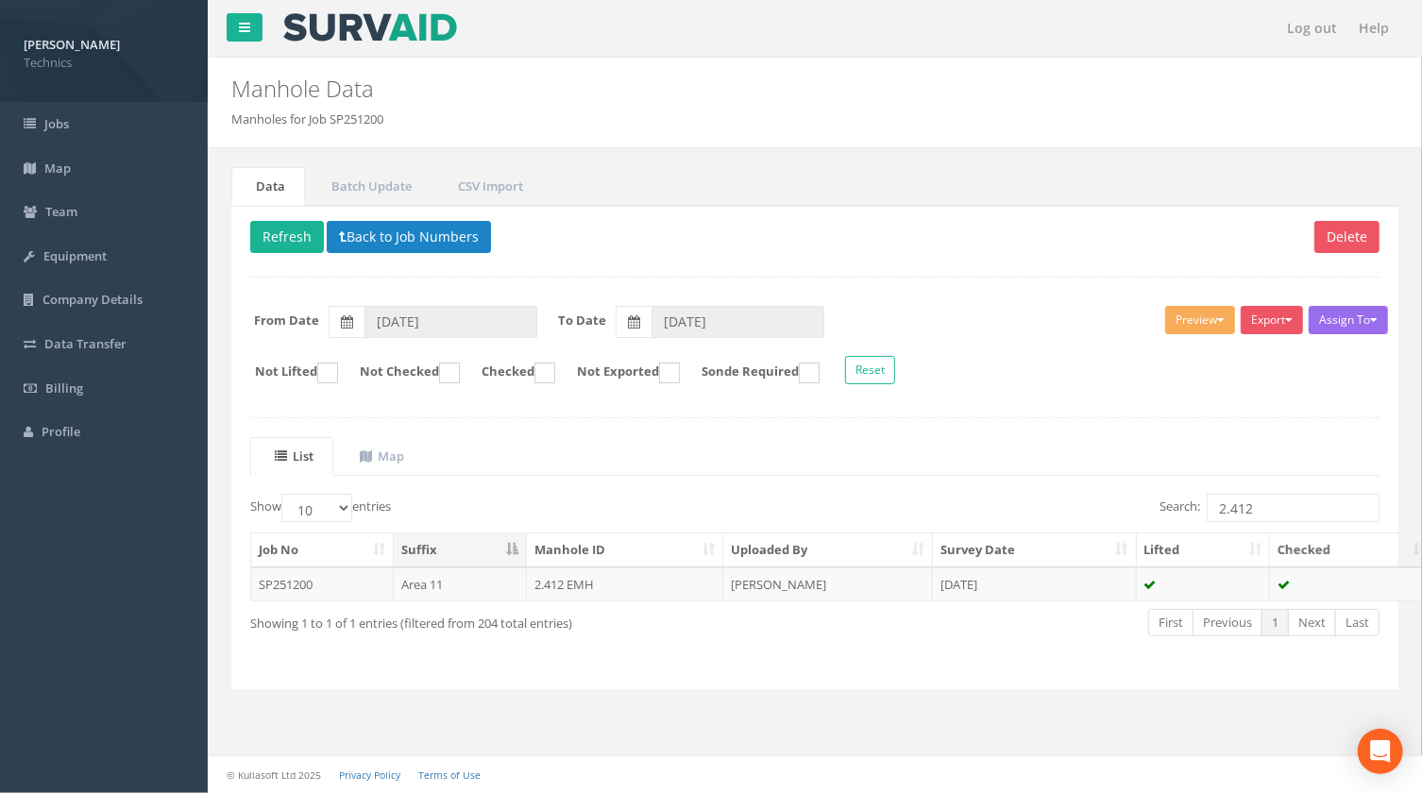
scroll to position [0, 0]
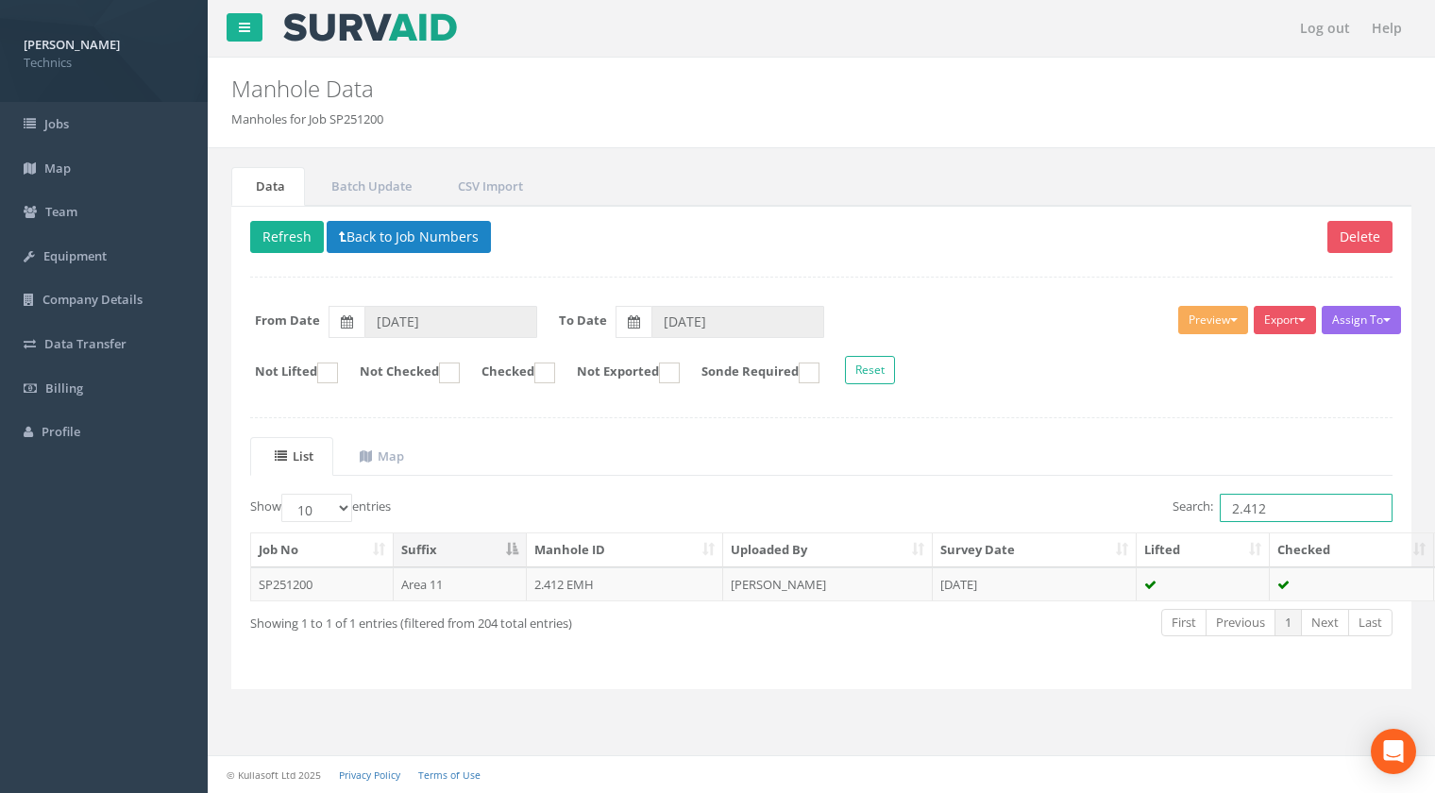
click at [1281, 507] on input "2.412" at bounding box center [1306, 508] width 173 height 28
type input "2.413"
click at [548, 583] on td "2.413 EMH" at bounding box center [625, 584] width 197 height 34
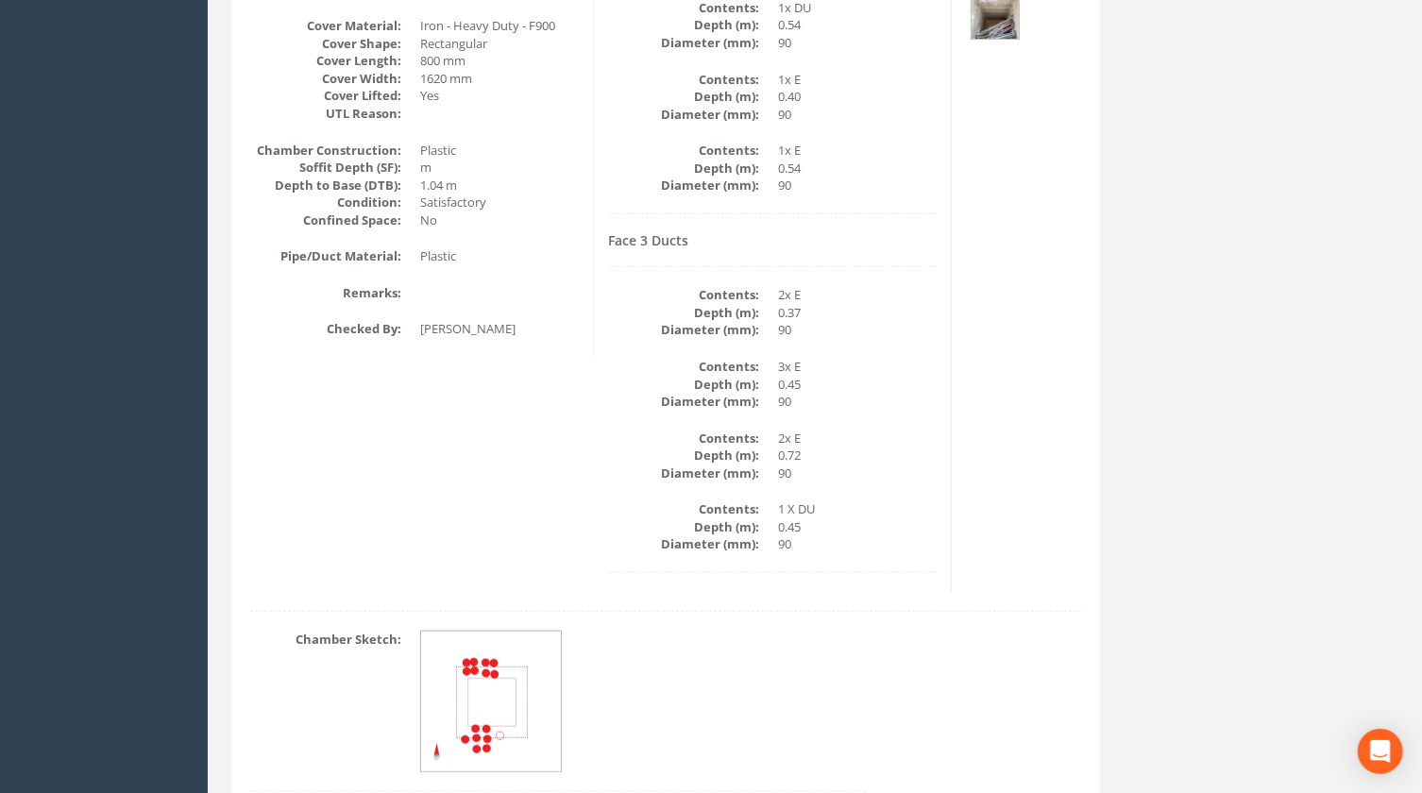
scroll to position [730, 0]
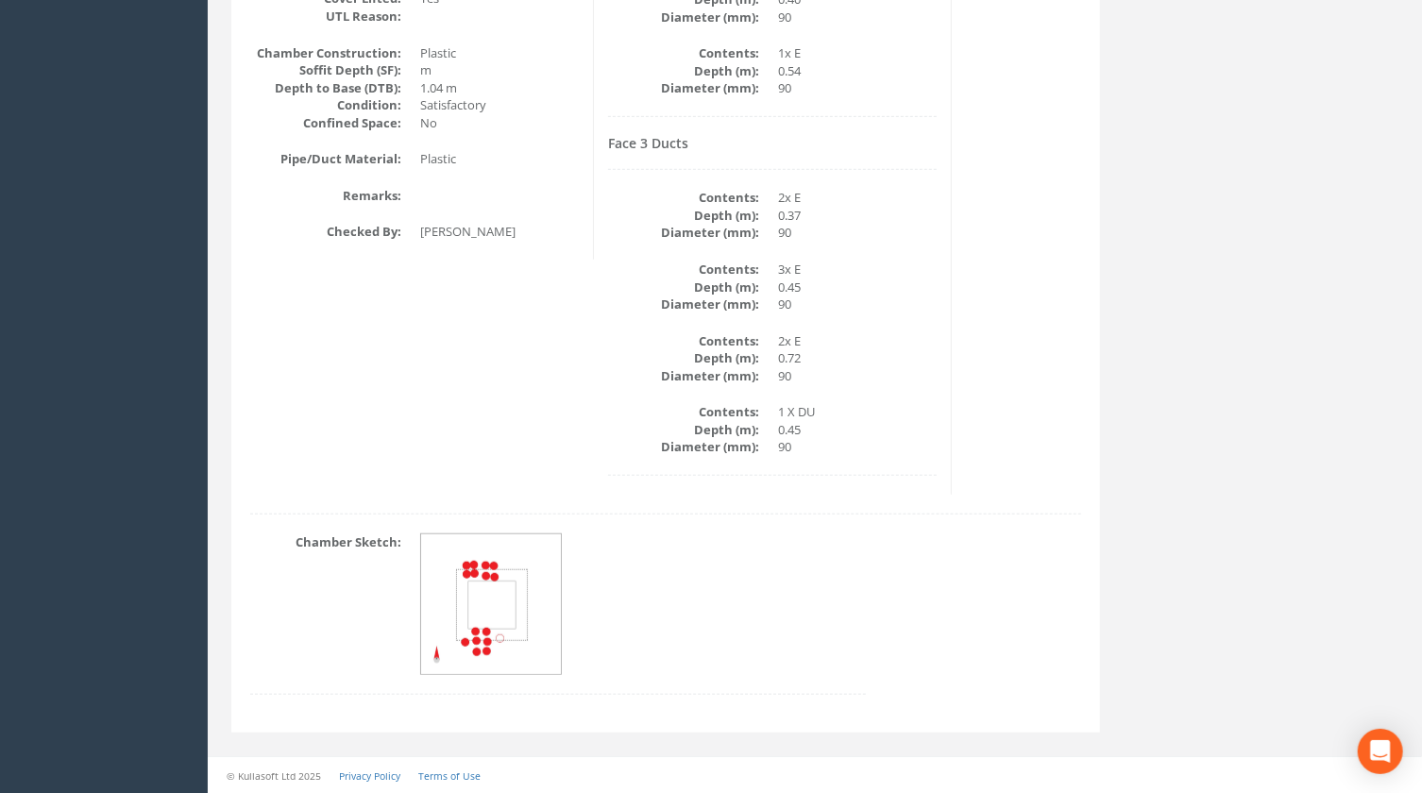
click at [826, 738] on div "Back to SP251200 Manholes Back to Map Assign To No Companies Added Export Techn…" at bounding box center [665, 87] width 897 height 1337
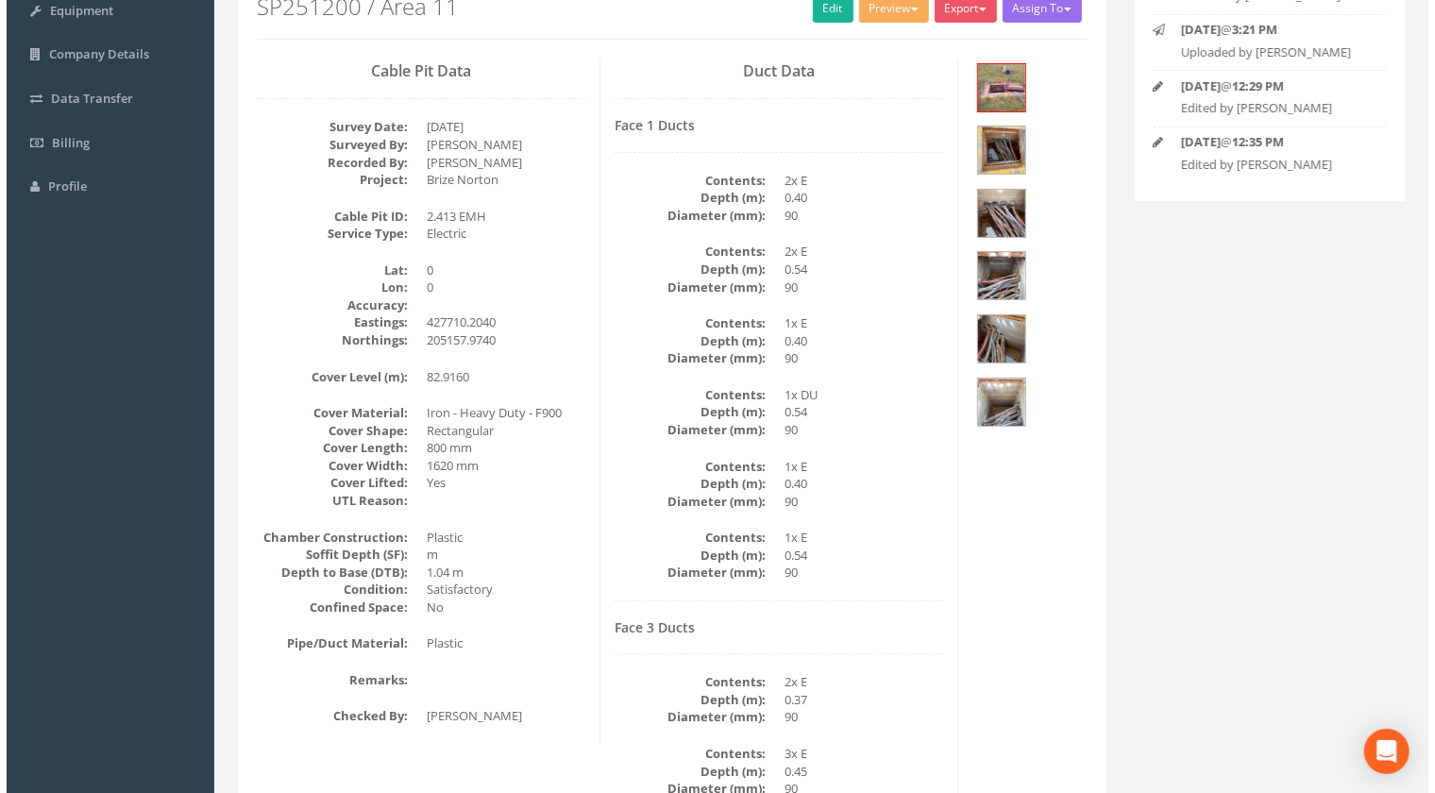
scroll to position [215, 0]
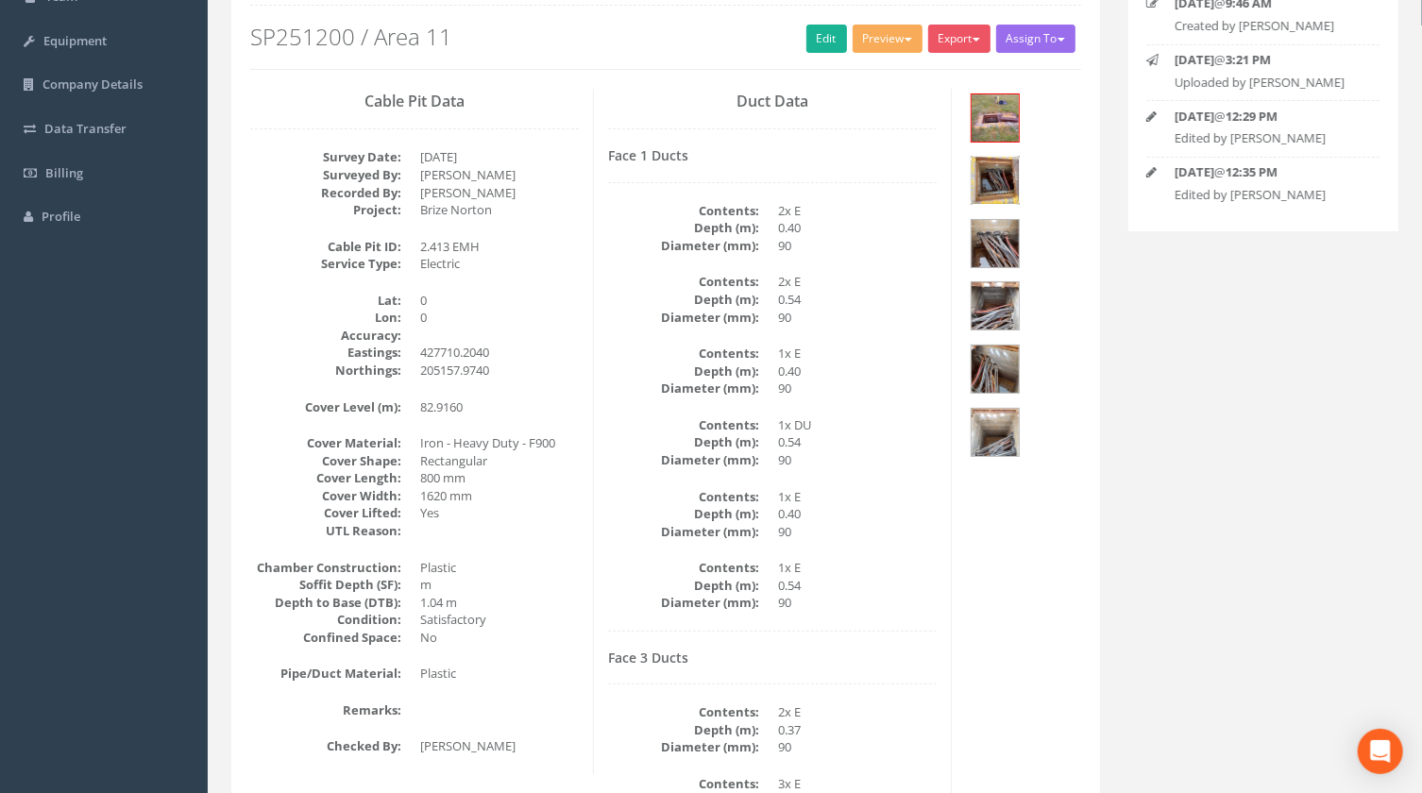
click at [992, 178] on img at bounding box center [994, 180] width 47 height 47
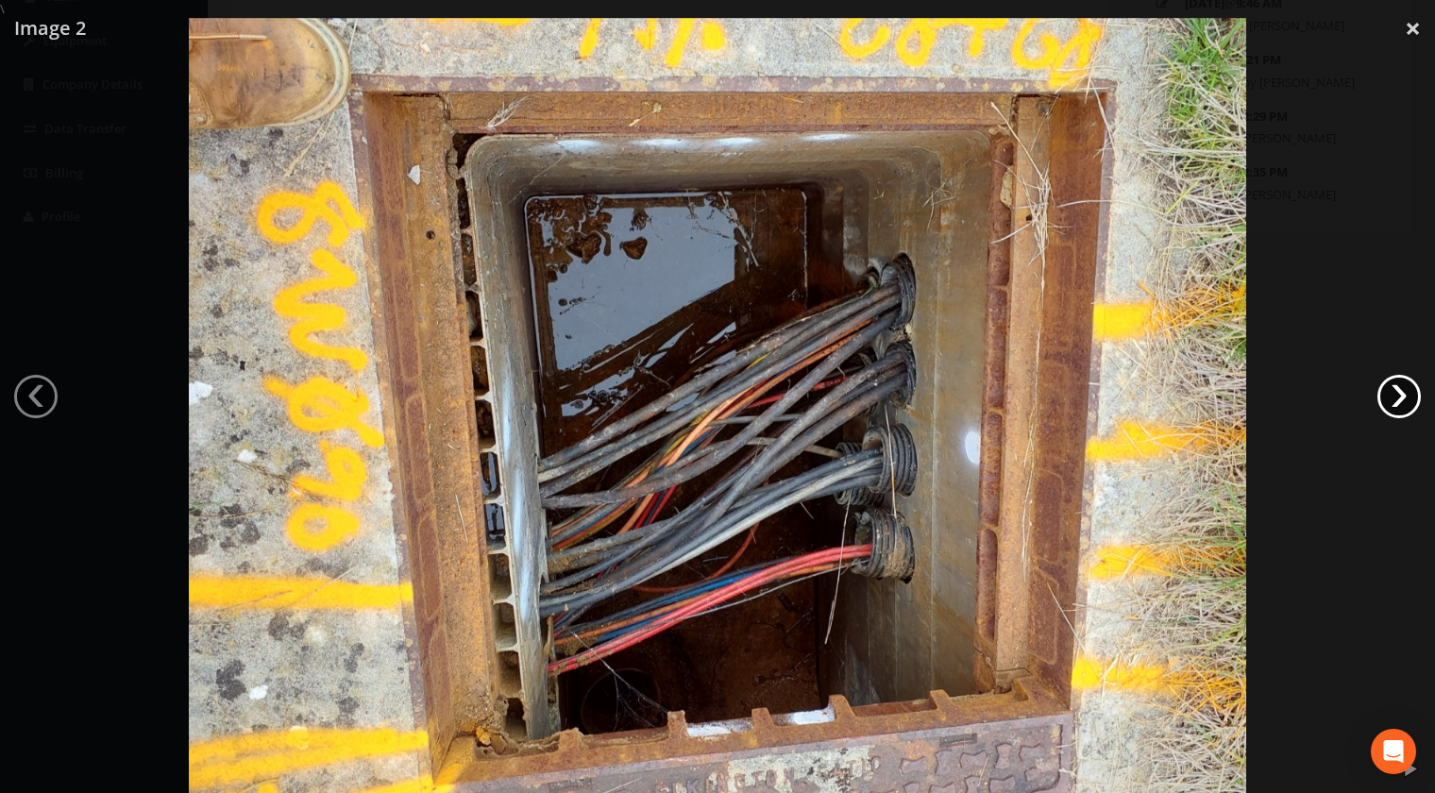
click at [1390, 392] on link "›" at bounding box center [1398, 396] width 43 height 43
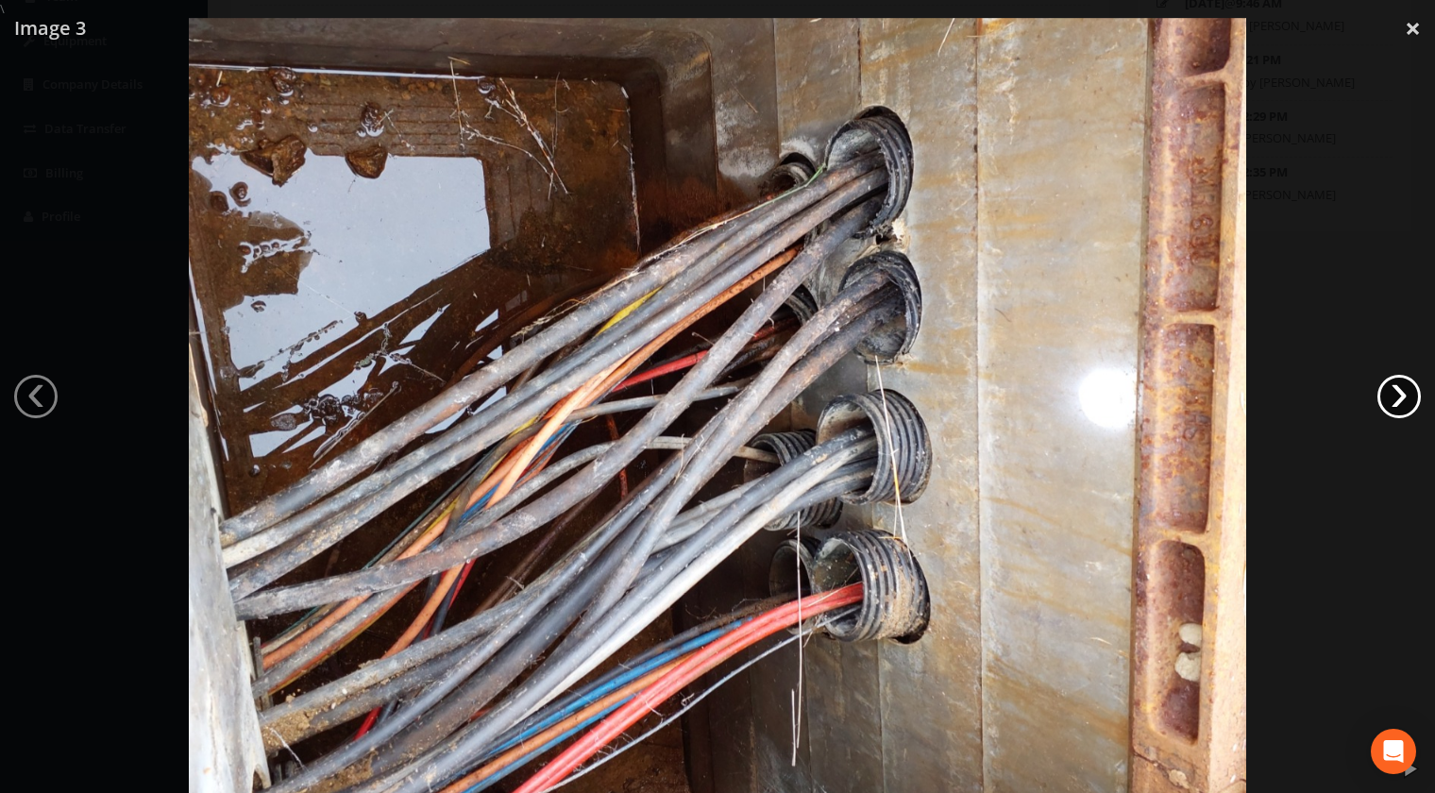
click at [1388, 392] on link "›" at bounding box center [1398, 396] width 43 height 43
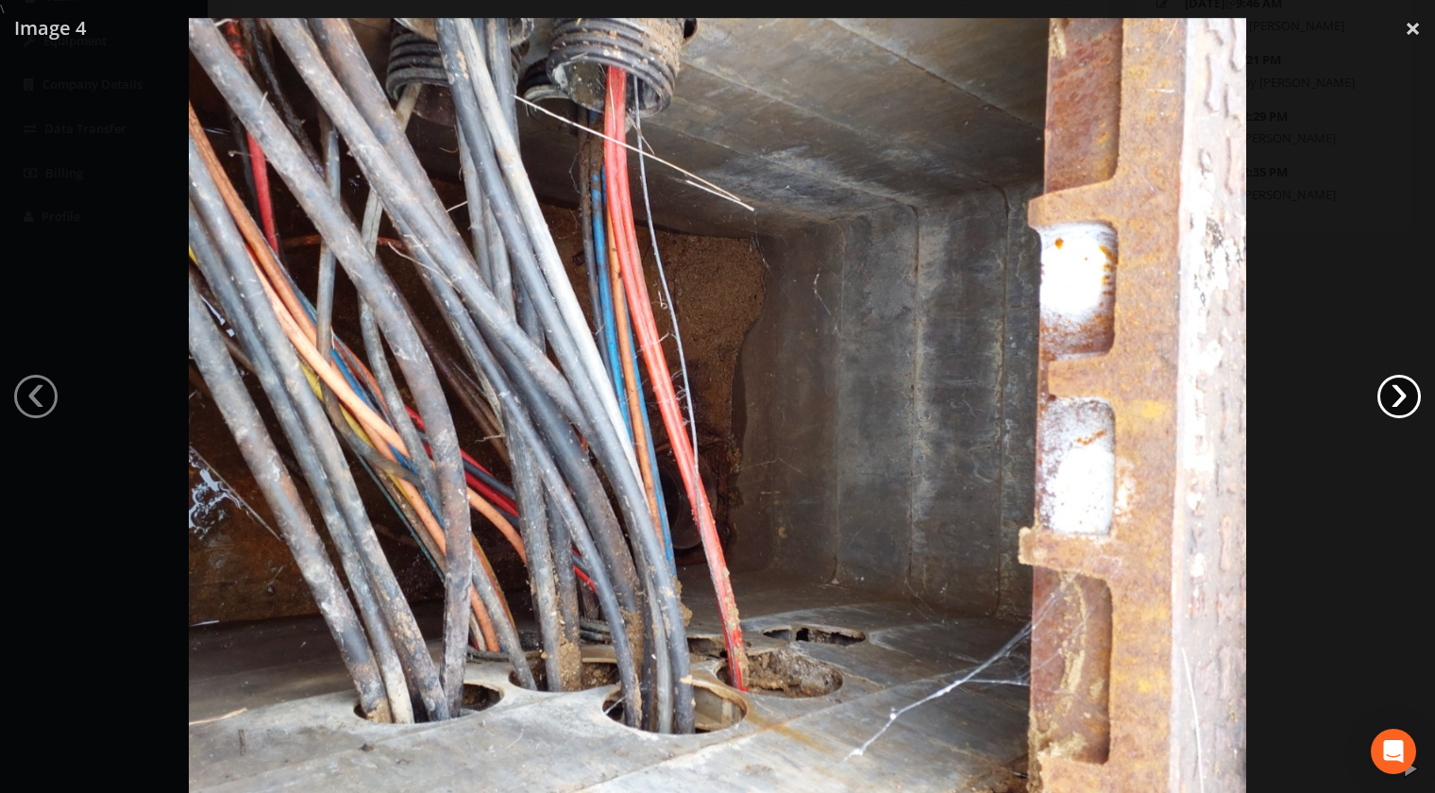
click at [1388, 392] on link "›" at bounding box center [1398, 396] width 43 height 43
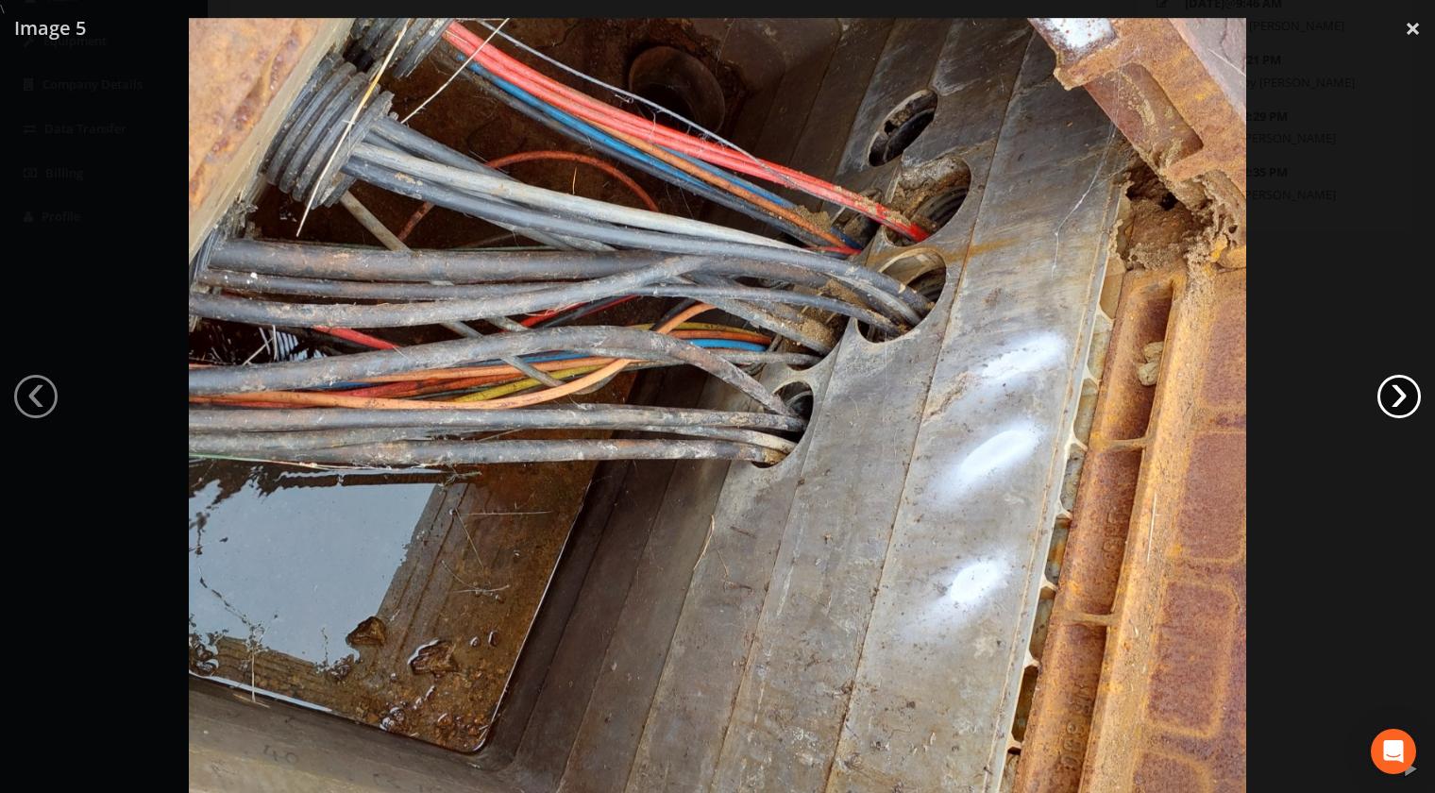
click at [1388, 392] on link "›" at bounding box center [1398, 396] width 43 height 43
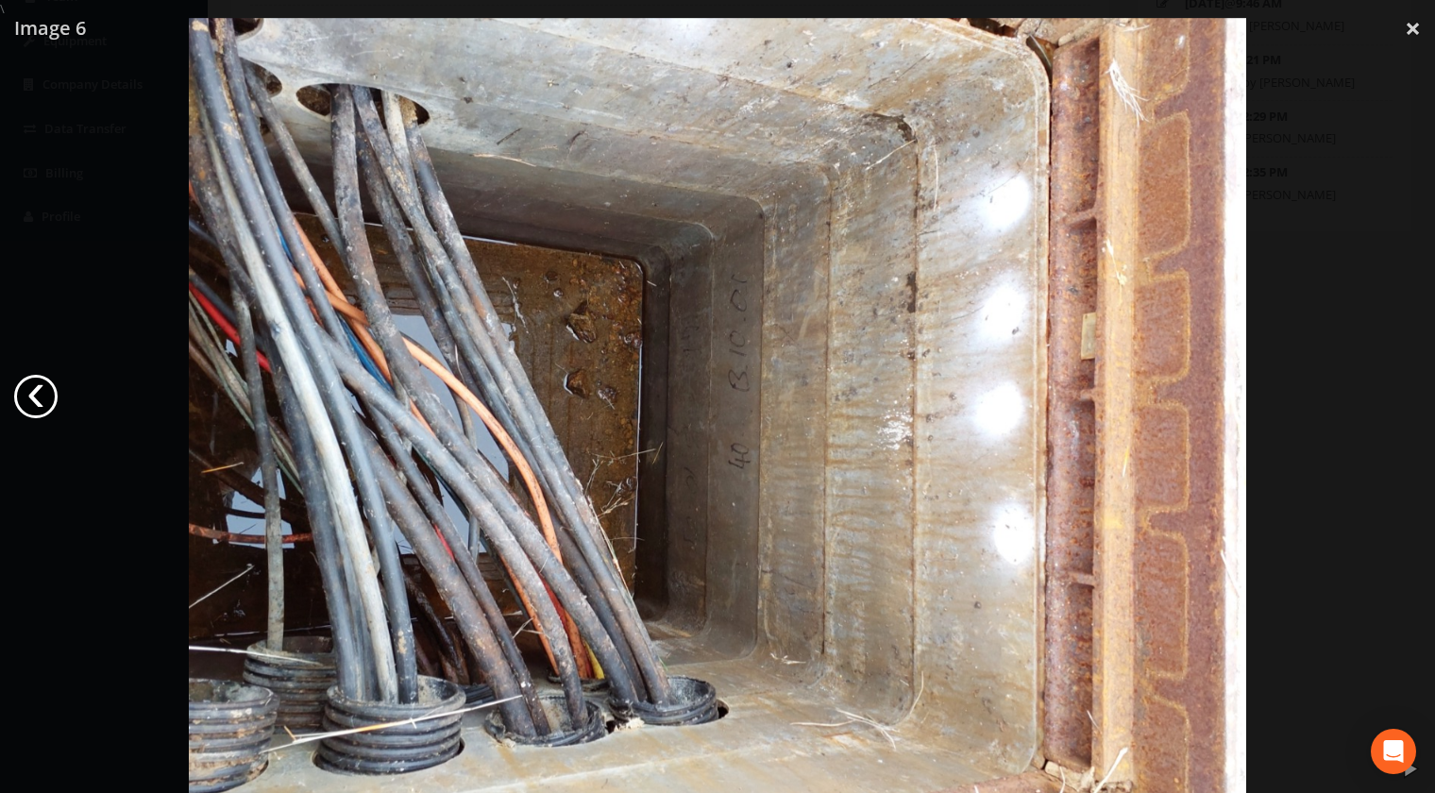
click at [34, 394] on link "‹" at bounding box center [35, 396] width 43 height 43
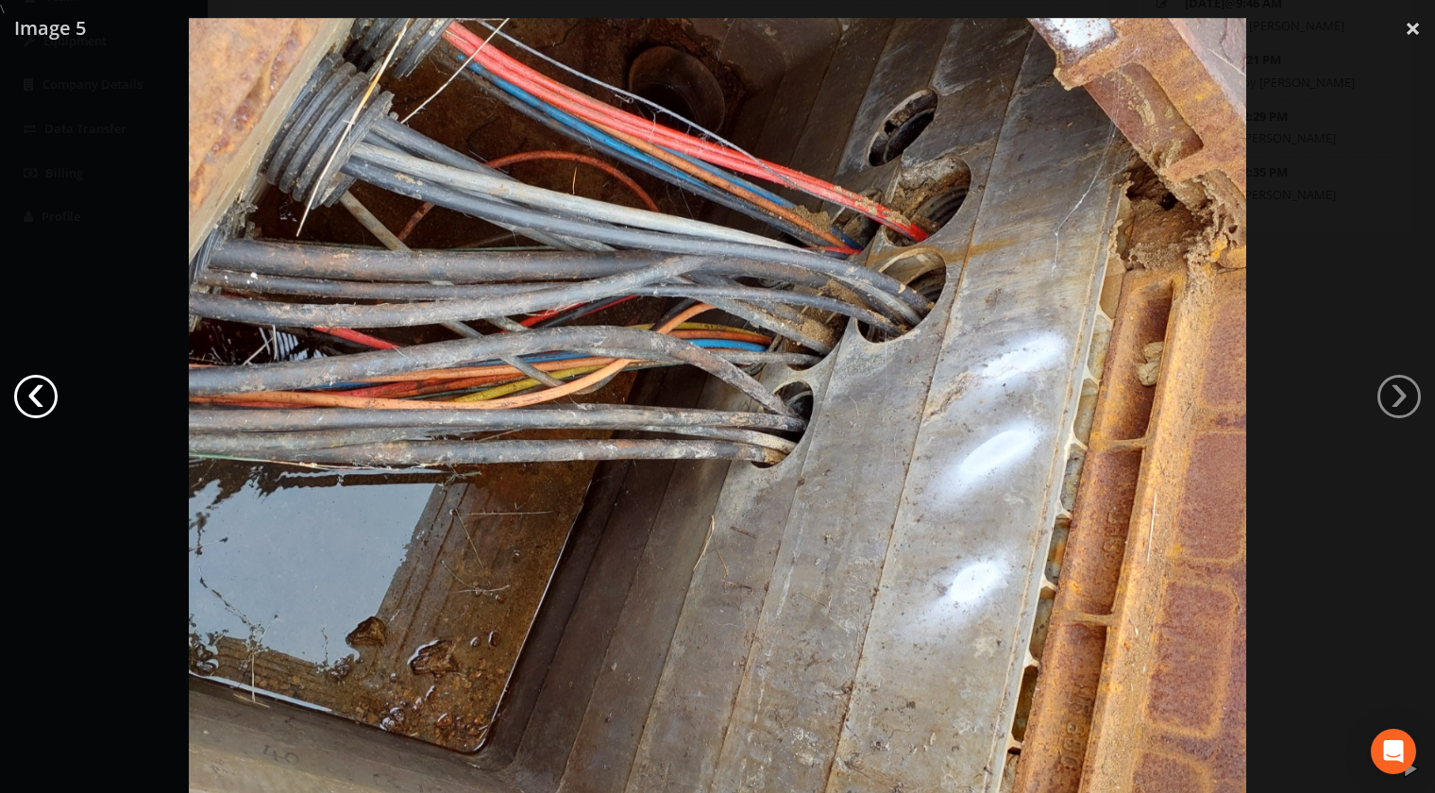
click at [34, 394] on link "‹" at bounding box center [35, 396] width 43 height 43
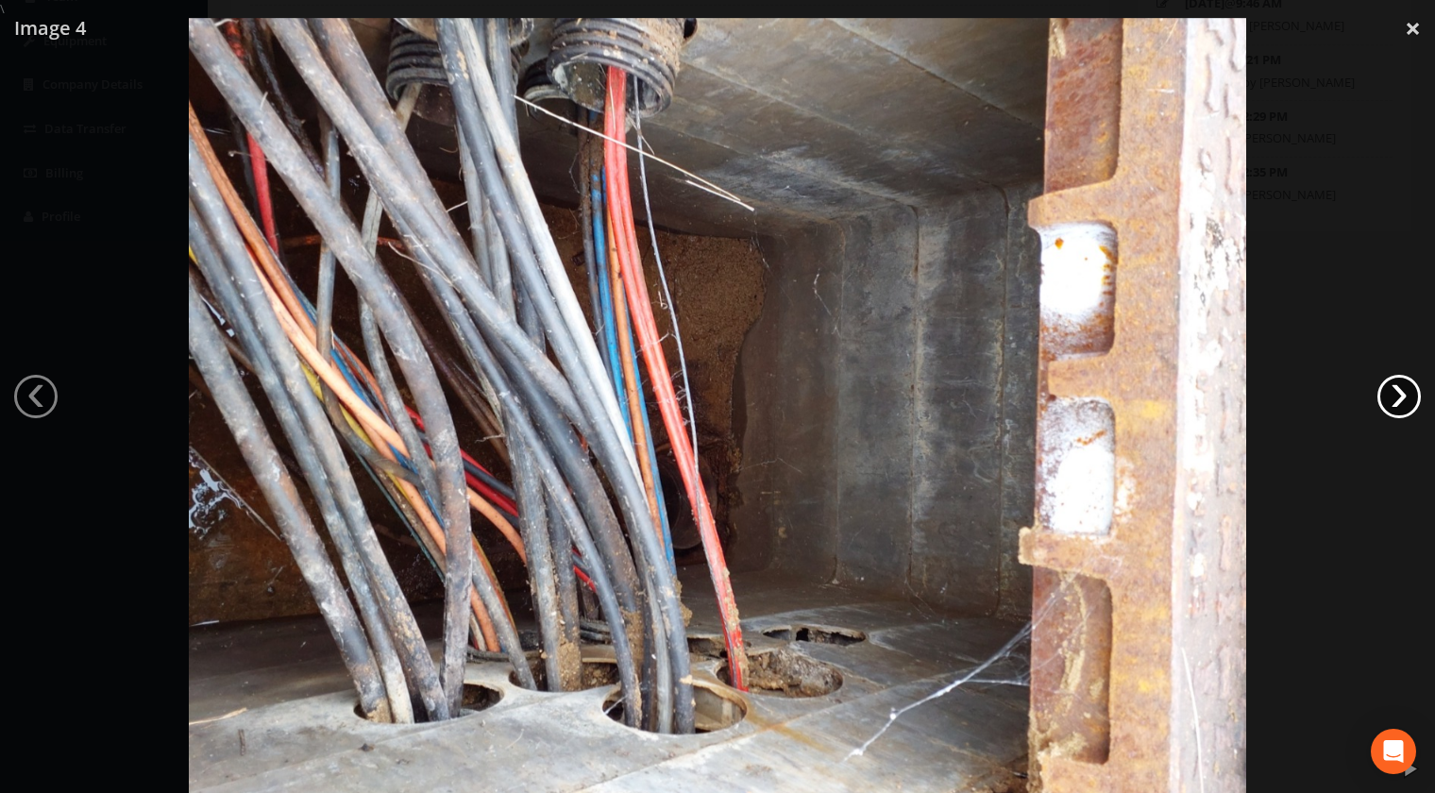
click at [1388, 398] on link "›" at bounding box center [1398, 396] width 43 height 43
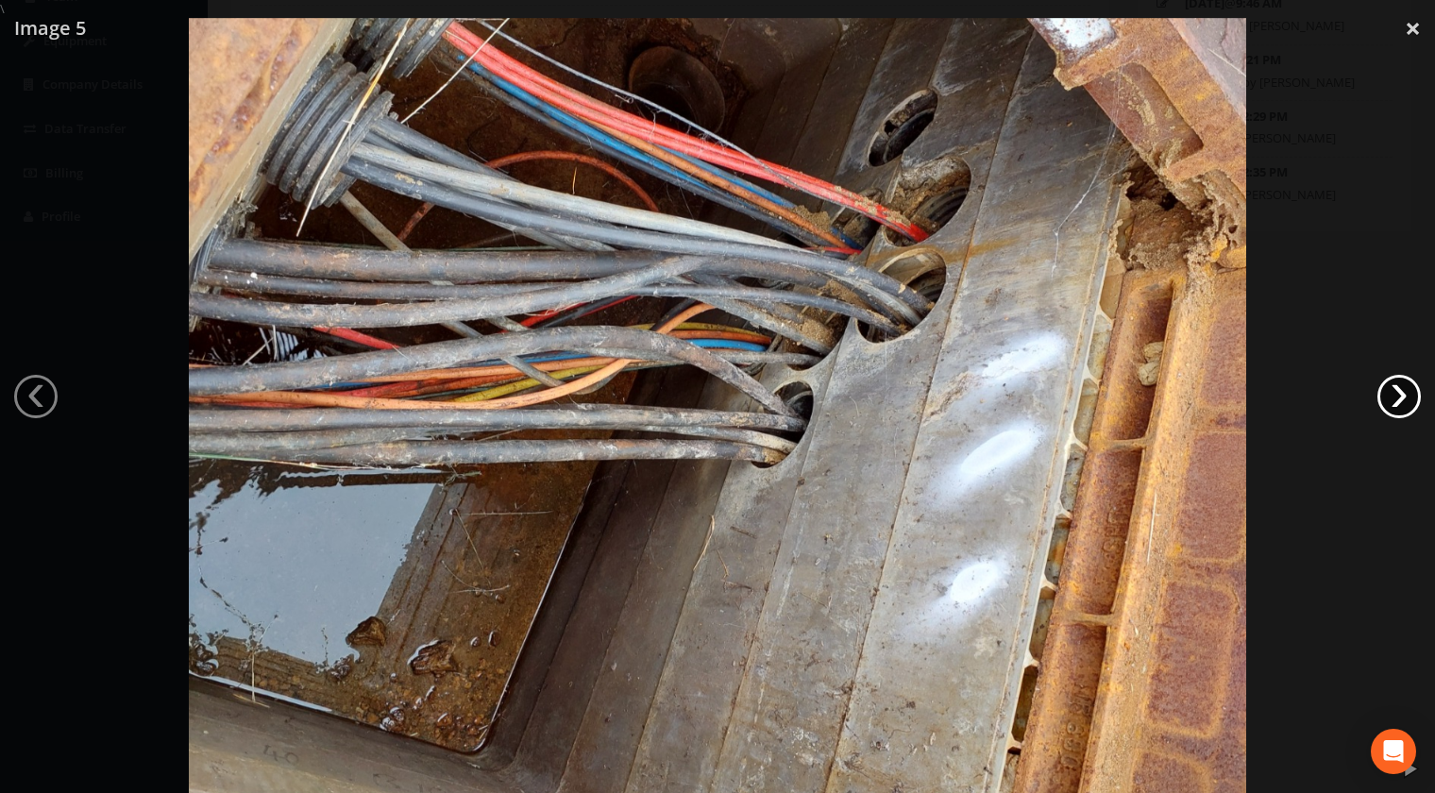
click at [1388, 398] on link "›" at bounding box center [1398, 396] width 43 height 43
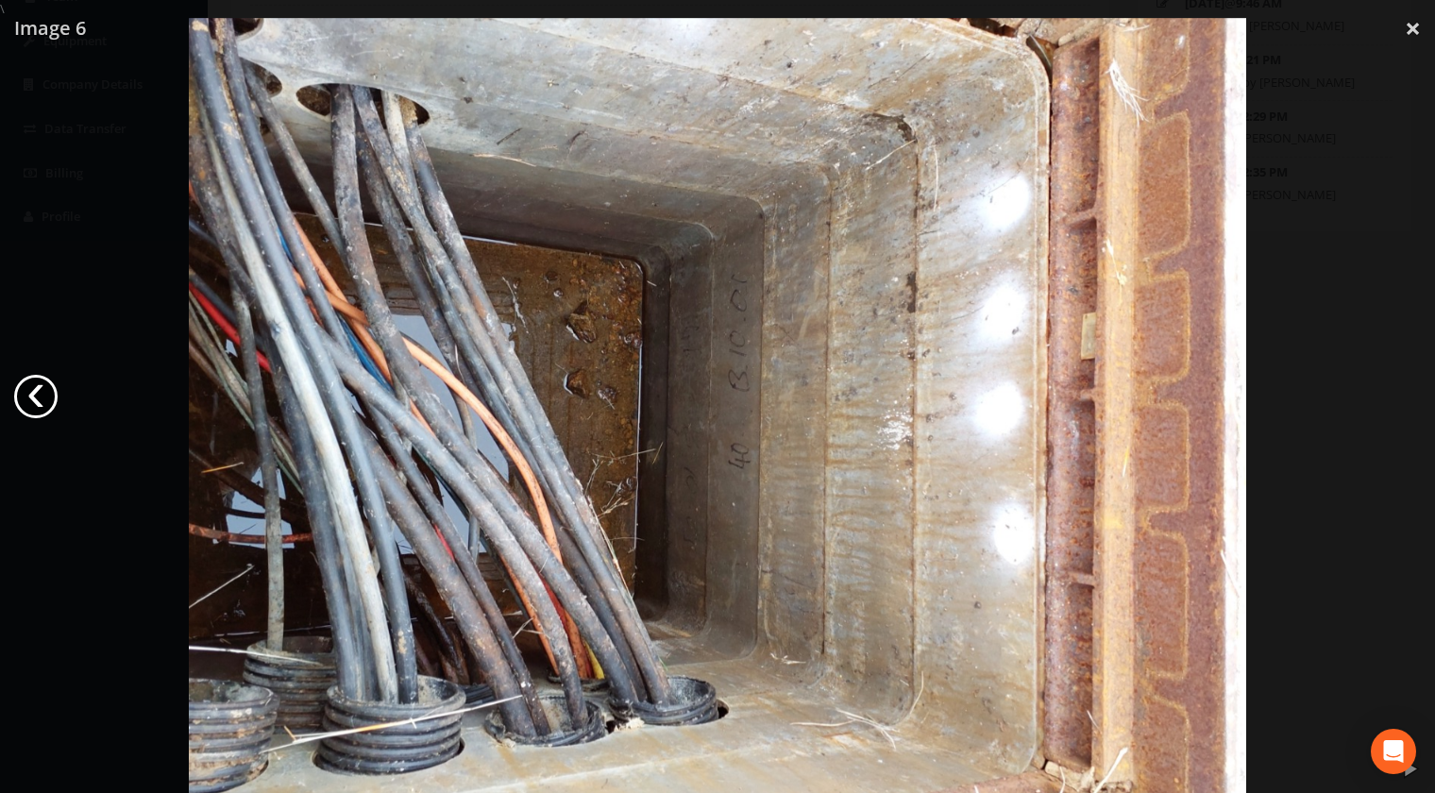
click at [43, 393] on link "‹" at bounding box center [35, 396] width 43 height 43
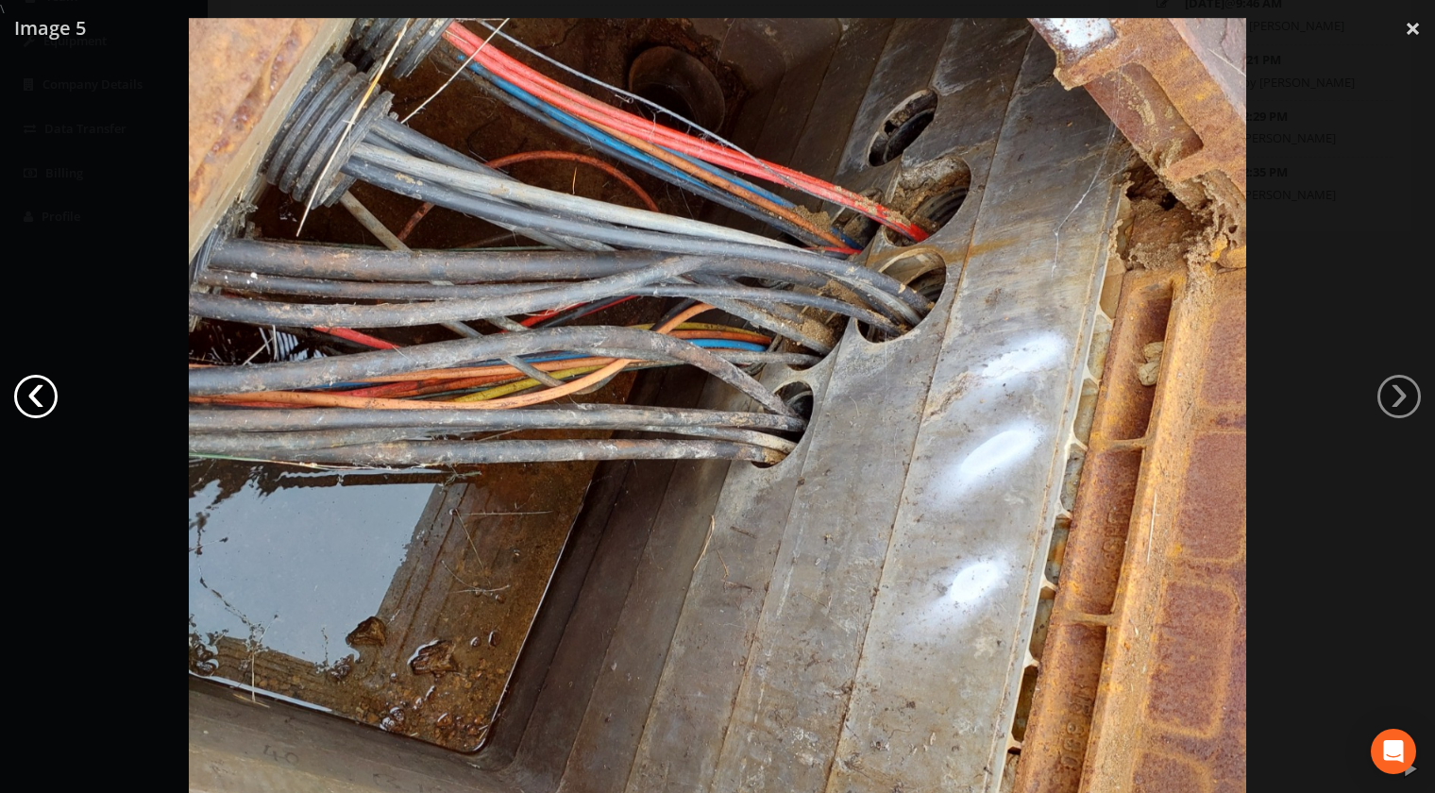
click at [43, 393] on link "‹" at bounding box center [35, 396] width 43 height 43
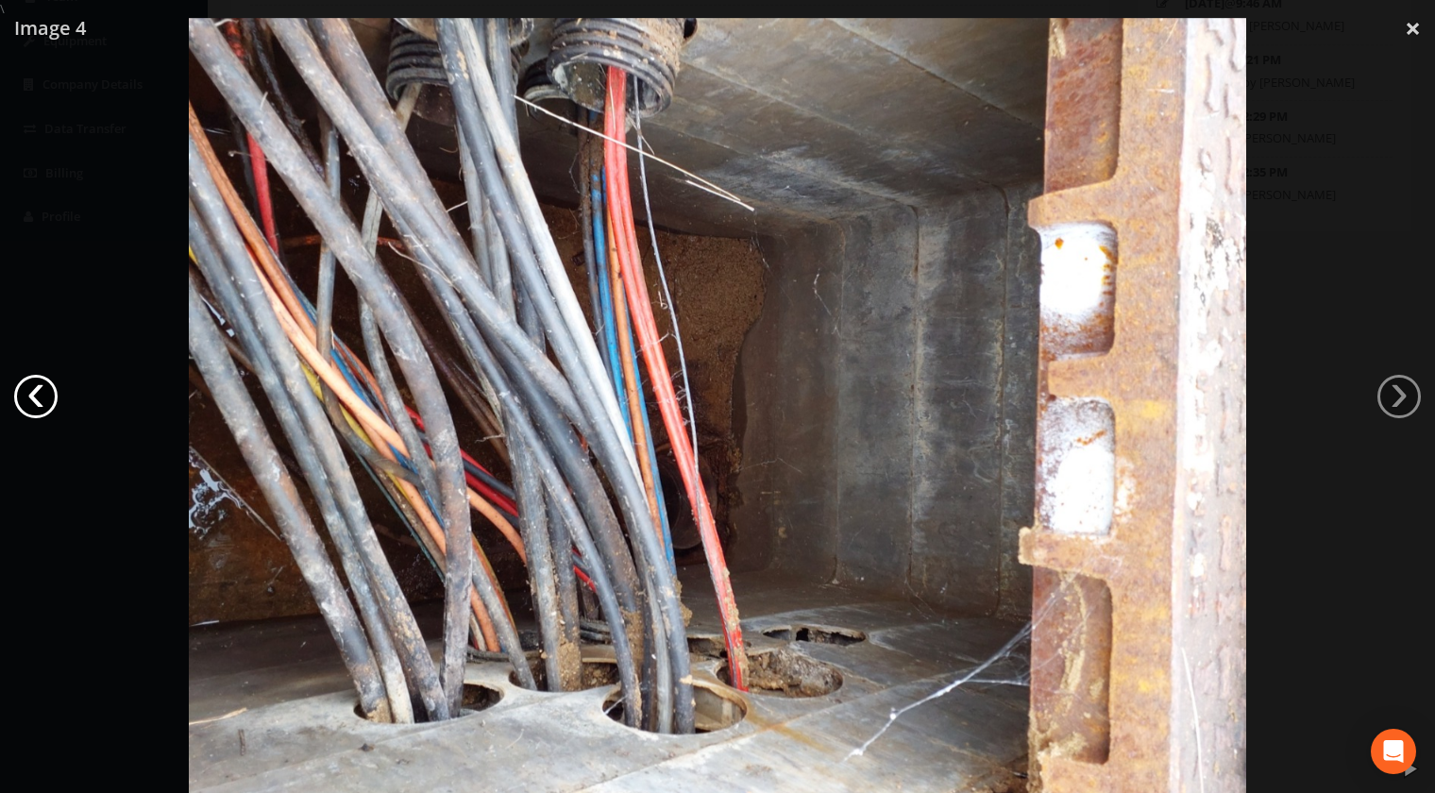
click at [43, 393] on link "‹" at bounding box center [35, 396] width 43 height 43
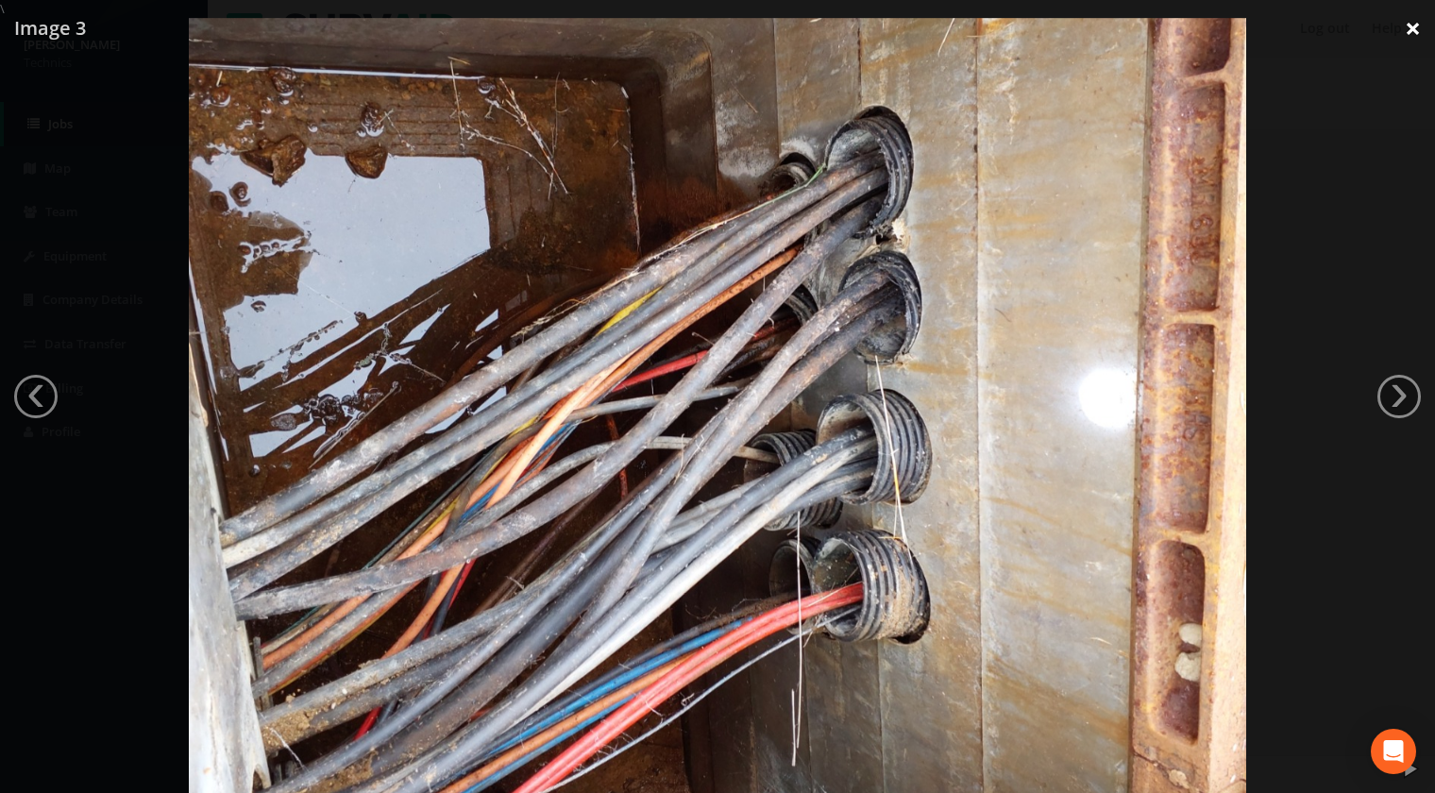
click at [1414, 32] on link "×" at bounding box center [1413, 28] width 44 height 57
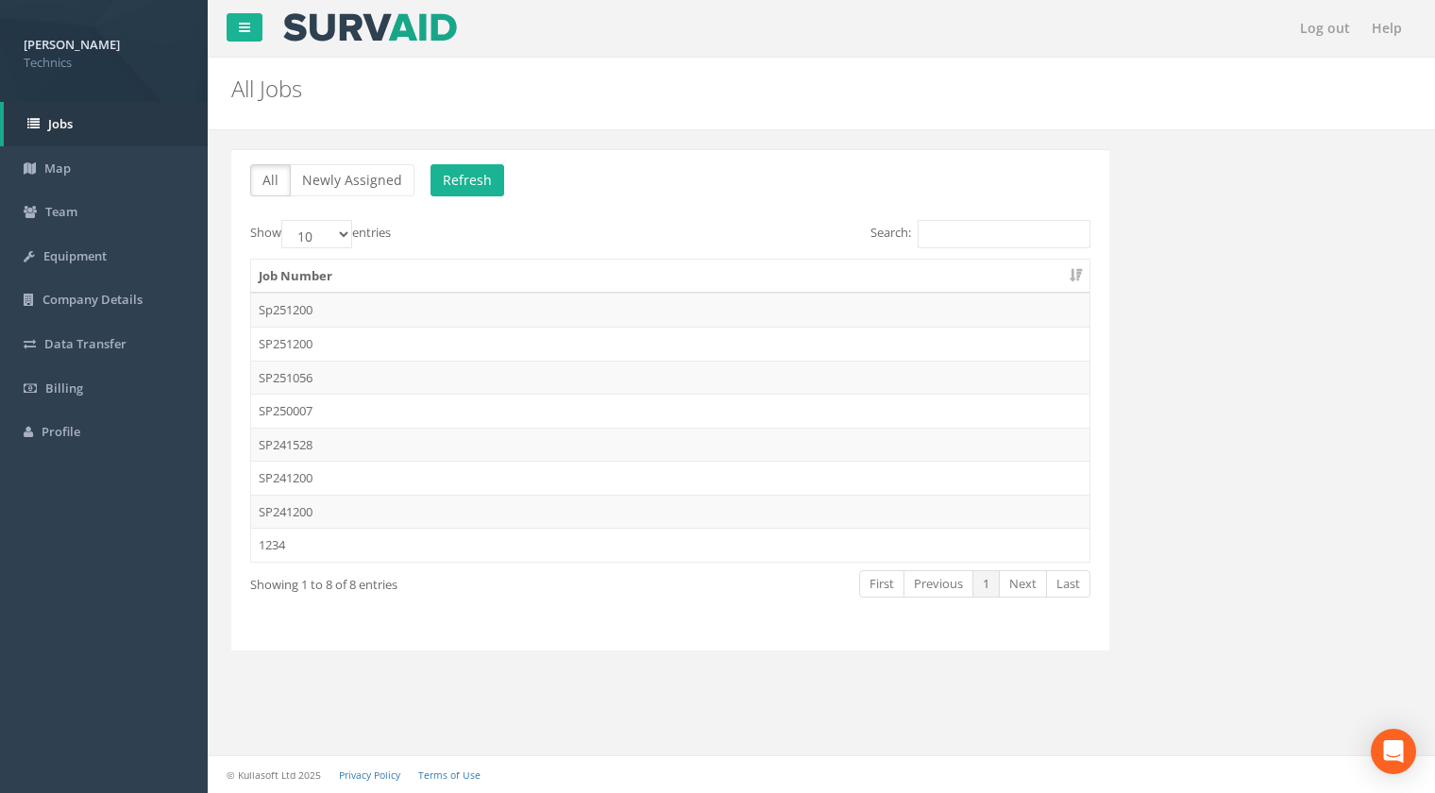
click at [842, 700] on div "All Newly Assigned Refresh Show 10 25 50 100 entries Search: Job Number Sp25120…" at bounding box center [821, 421] width 1199 height 582
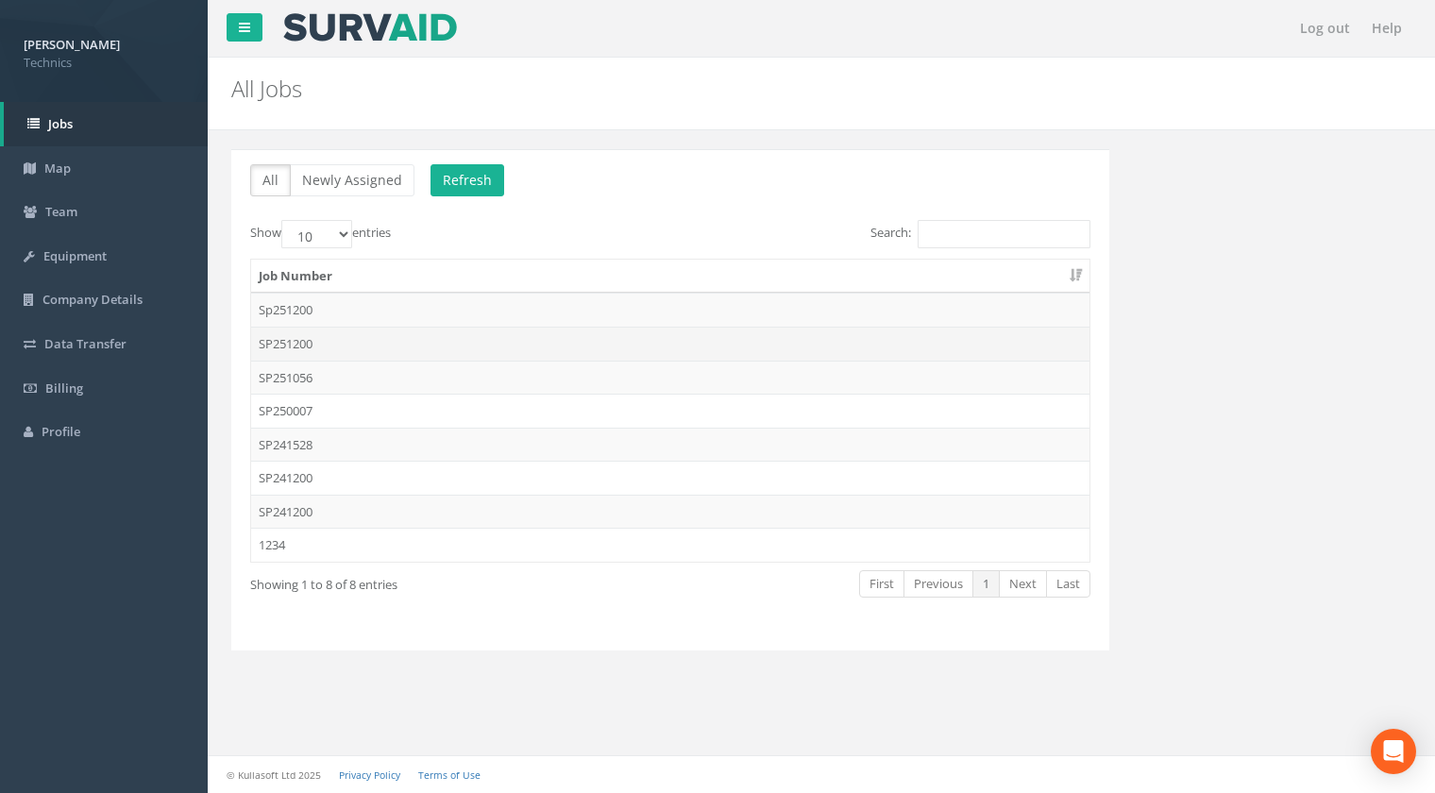
click at [292, 343] on td "SP251200" at bounding box center [670, 344] width 838 height 34
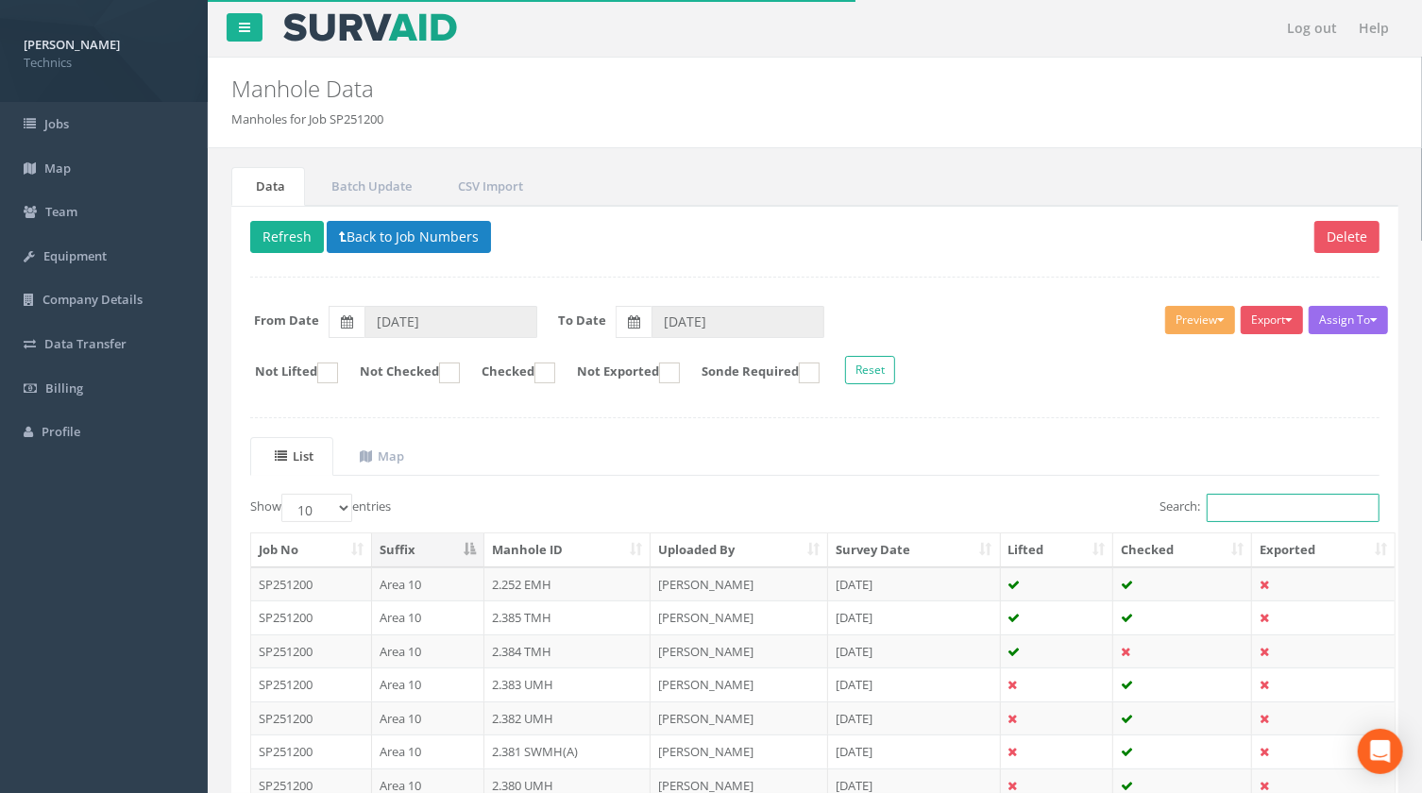
click at [1288, 509] on input "Search:" at bounding box center [1292, 508] width 173 height 28
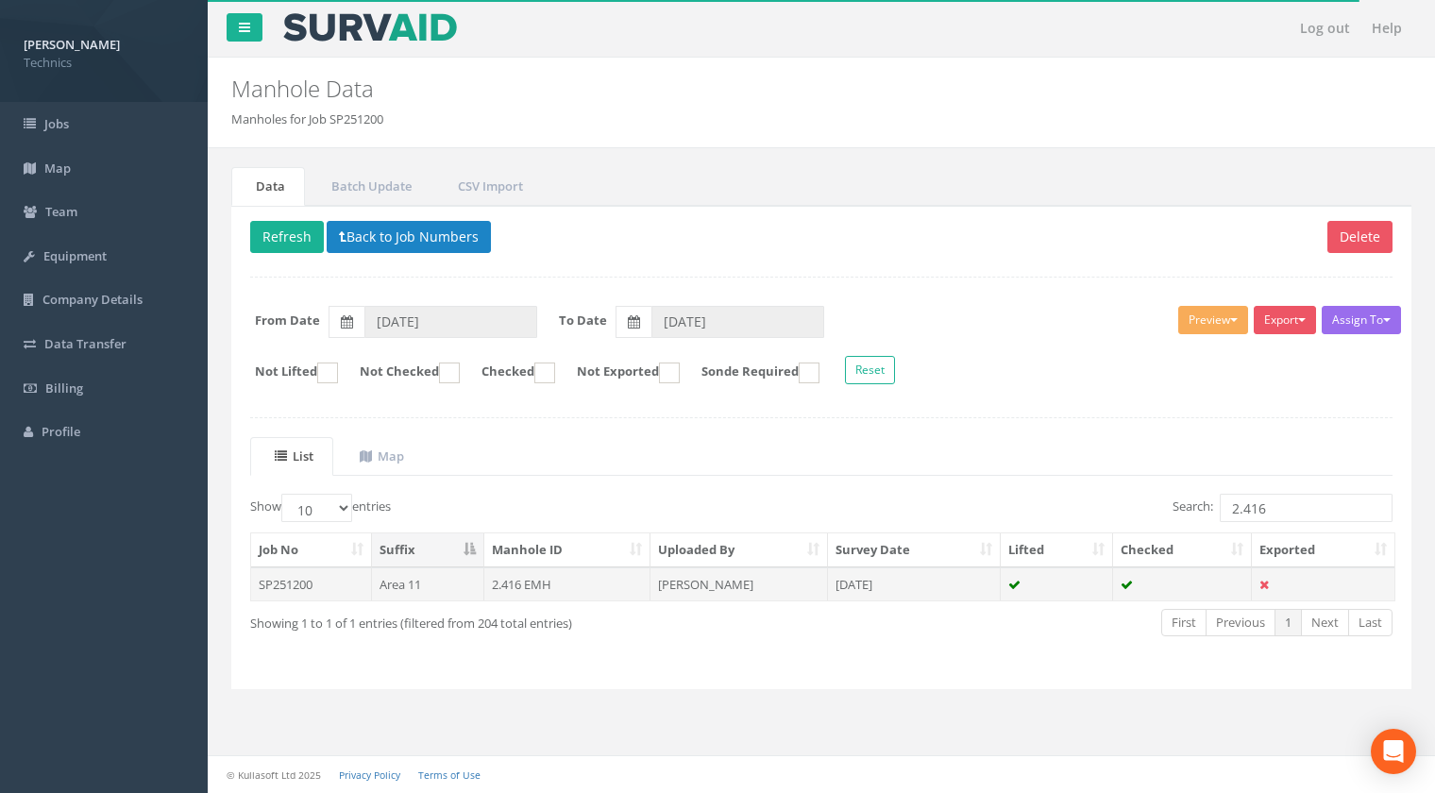
click at [514, 585] on td "2.416 EMH" at bounding box center [567, 584] width 167 height 34
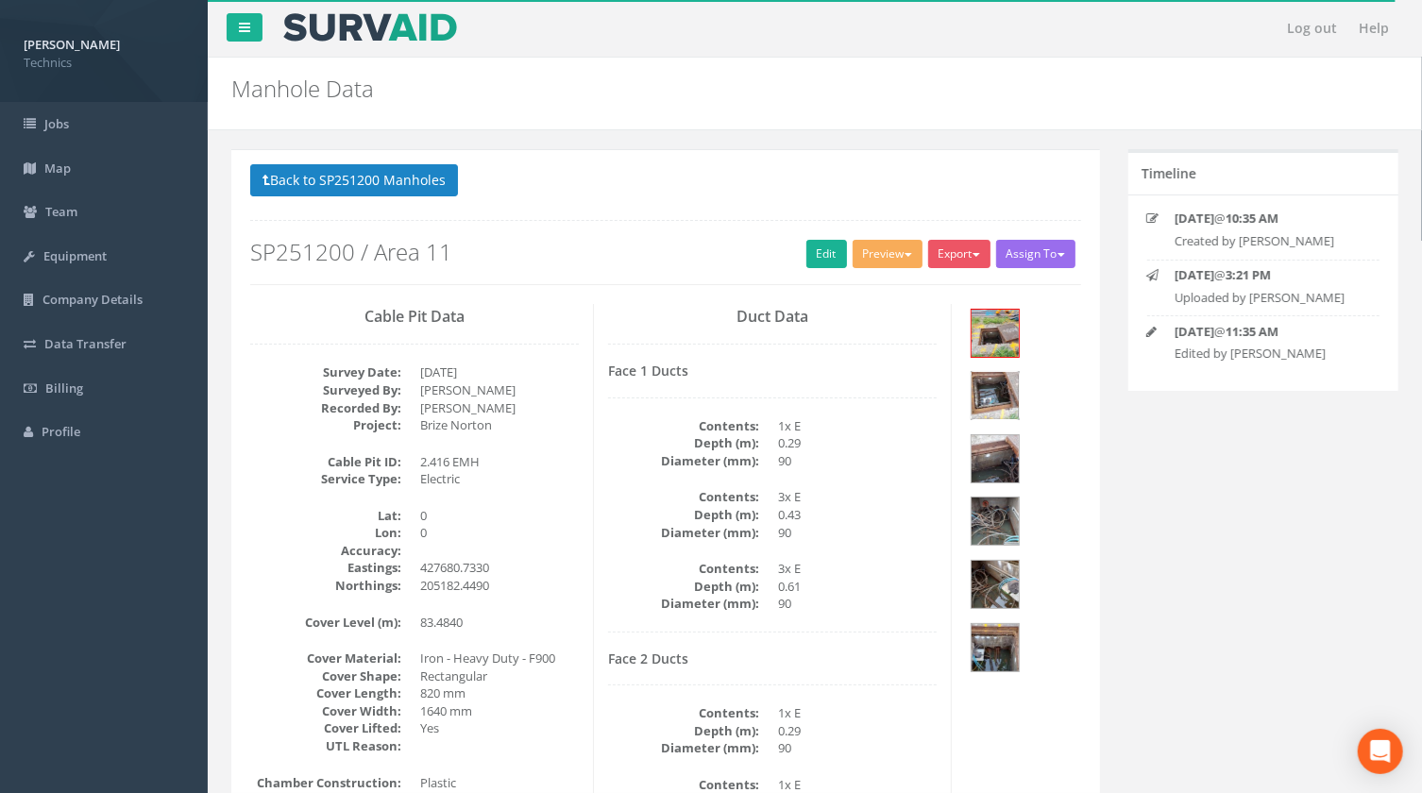
click at [994, 393] on img at bounding box center [994, 395] width 47 height 47
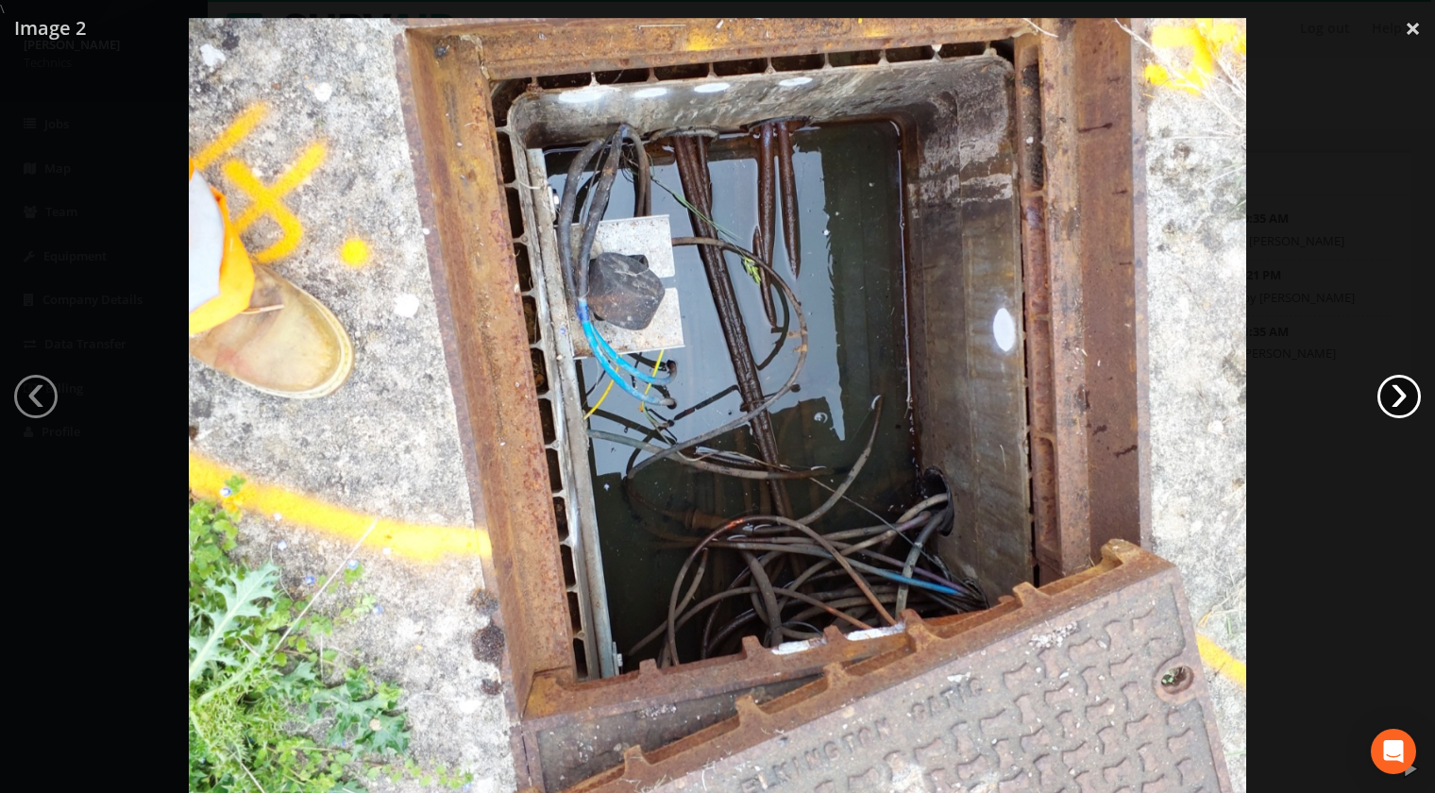
click at [1402, 393] on link "›" at bounding box center [1398, 396] width 43 height 43
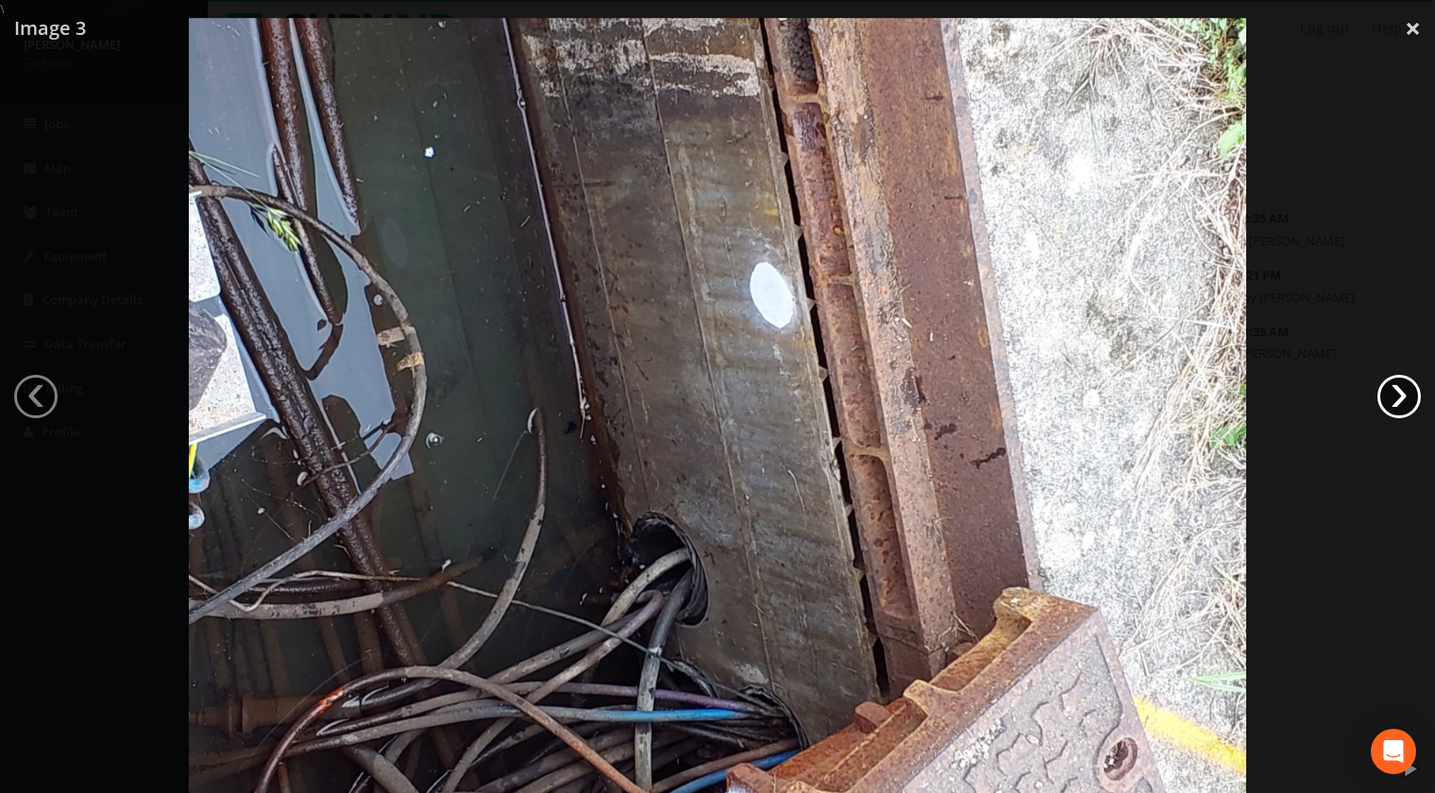
click at [1402, 393] on link "›" at bounding box center [1398, 396] width 43 height 43
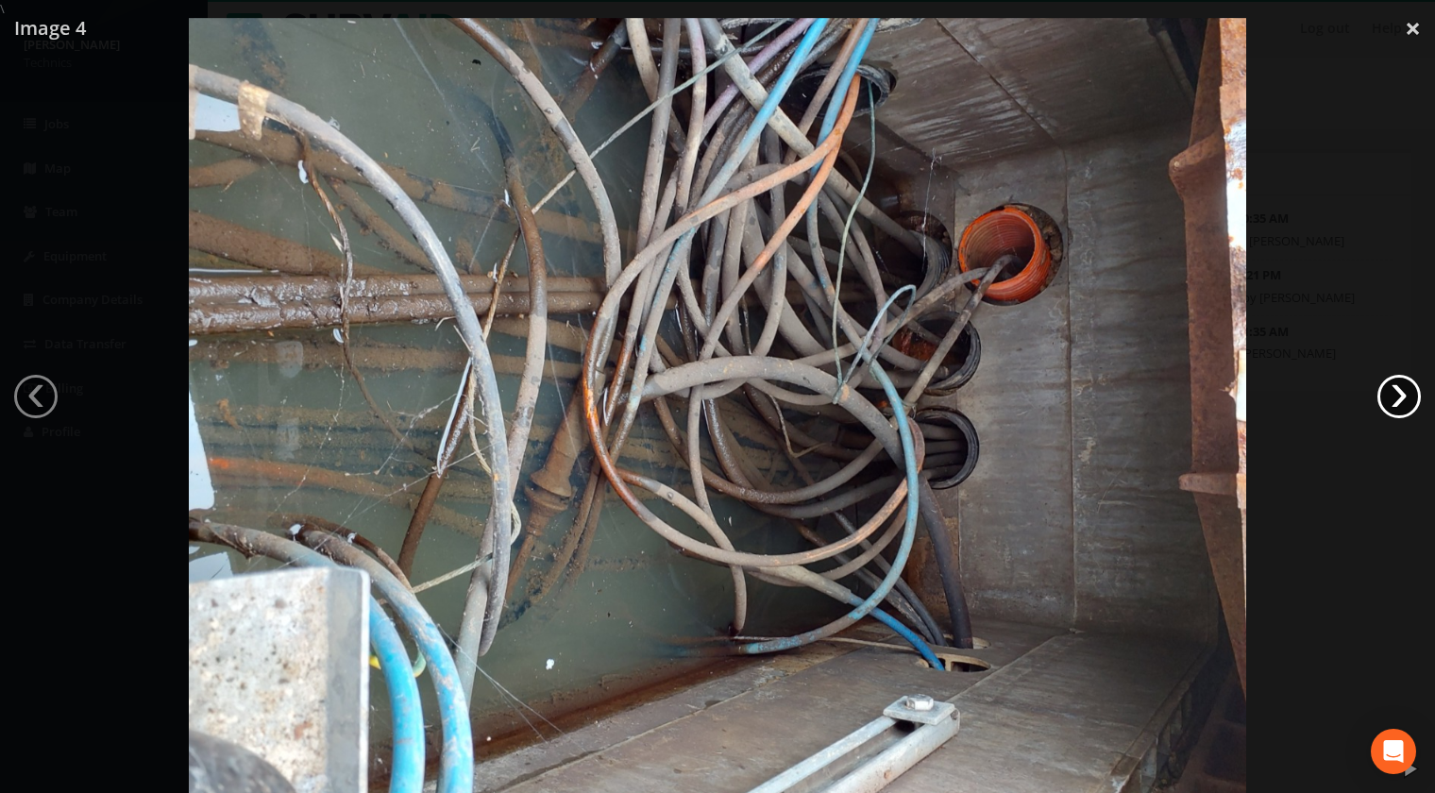
click at [1406, 401] on link "›" at bounding box center [1398, 396] width 43 height 43
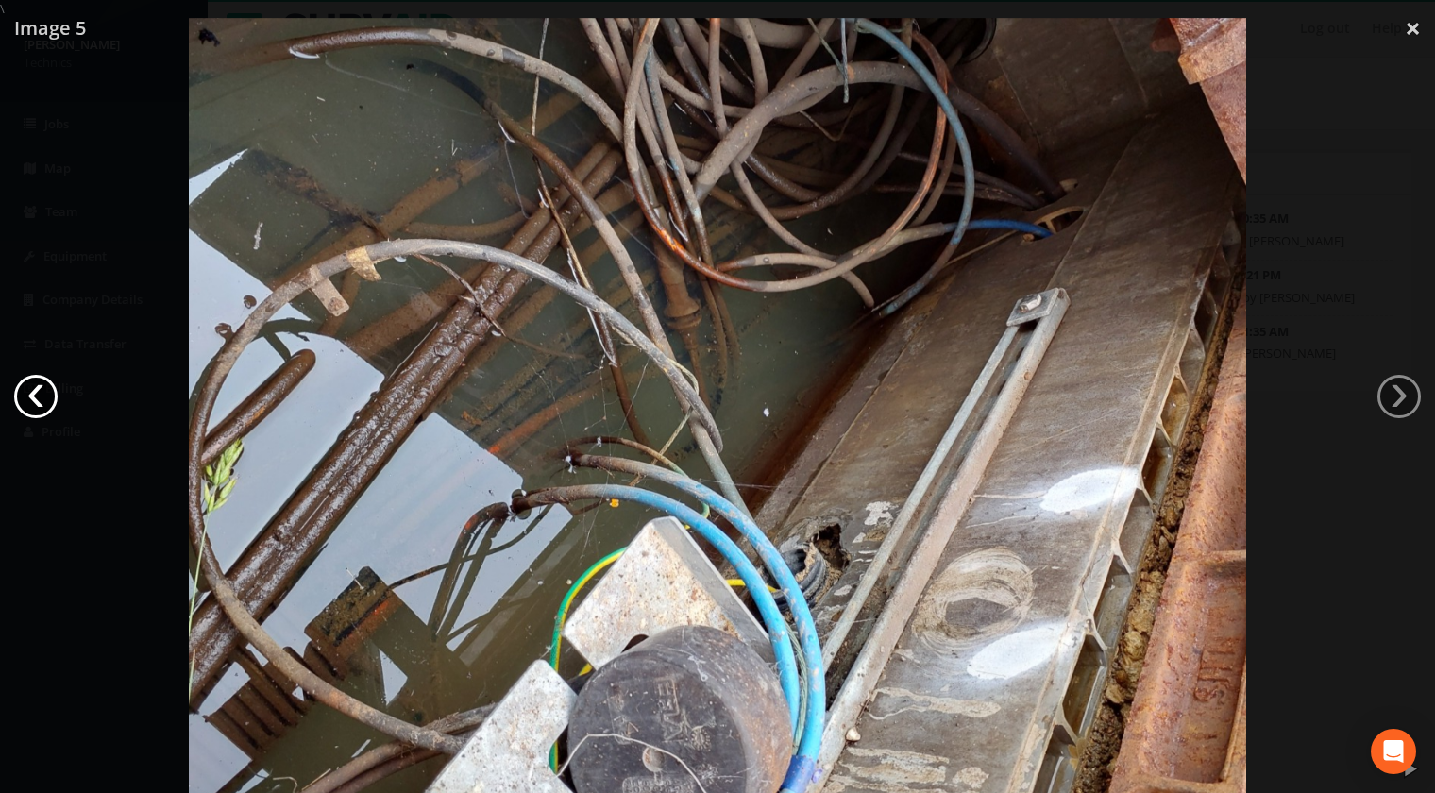
click at [38, 395] on link "‹" at bounding box center [35, 396] width 43 height 43
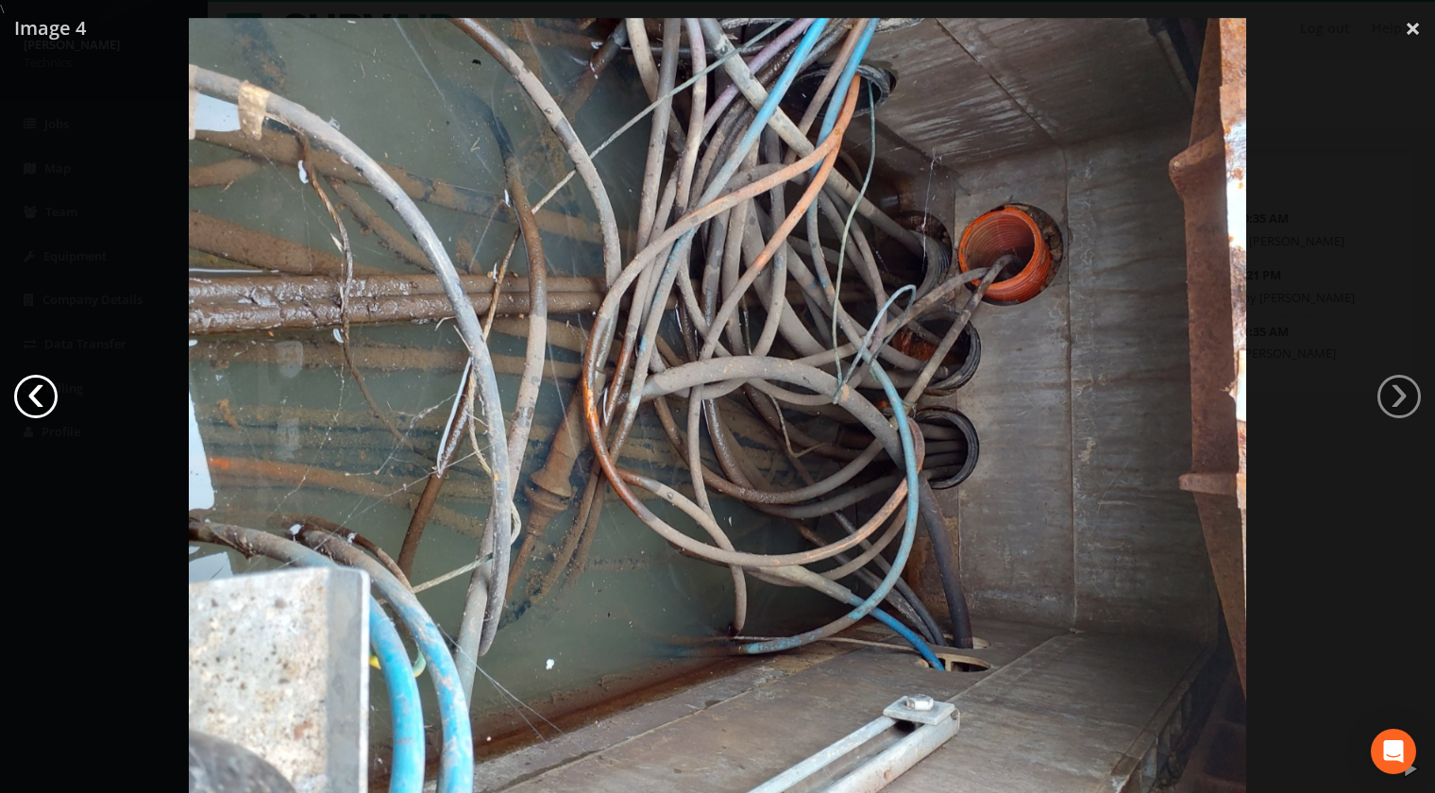
click at [42, 393] on link "‹" at bounding box center [35, 396] width 43 height 43
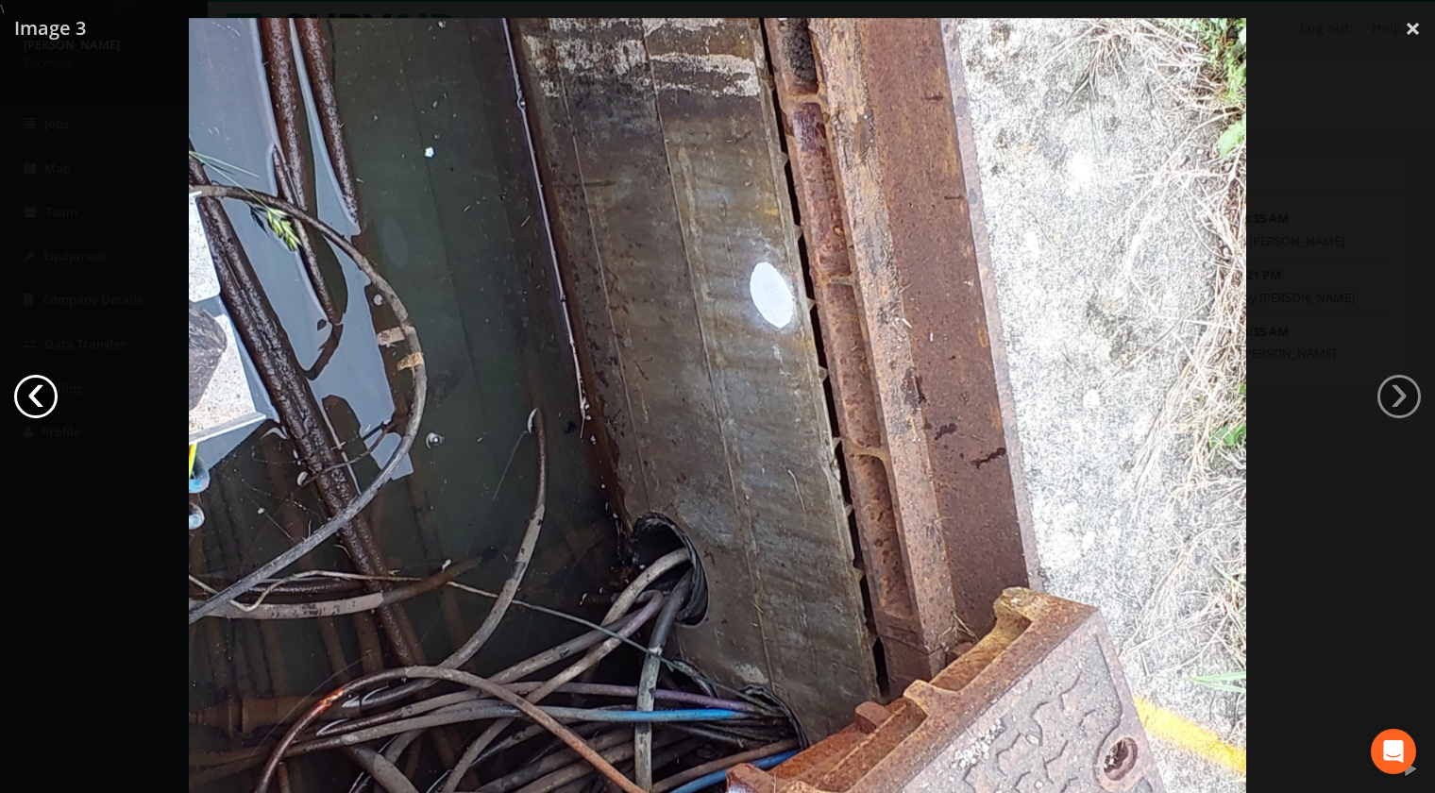
click at [42, 393] on link "‹" at bounding box center [35, 396] width 43 height 43
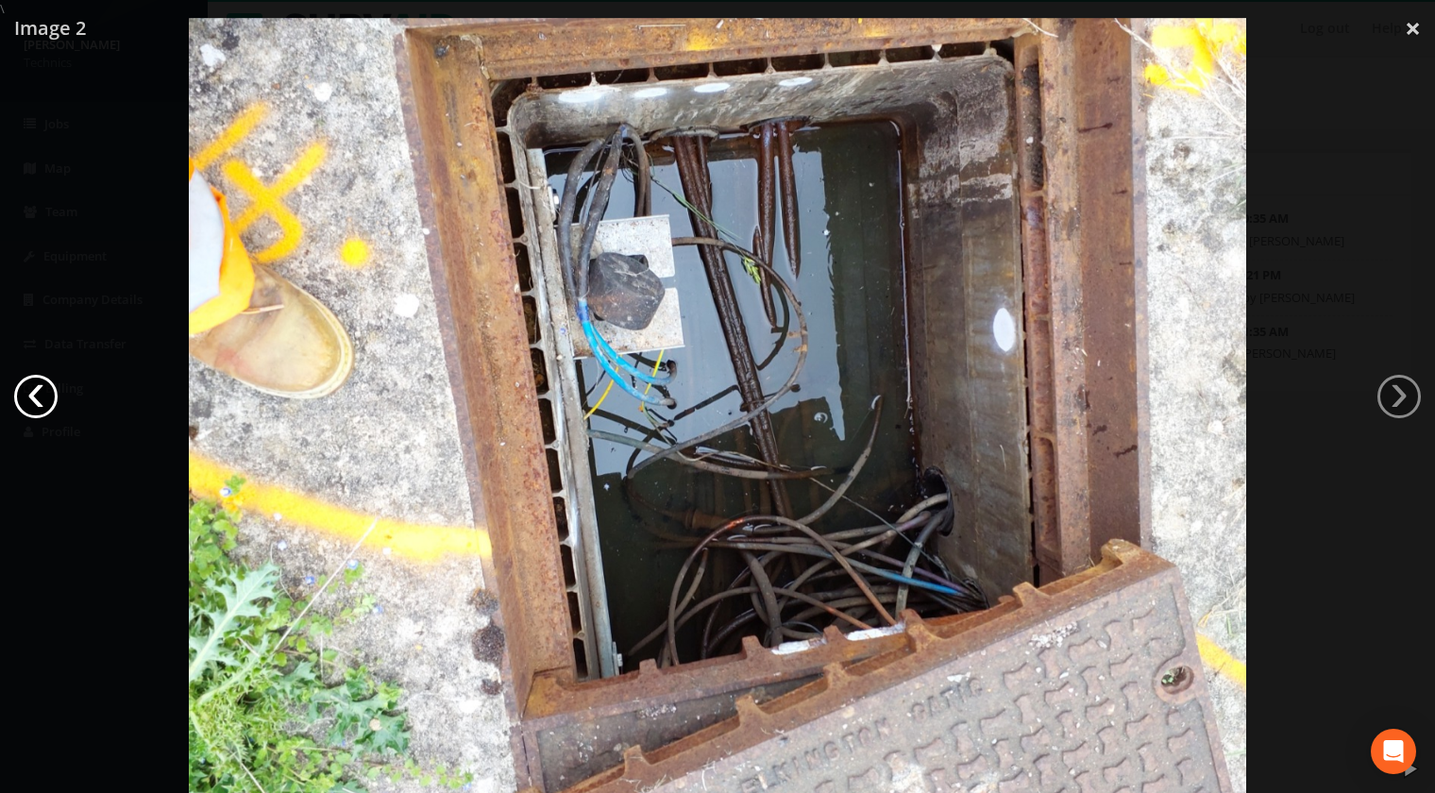
click at [42, 393] on link "‹" at bounding box center [35, 396] width 43 height 43
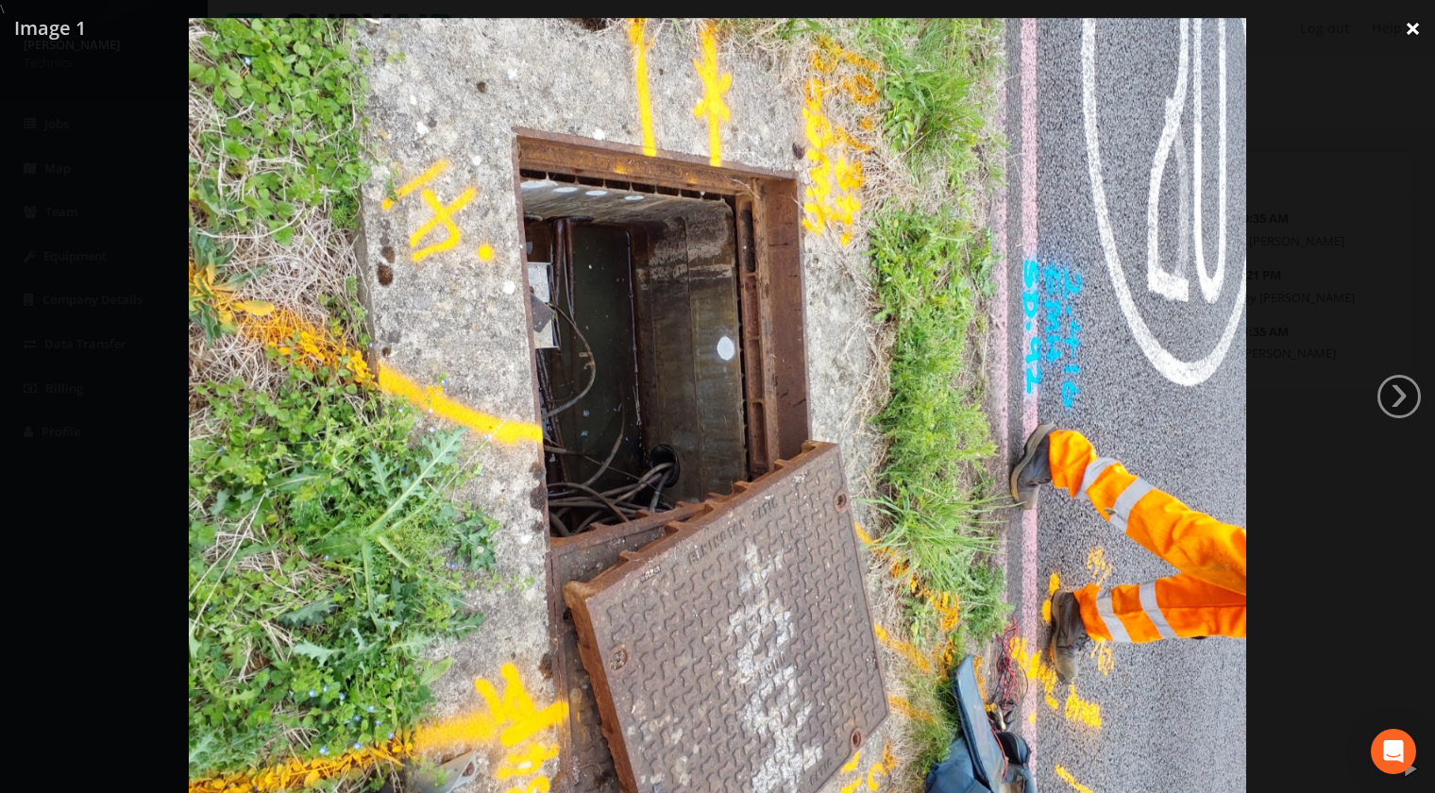
click at [1407, 27] on link "×" at bounding box center [1413, 28] width 44 height 57
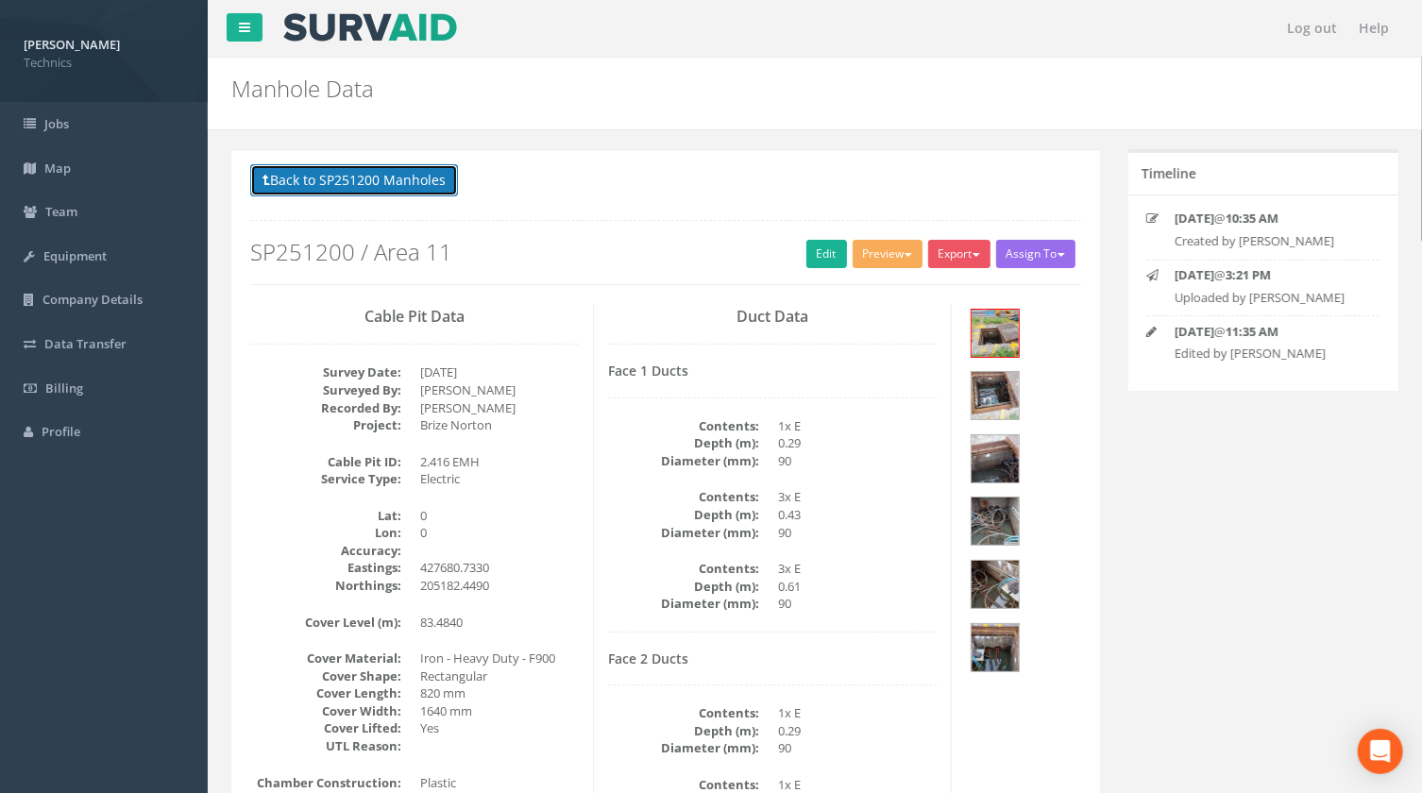
click at [405, 176] on button "Back to SP251200 Manholes" at bounding box center [354, 180] width 208 height 32
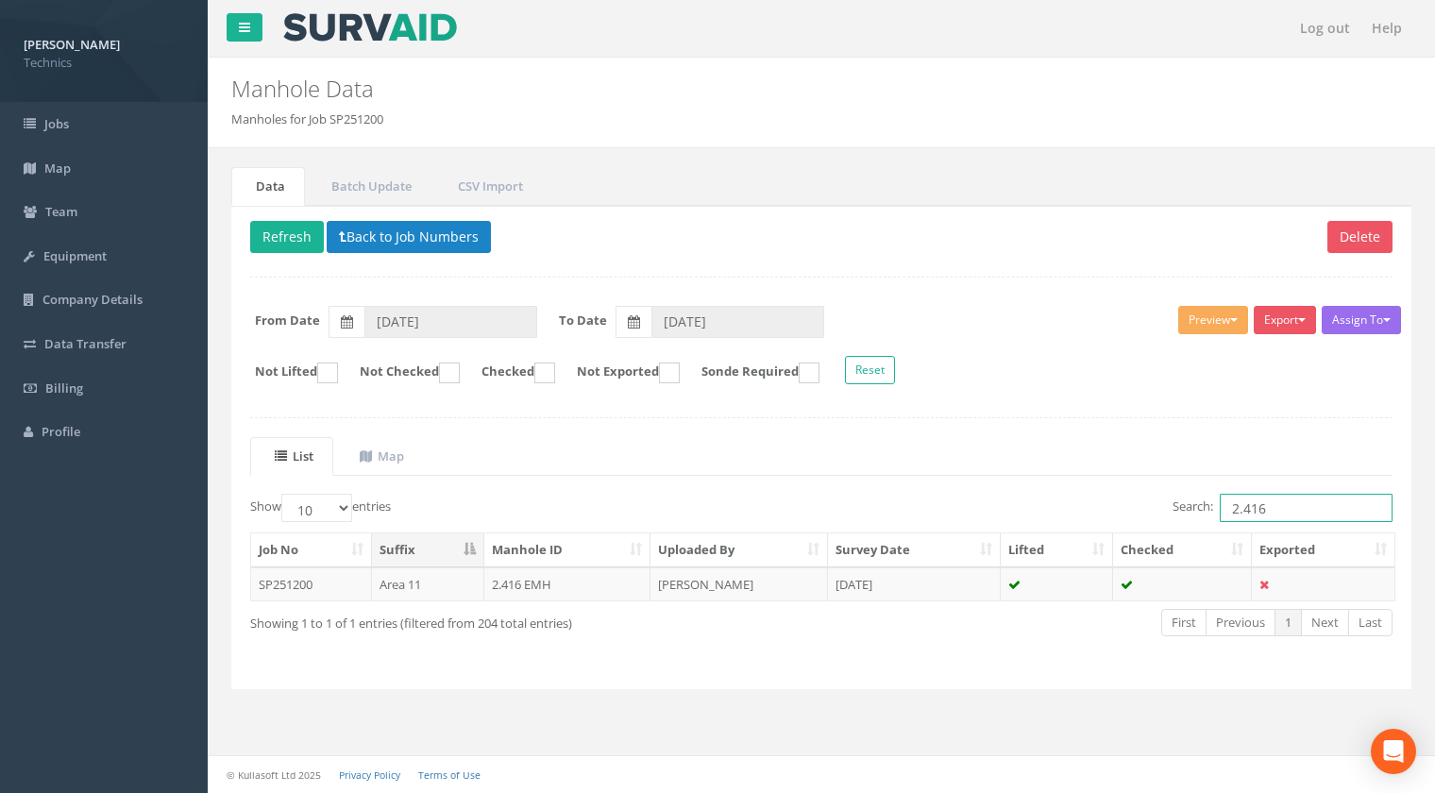
drag, startPoint x: 1273, startPoint y: 509, endPoint x: 1199, endPoint y: 510, distance: 73.6
click at [1199, 510] on label "Search: 2.416" at bounding box center [1282, 508] width 220 height 28
drag, startPoint x: 1277, startPoint y: 508, endPoint x: 1224, endPoint y: 509, distance: 52.9
click at [1224, 509] on input "1.478" at bounding box center [1306, 508] width 173 height 28
type input "1.478"
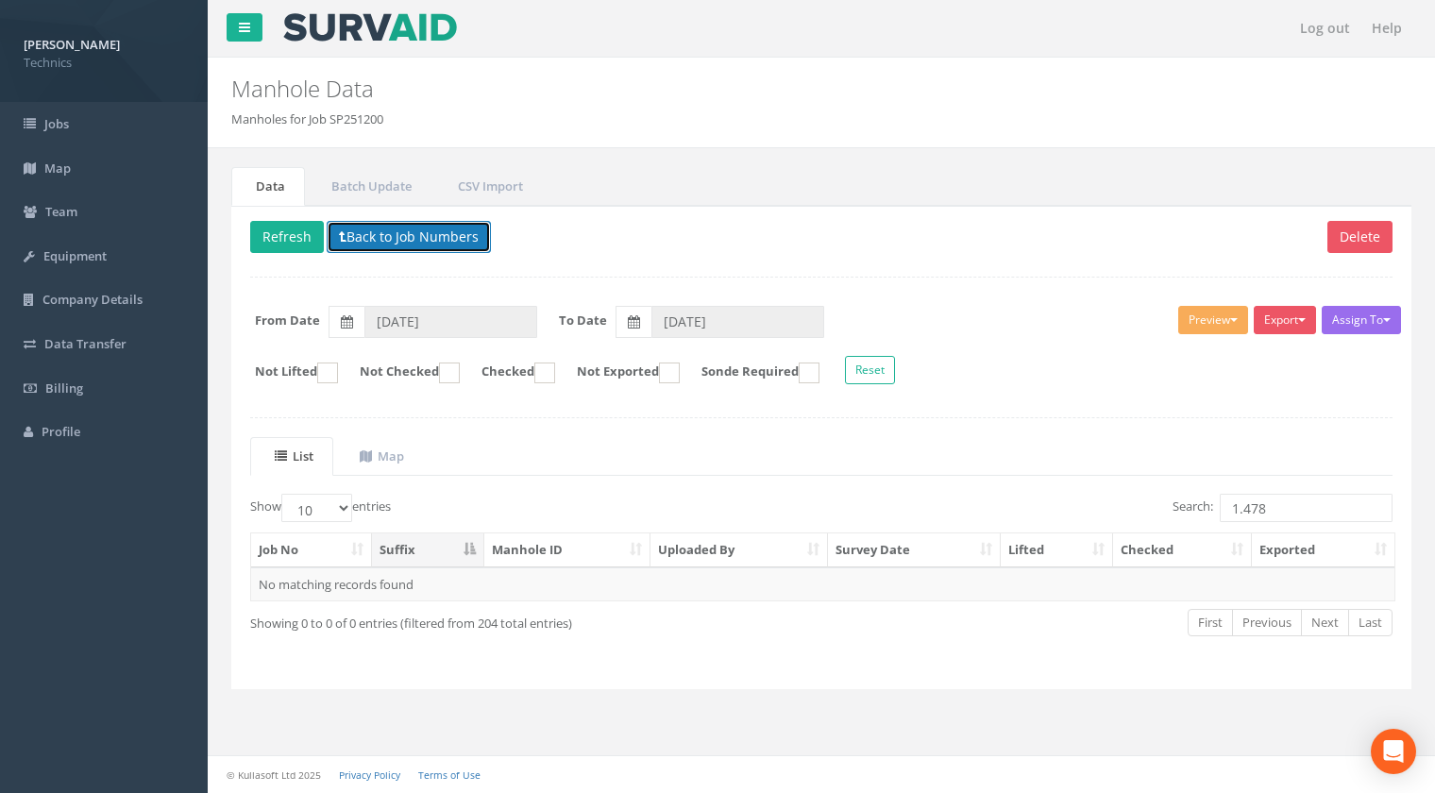
click at [432, 230] on button "Back to Job Numbers" at bounding box center [409, 237] width 164 height 32
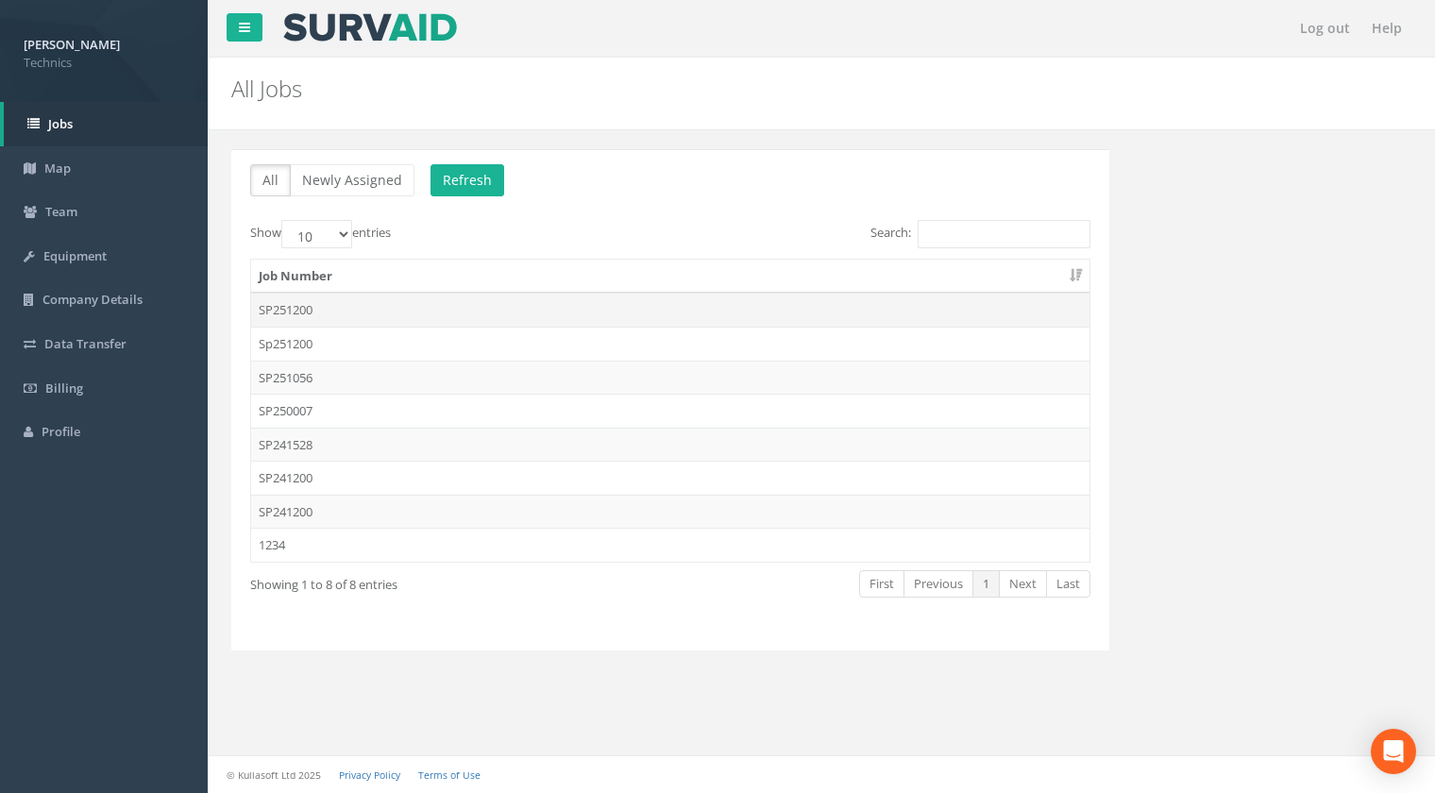
click at [293, 312] on td "SP251200" at bounding box center [670, 310] width 838 height 34
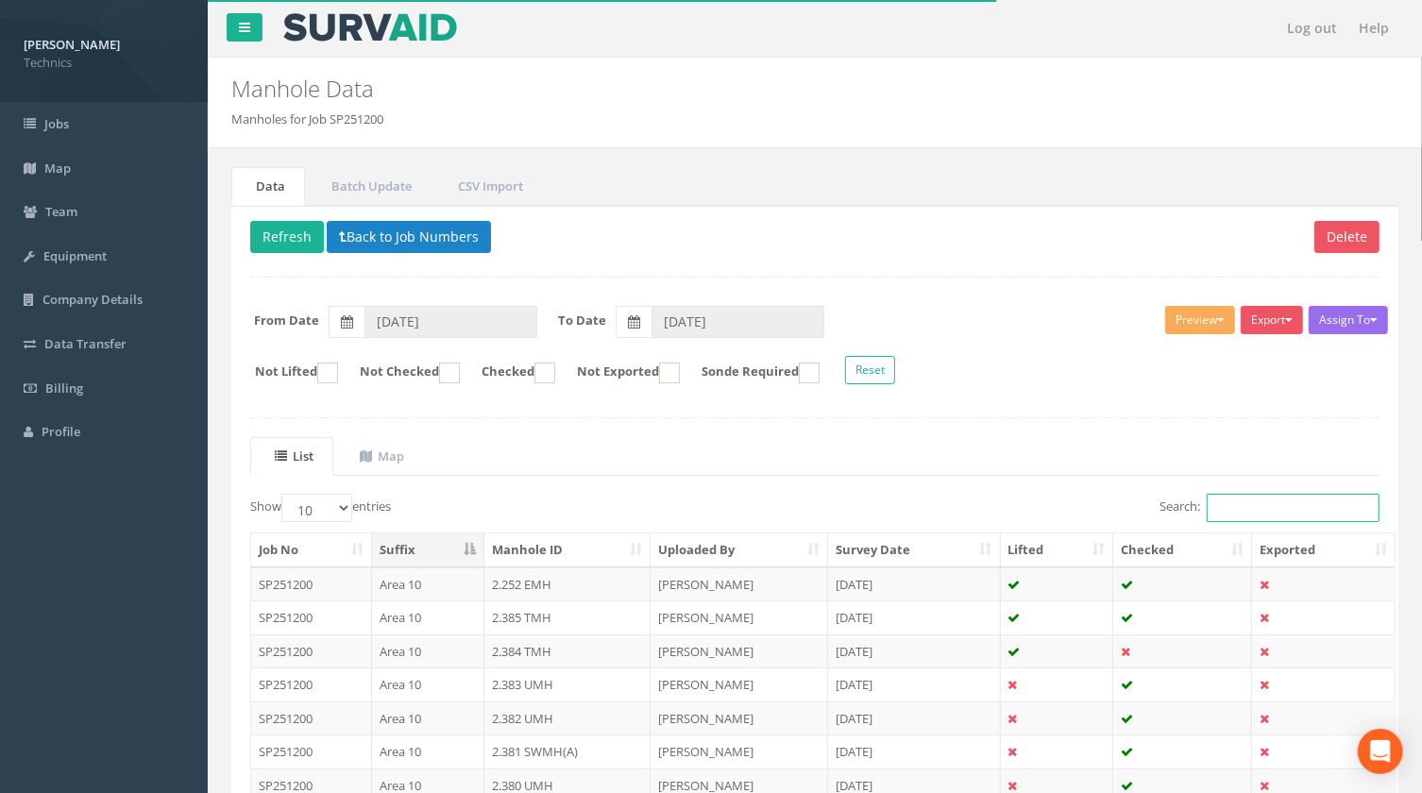
click at [1233, 511] on input "Search:" at bounding box center [1292, 508] width 173 height 28
paste input "1.478"
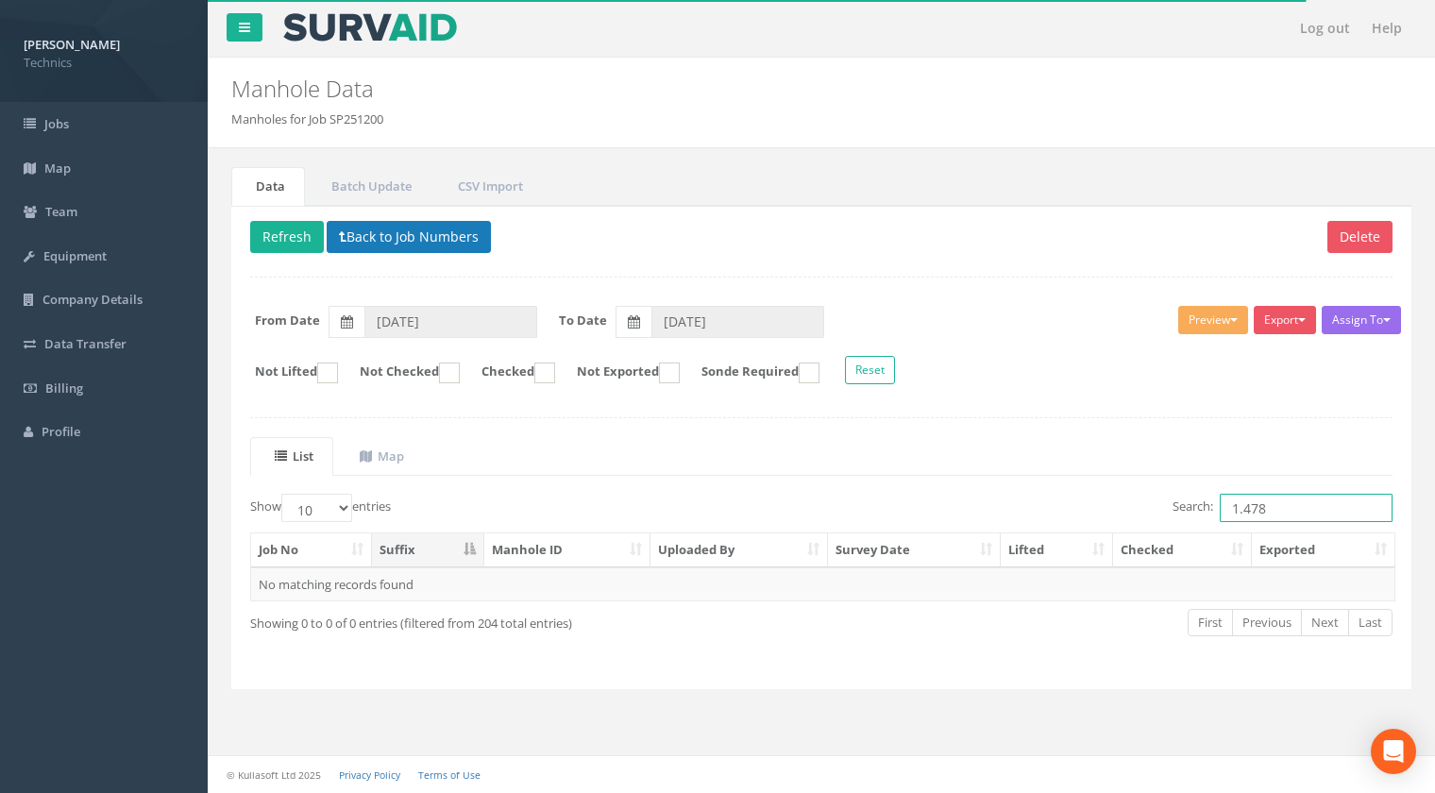
type input "1.478"
click at [421, 239] on button "Back to Job Numbers" at bounding box center [409, 237] width 164 height 32
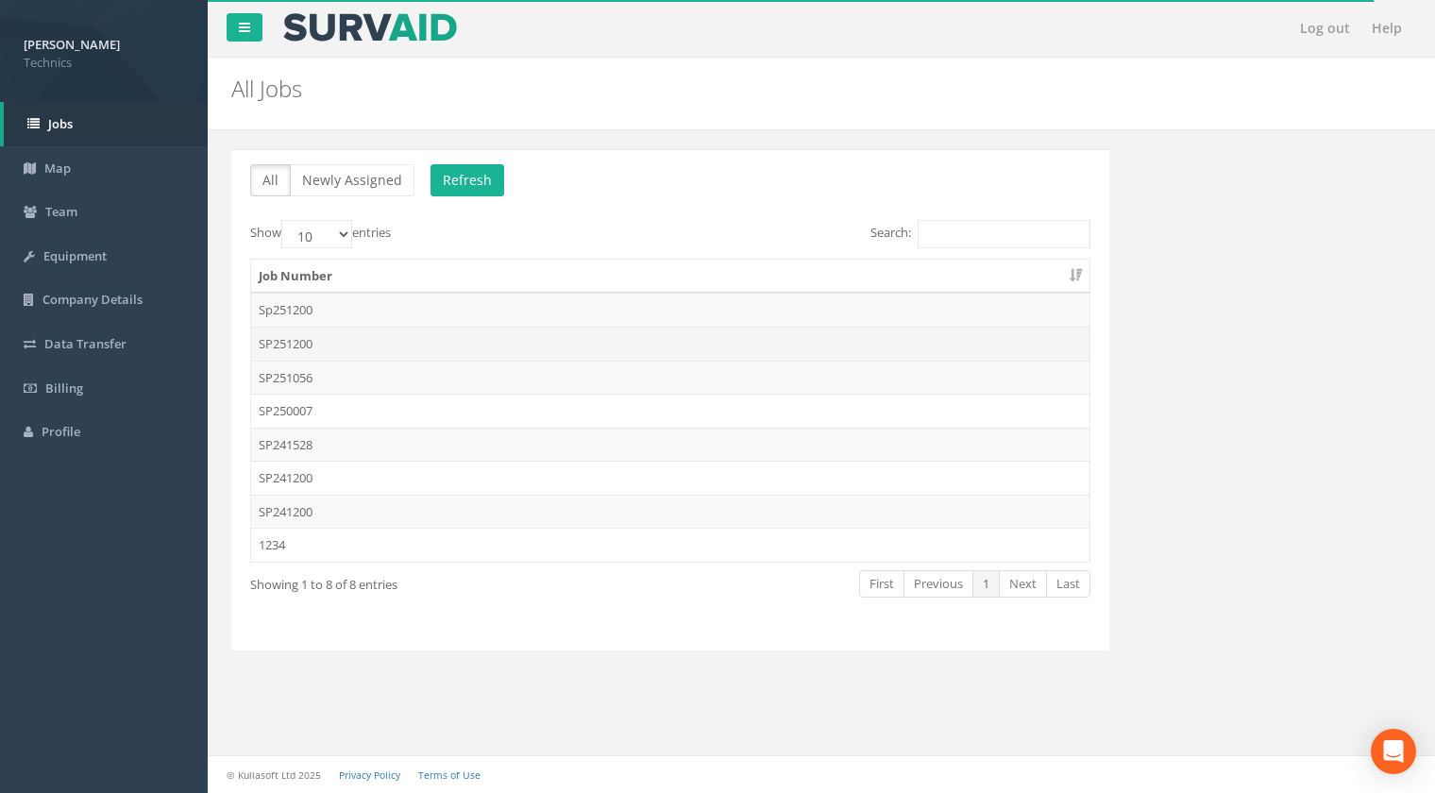
click at [284, 348] on td "SP251200" at bounding box center [670, 344] width 838 height 34
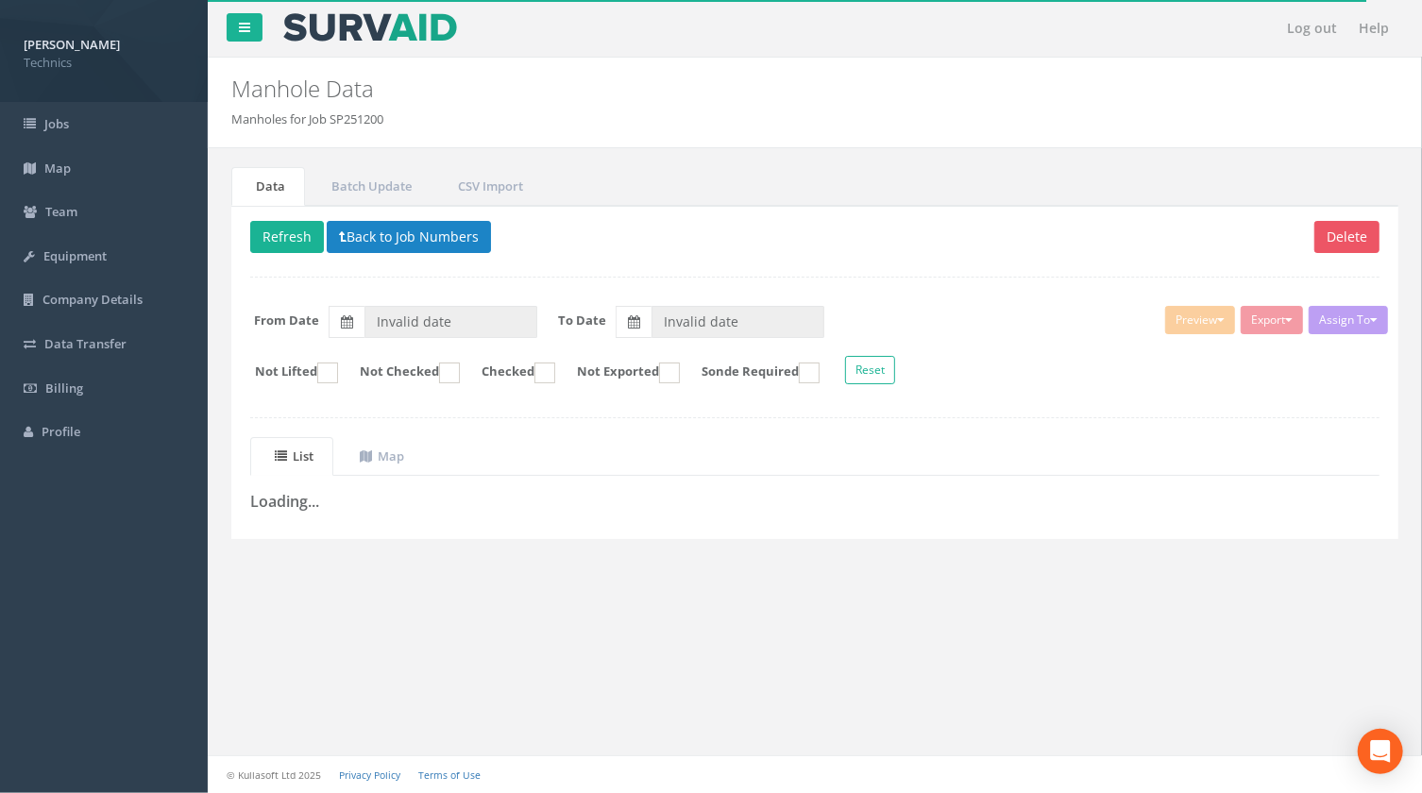
type input "[DATE]"
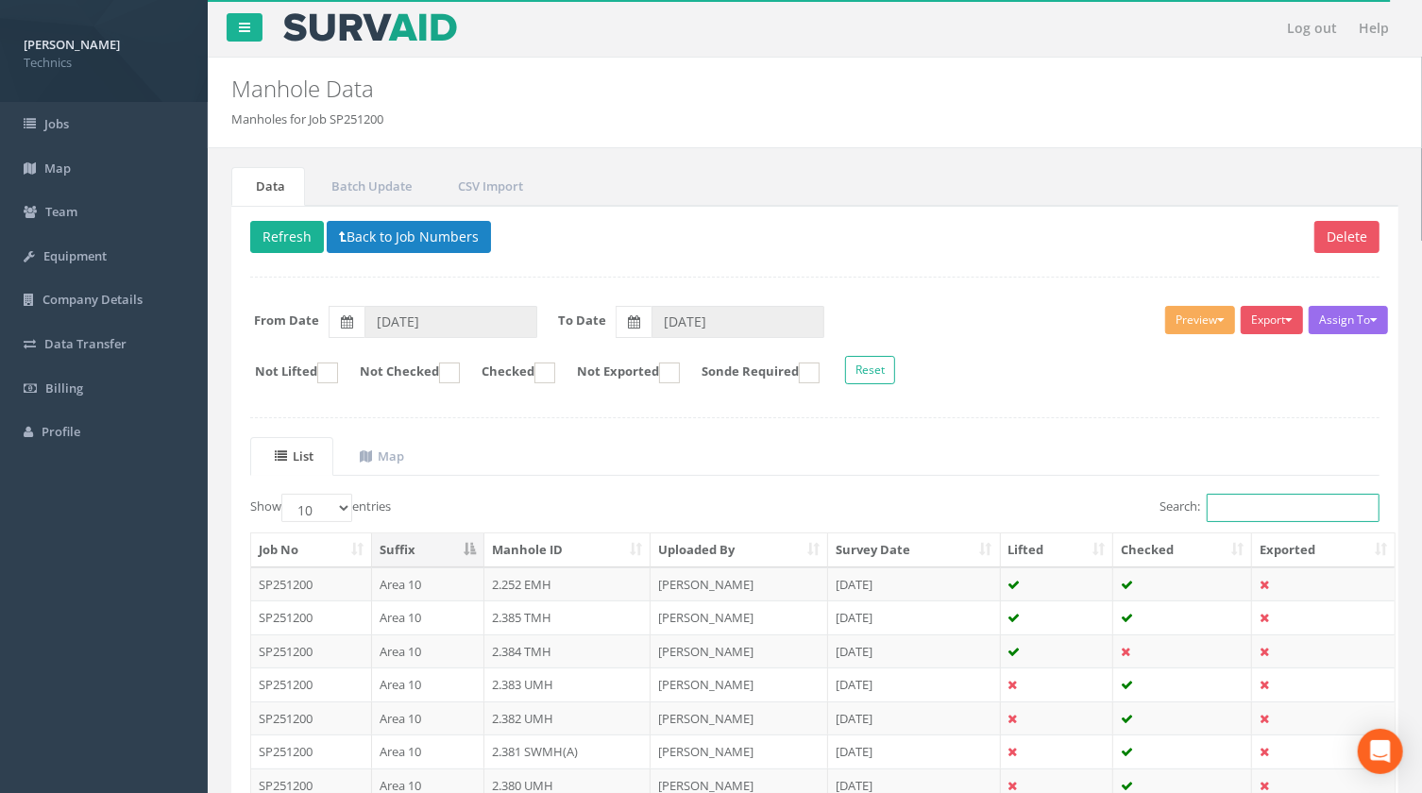
click at [1258, 501] on input "Search:" at bounding box center [1292, 508] width 173 height 28
paste input "1.478"
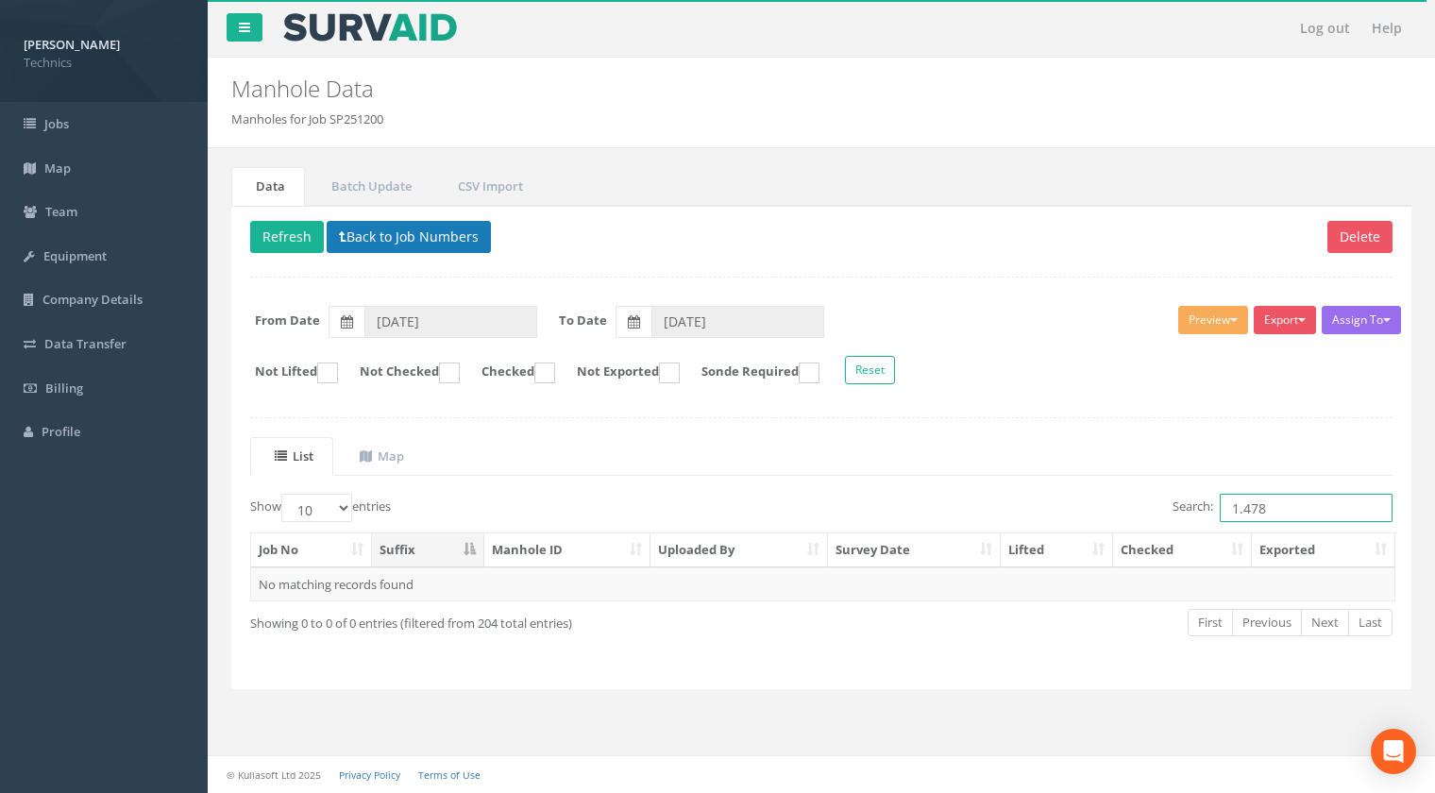
type input "1.478"
click at [384, 236] on button "Back to Job Numbers" at bounding box center [409, 237] width 164 height 32
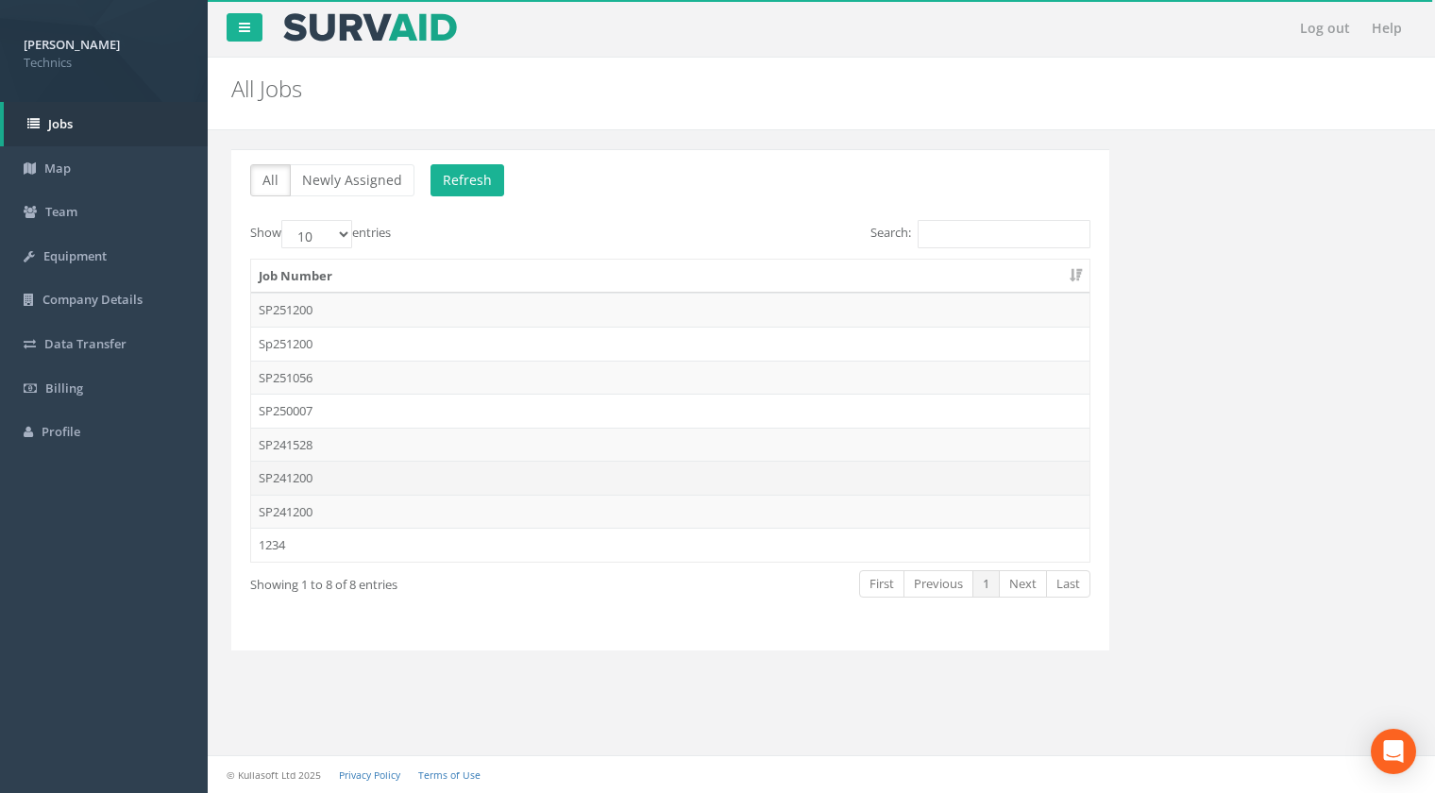
click at [302, 477] on td "SP241200" at bounding box center [670, 478] width 838 height 34
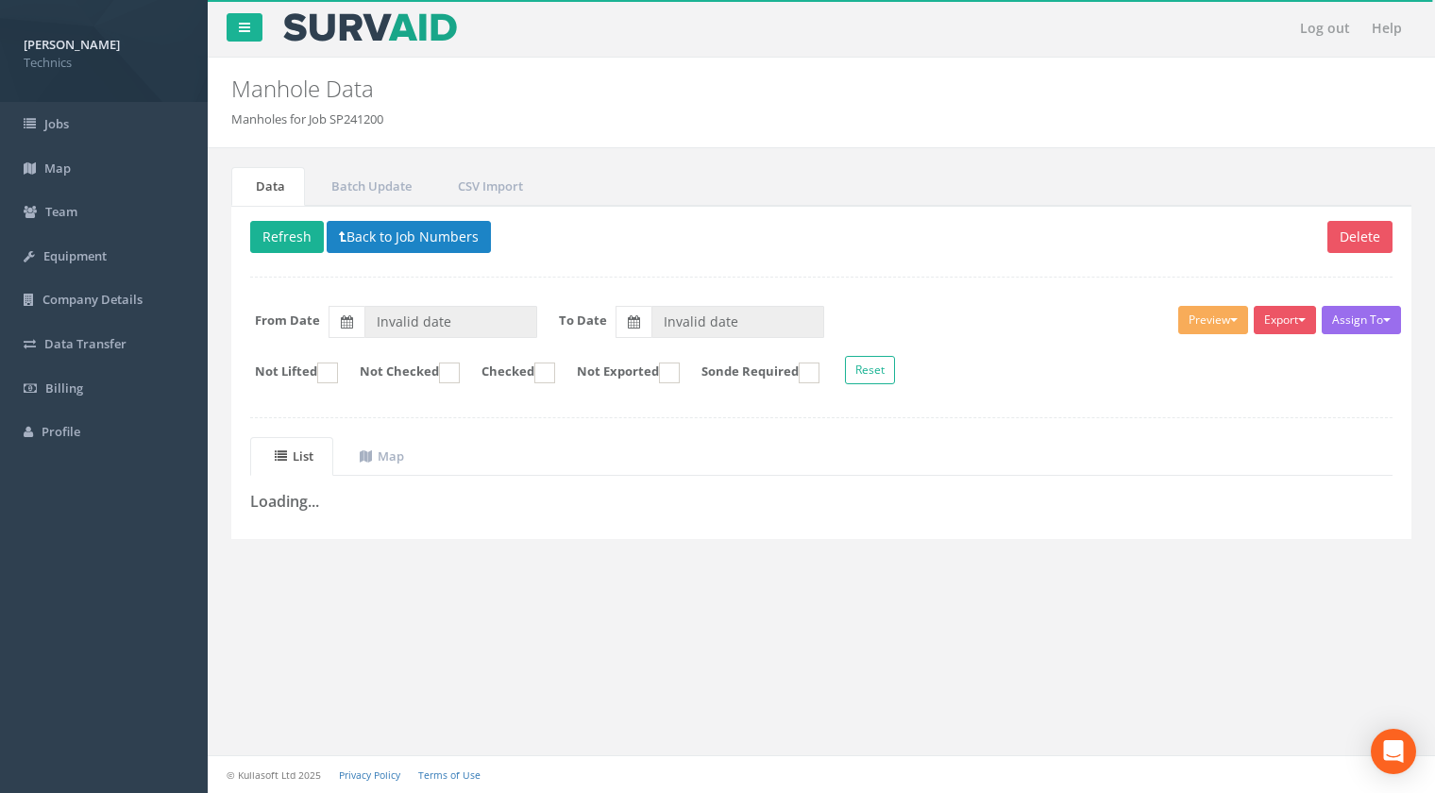
type input "[DATE]"
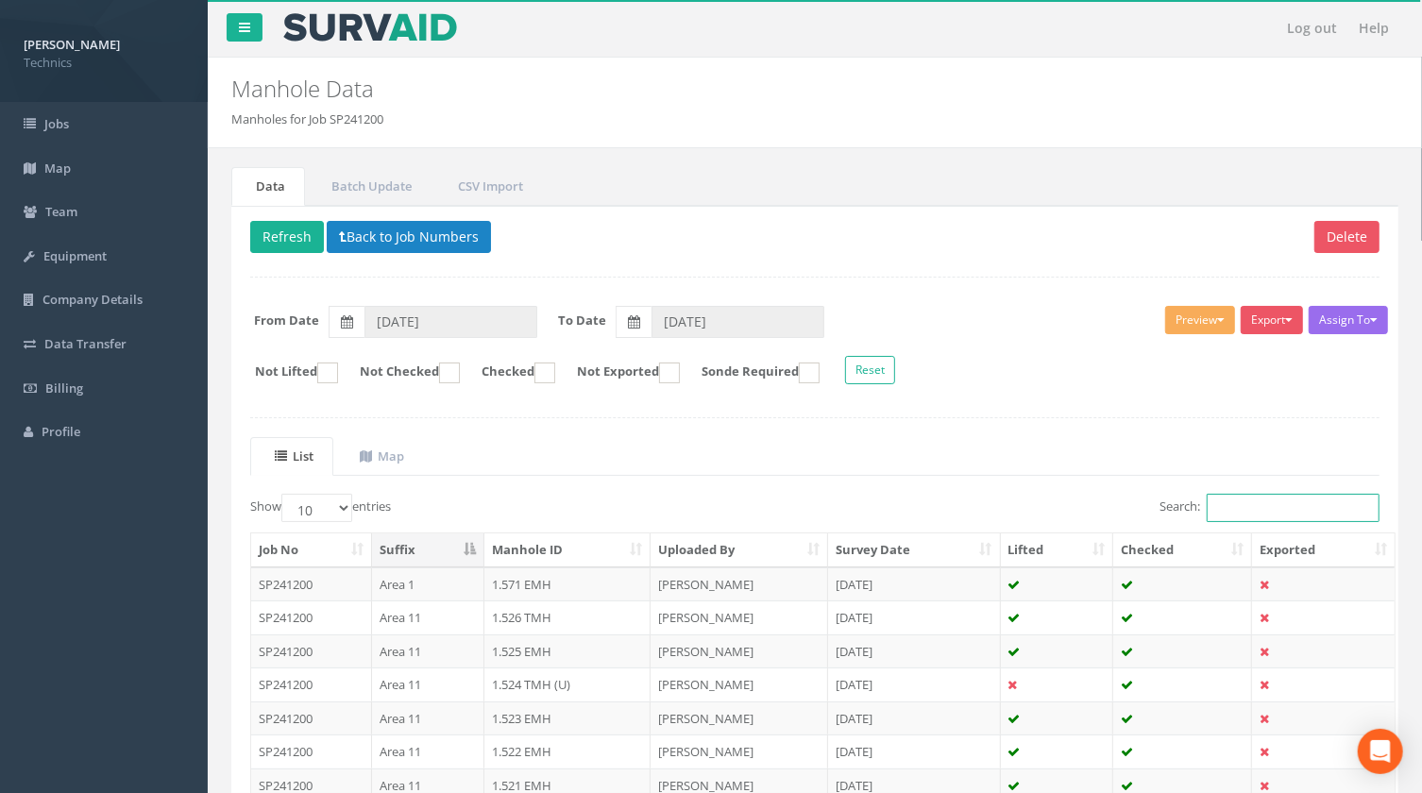
click at [1258, 508] on input "Search:" at bounding box center [1292, 508] width 173 height 28
paste input "1.478"
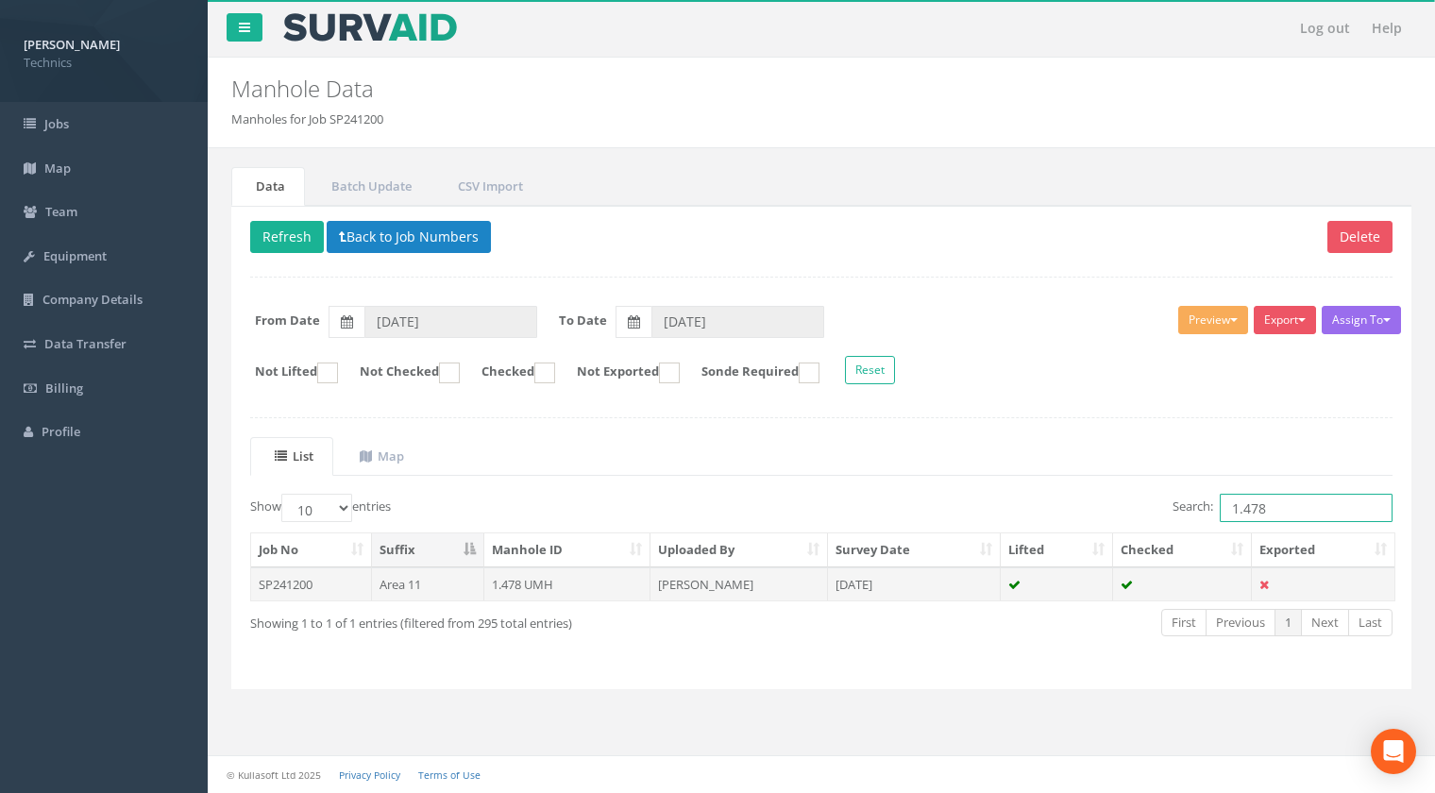
type input "1.478"
click at [515, 585] on td "1.478 UMH" at bounding box center [567, 584] width 167 height 34
